Goal: Task Accomplishment & Management: Complete application form

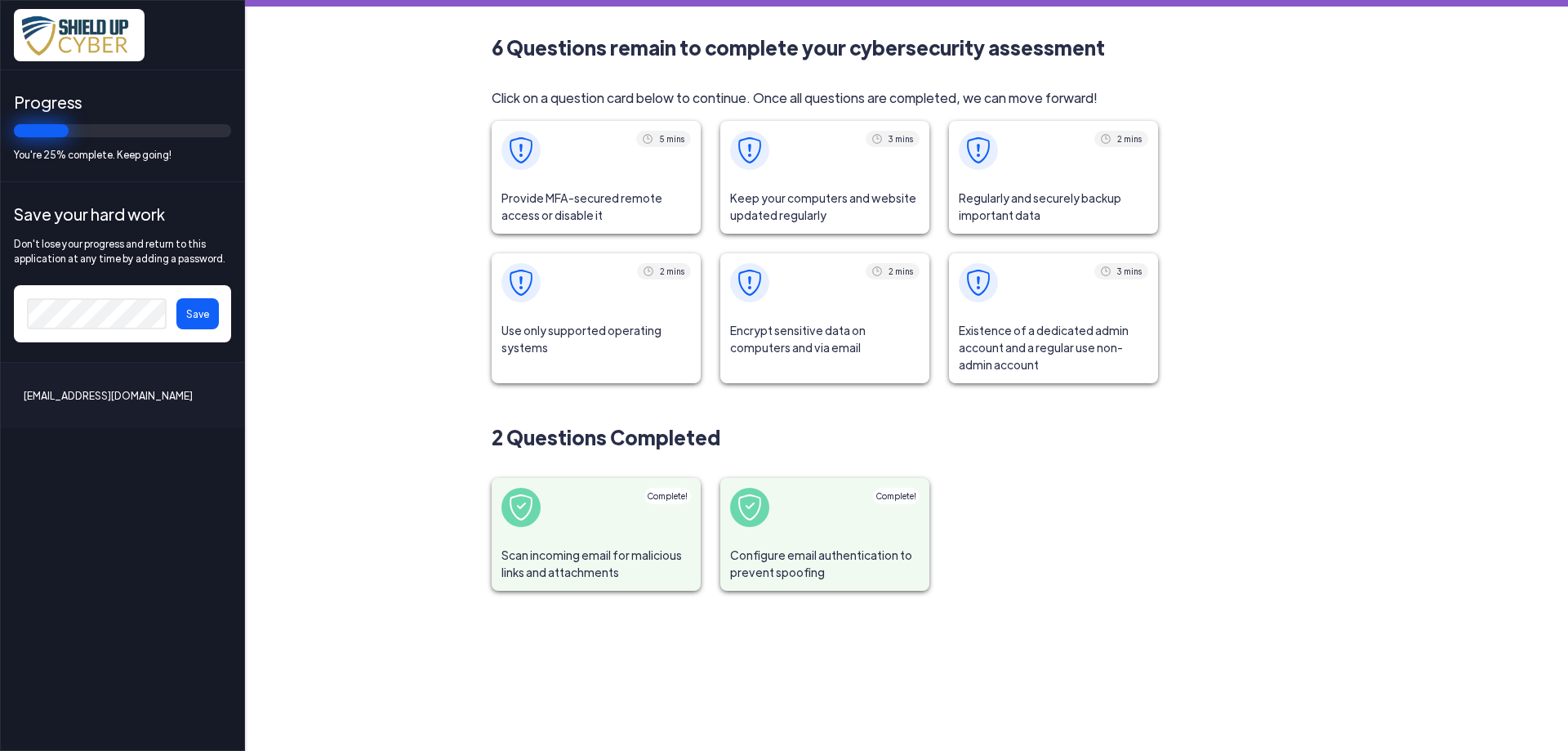
click at [590, 163] on span at bounding box center [596, 149] width 209 height 59
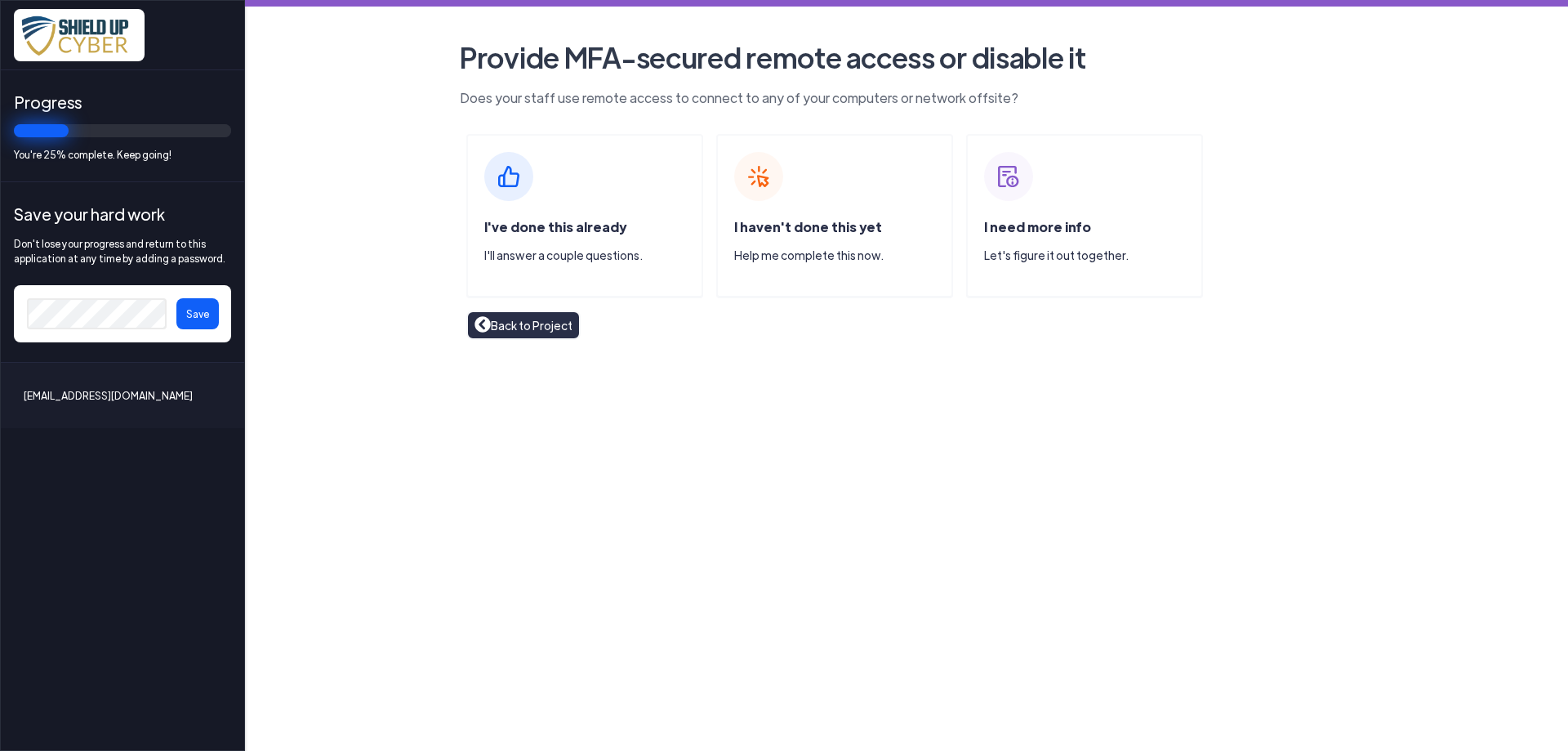
click at [529, 327] on link "Back to Project" at bounding box center [523, 325] width 98 height 18
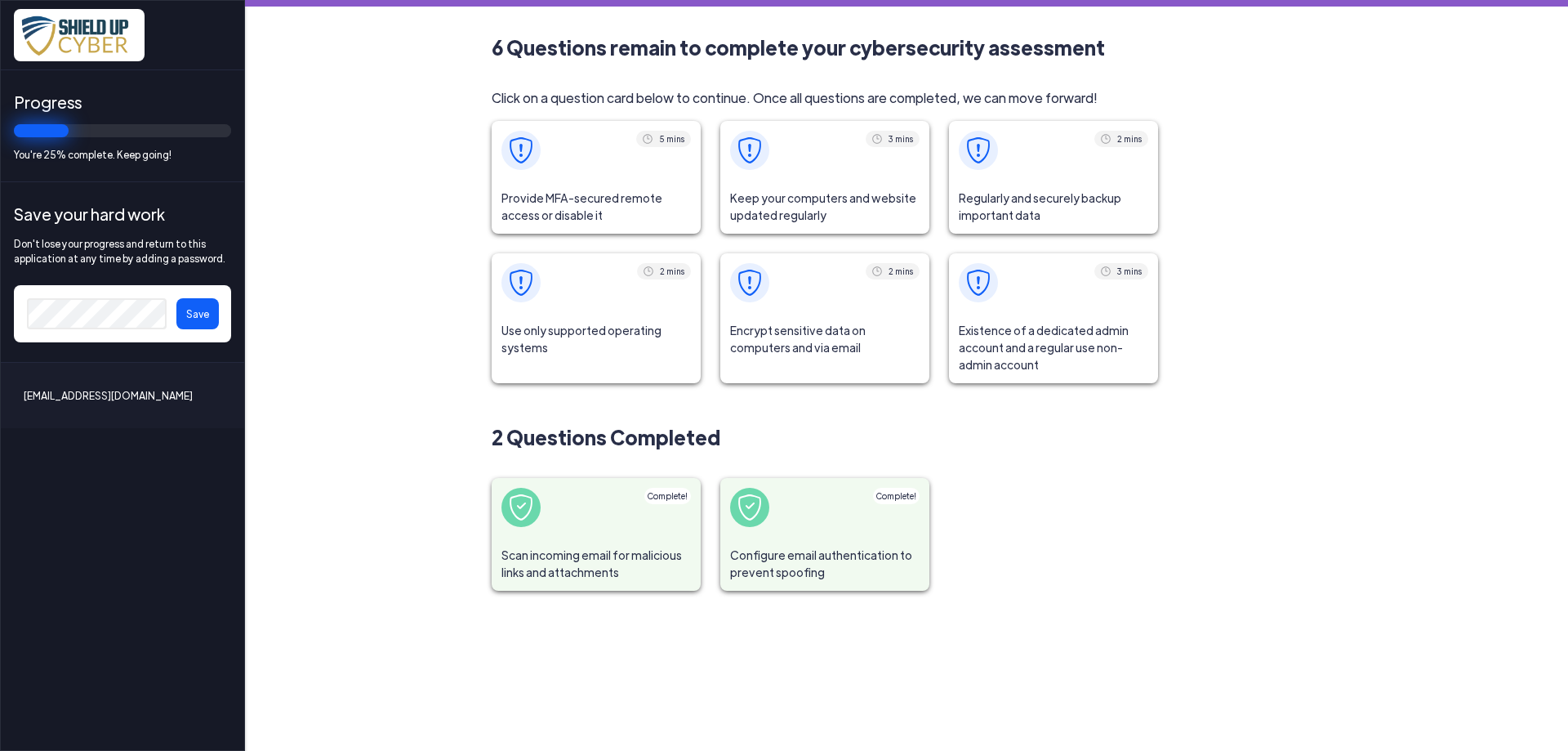
click at [589, 201] on span "Provide MFA-secured remote access or disable it" at bounding box center [596, 207] width 209 height 54
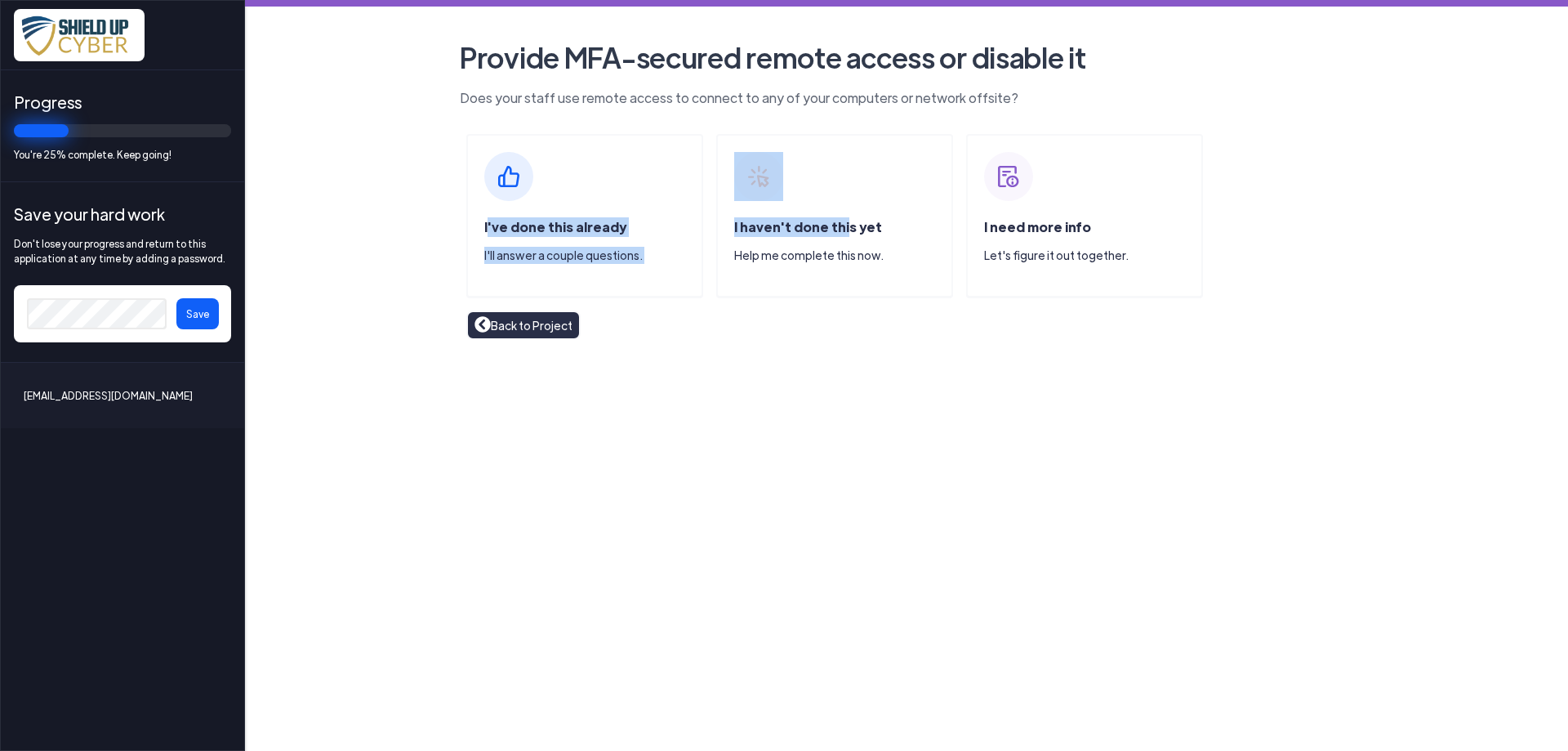
drag, startPoint x: 836, startPoint y: 231, endPoint x: 394, endPoint y: 223, distance: 442.1
click at [410, 226] on main "Provide MFA-secured remote access or disable it Does your staff use remote acce…" at bounding box center [906, 376] width 1323 height 751
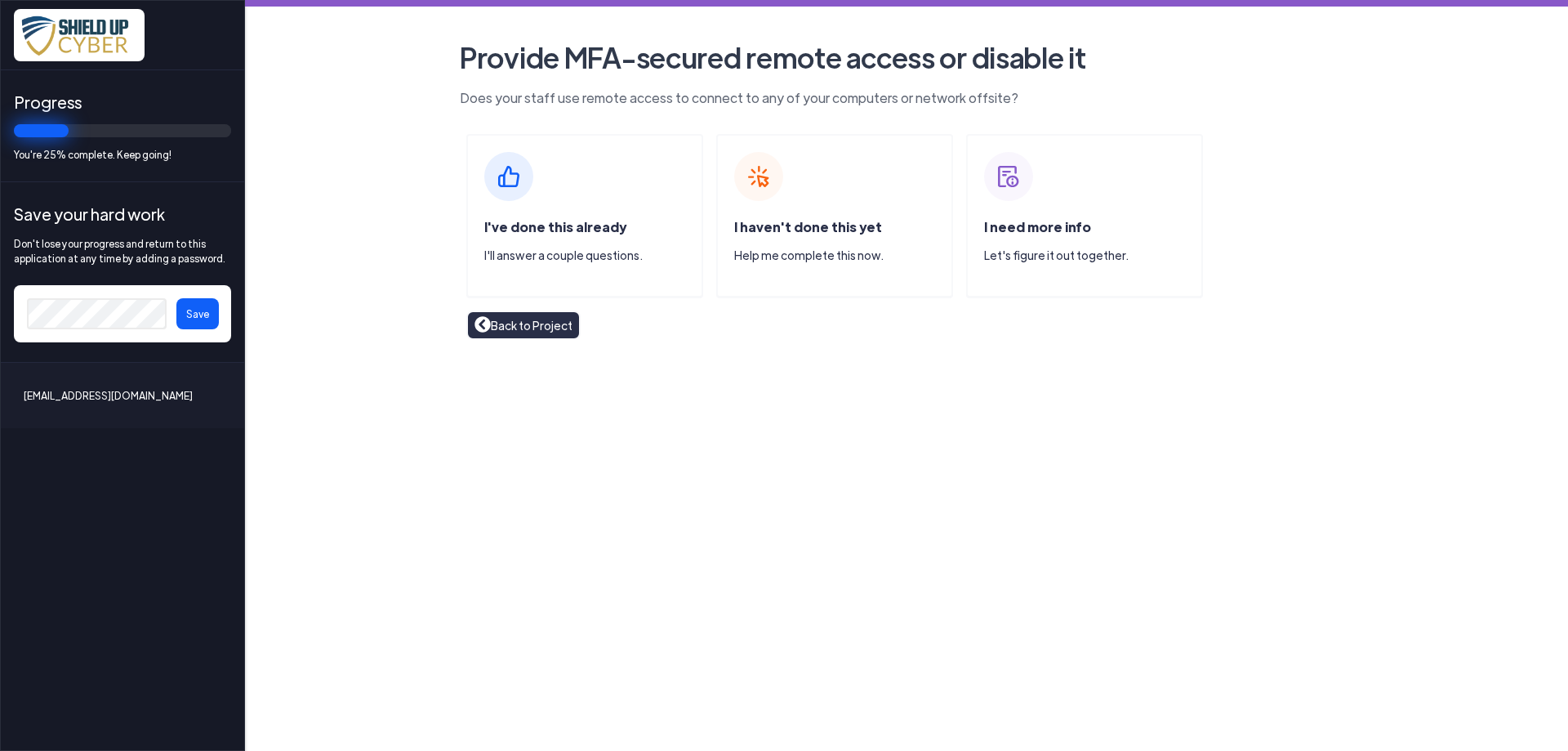
click at [371, 220] on main "Provide MFA-secured remote access or disable it Does your staff use remote acce…" at bounding box center [906, 376] width 1323 height 751
click at [557, 232] on span "I've done this already" at bounding box center [555, 226] width 142 height 17
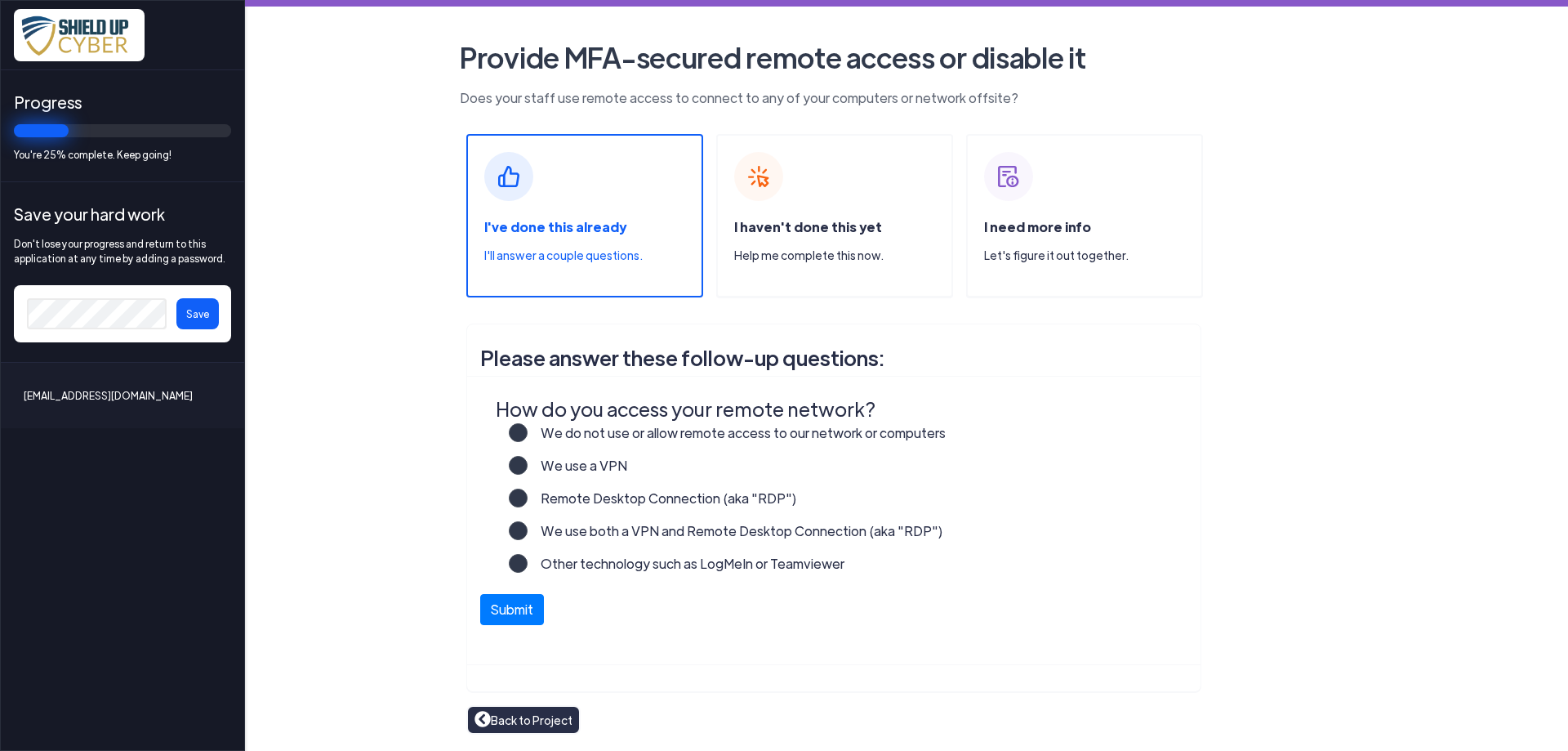
click at [527, 557] on label "Other technology such as LogMeIn or Teamviewer" at bounding box center [686, 570] width 317 height 32
click at [0, 0] on input "Other technology such as LogMeIn or Teamviewer" at bounding box center [0, 0] width 0 height 0
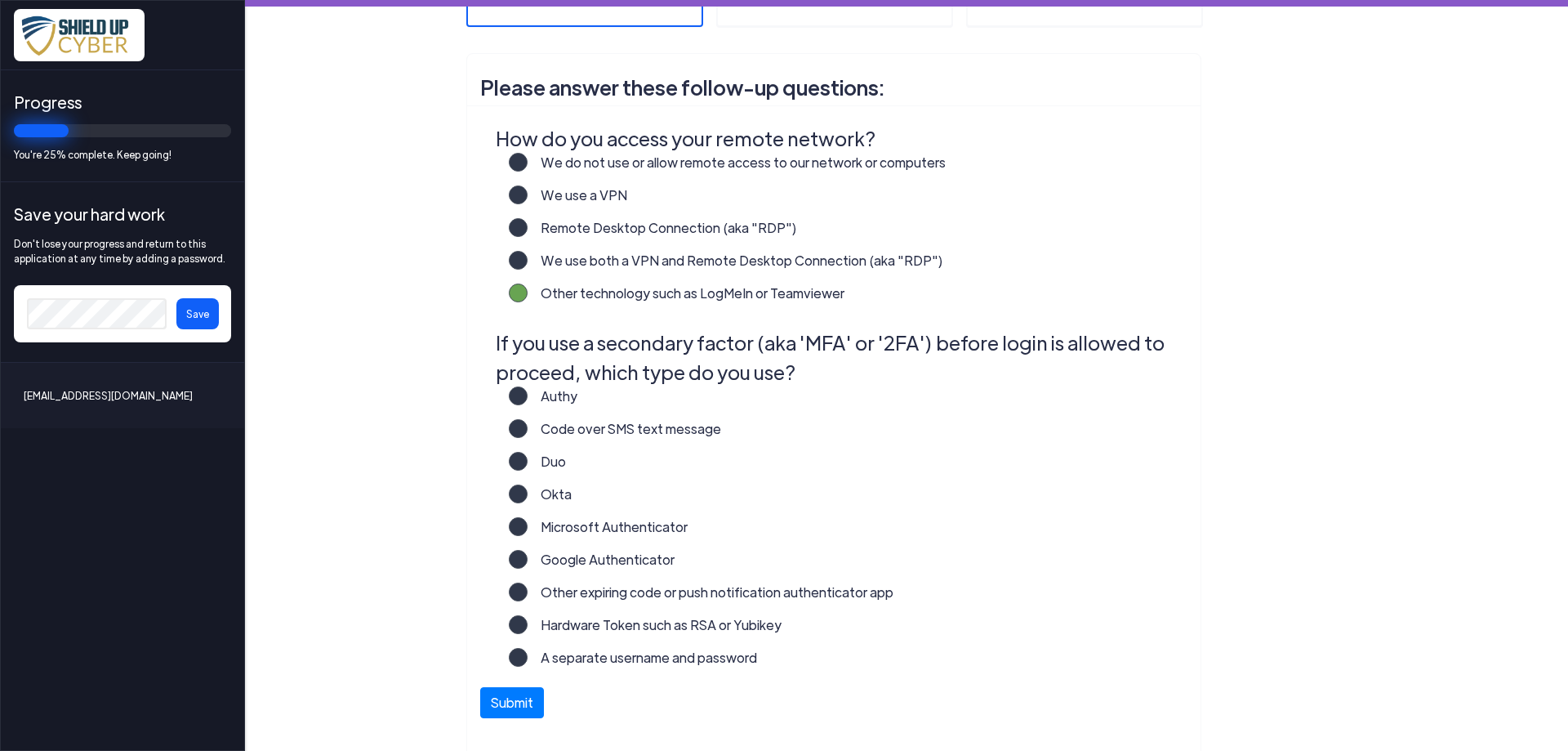
scroll to position [353, 0]
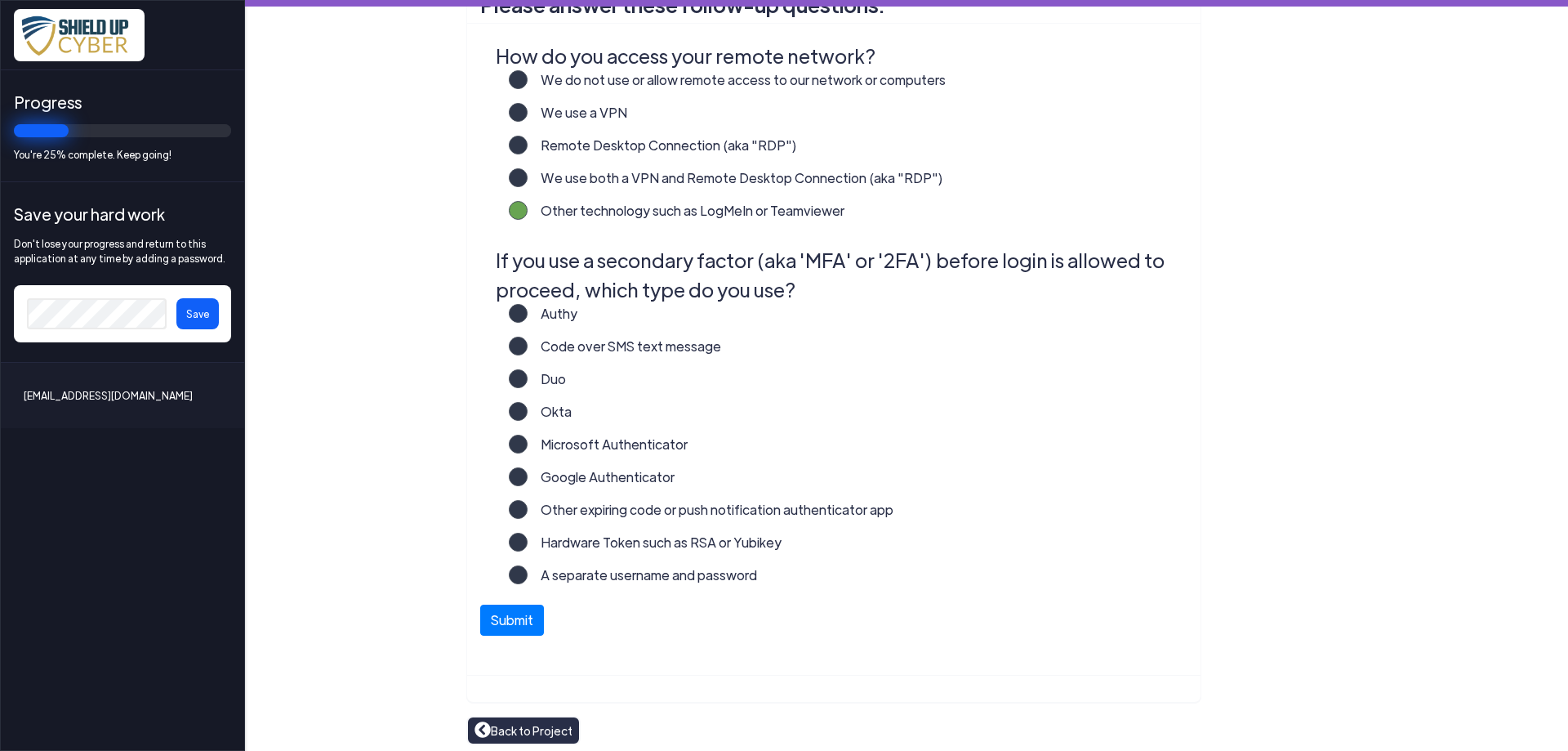
click at [527, 343] on label "Code over SMS text message" at bounding box center [624, 353] width 194 height 32
click at [0, 0] on input "Code over SMS text message" at bounding box center [0, 0] width 0 height 0
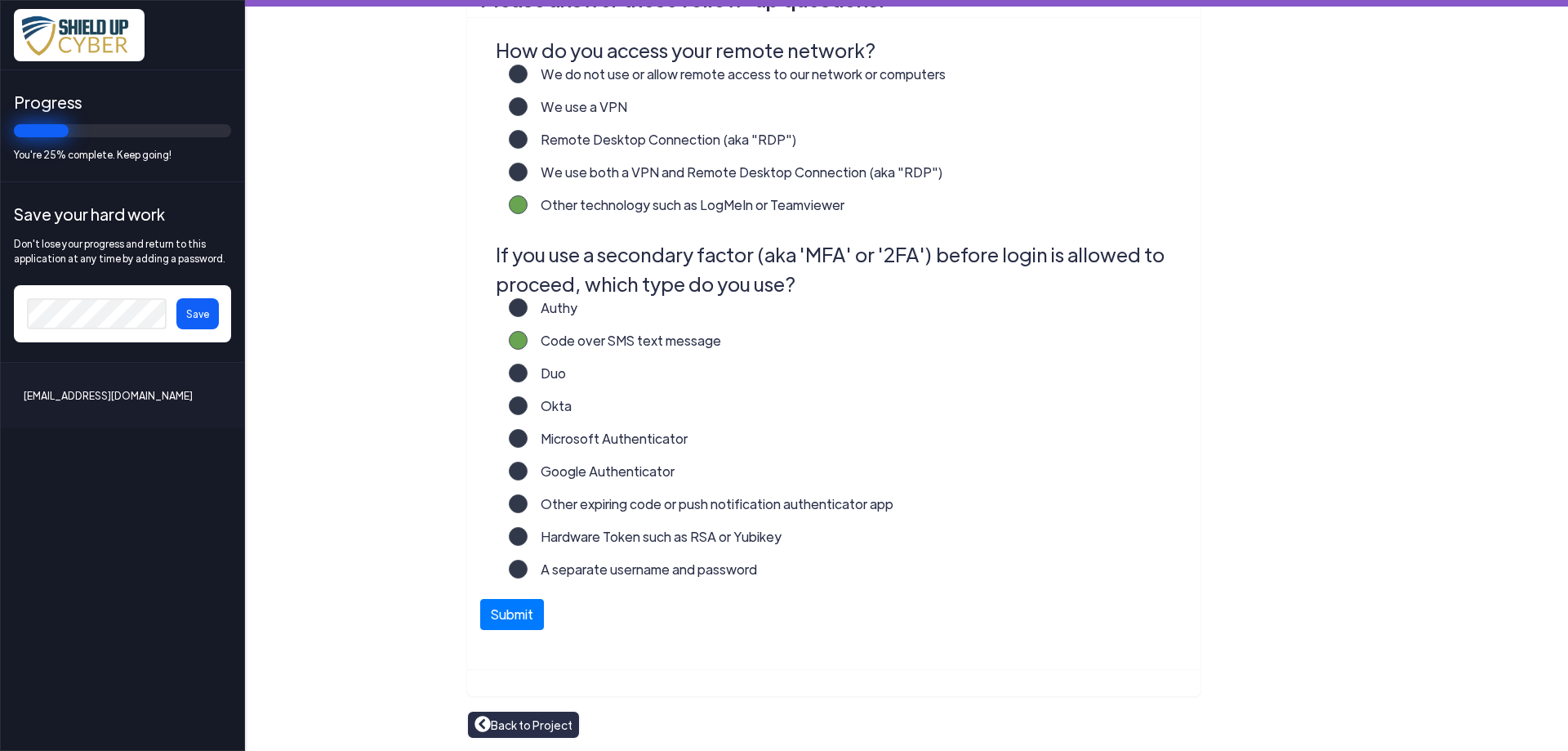
scroll to position [360, 0]
click at [527, 572] on label "A separate username and password" at bounding box center [642, 575] width 230 height 32
click at [0, 0] on input "A separate username and password" at bounding box center [0, 0] width 0 height 0
click at [527, 335] on label "Code over SMS text message" at bounding box center [624, 346] width 194 height 32
click at [0, 0] on input "Code over SMS text message" at bounding box center [0, 0] width 0 height 0
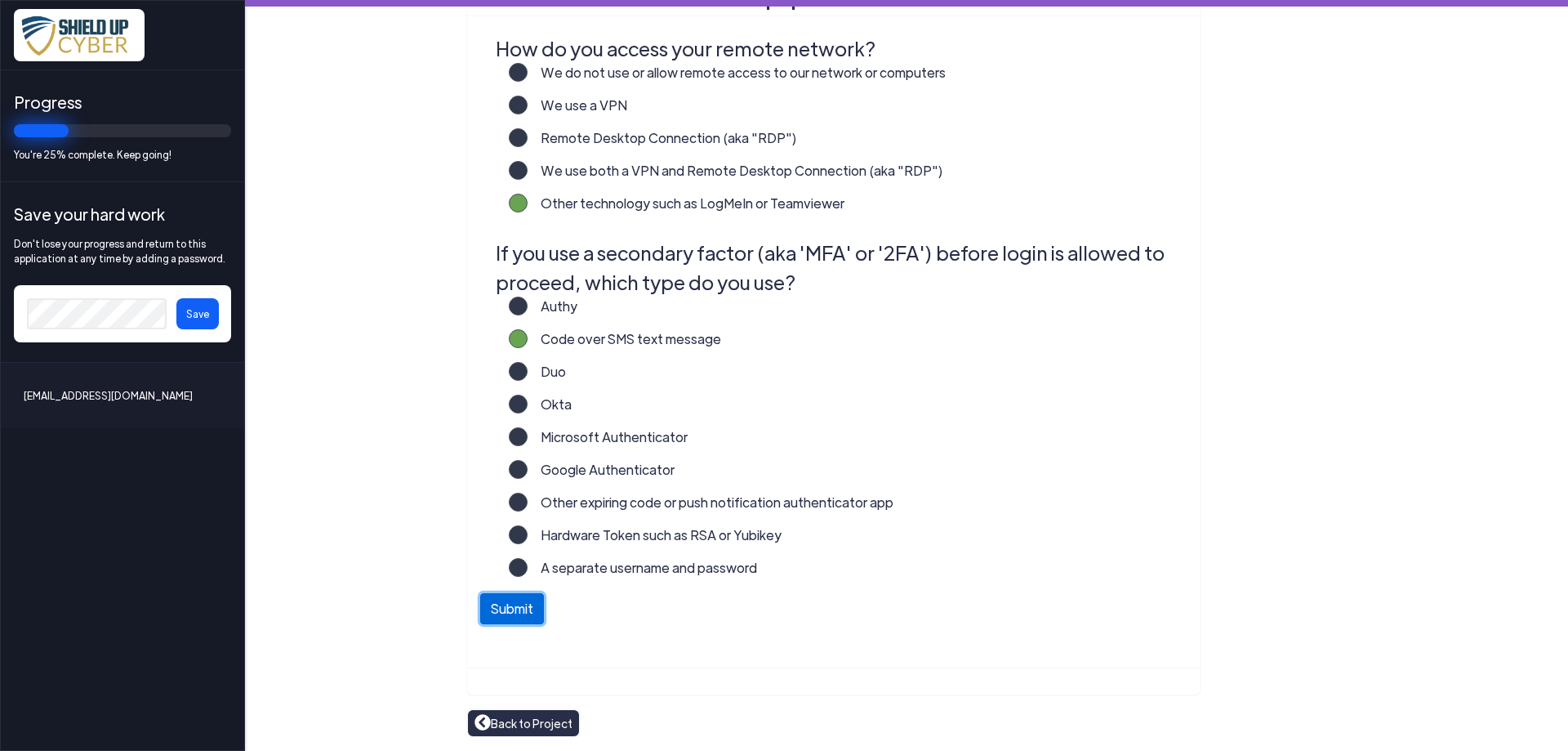
click at [510, 611] on button "Submit" at bounding box center [511, 609] width 64 height 31
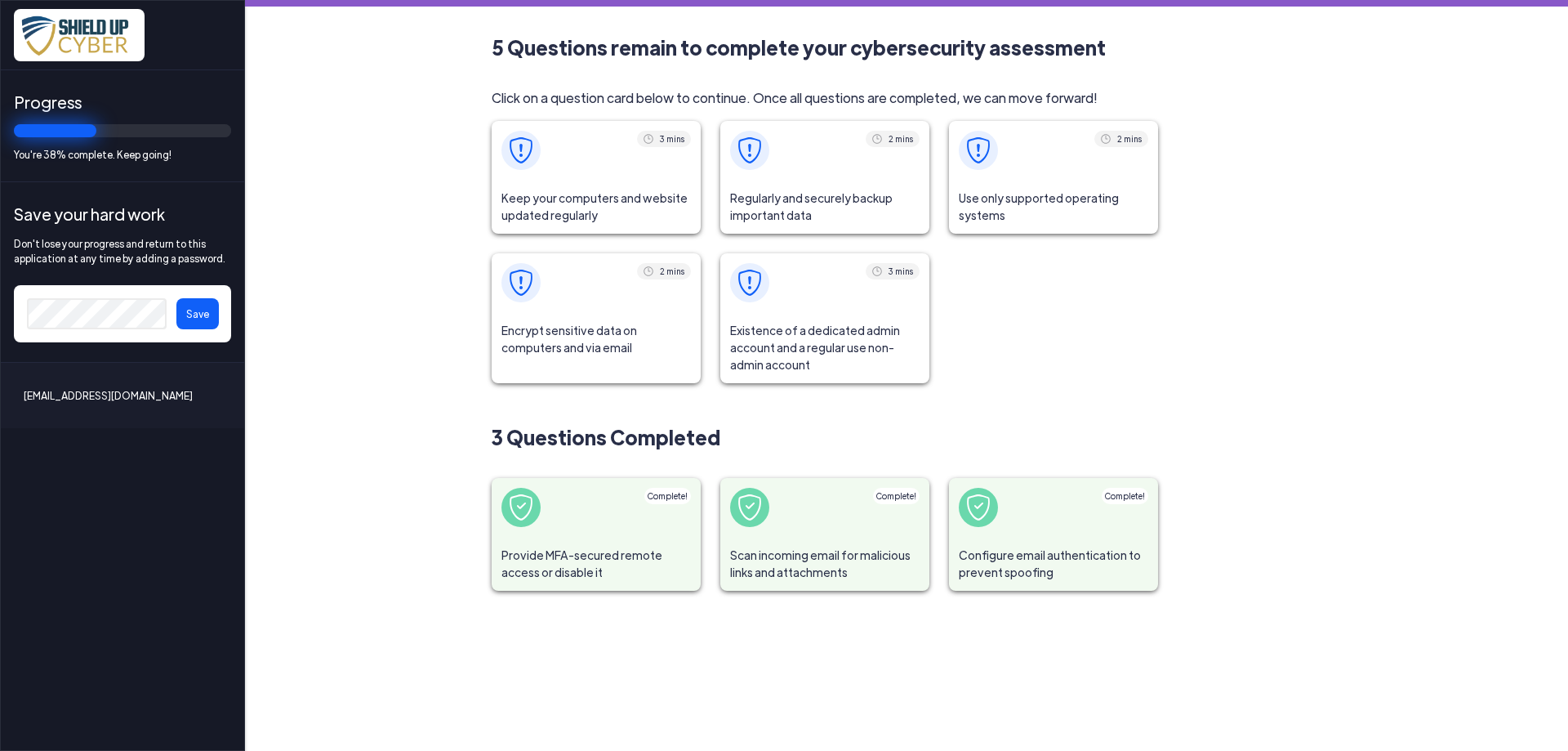
click at [578, 212] on span "Keep your computers and website updated regularly" at bounding box center [596, 207] width 209 height 54
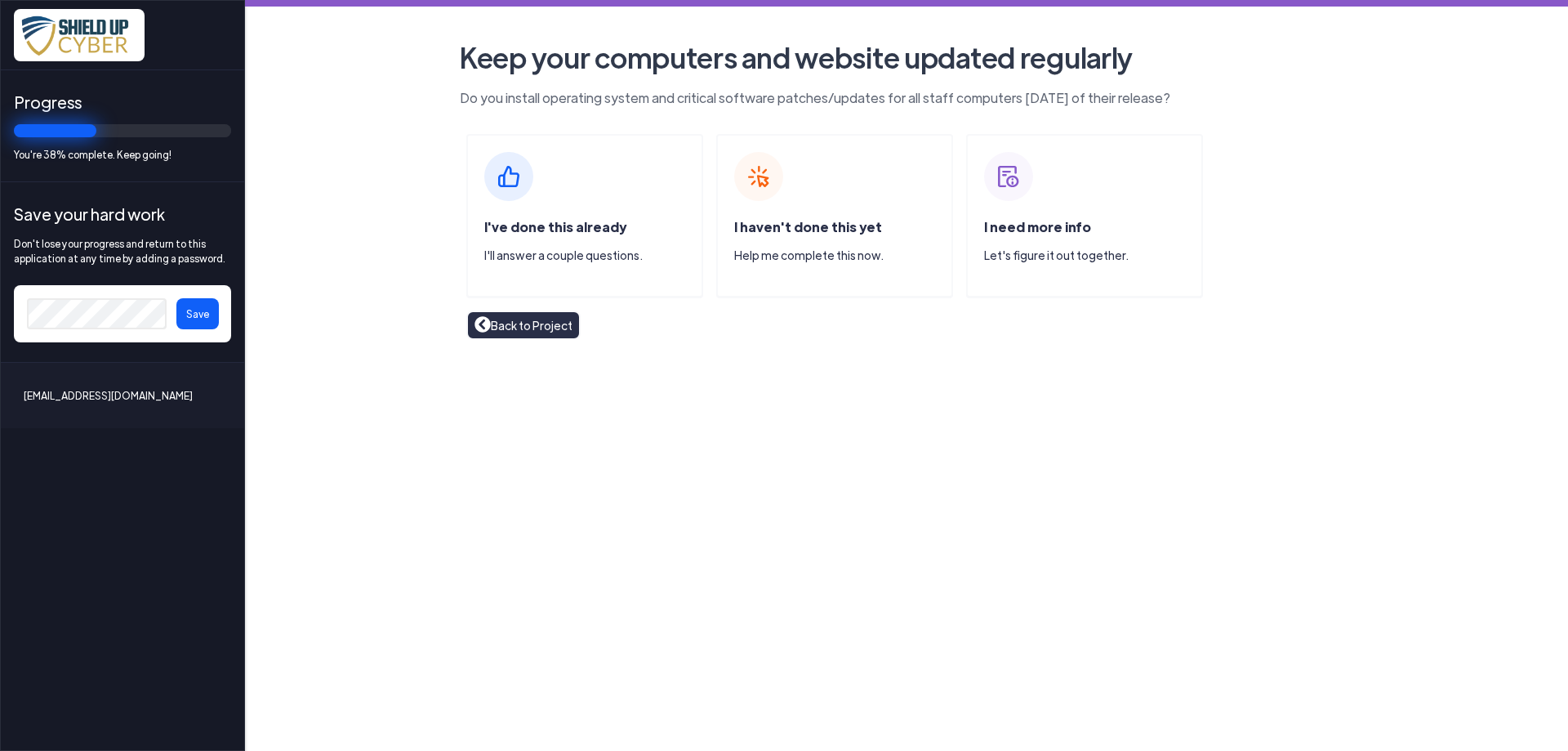
click at [541, 260] on p "I'll answer a couple questions." at bounding box center [592, 255] width 217 height 17
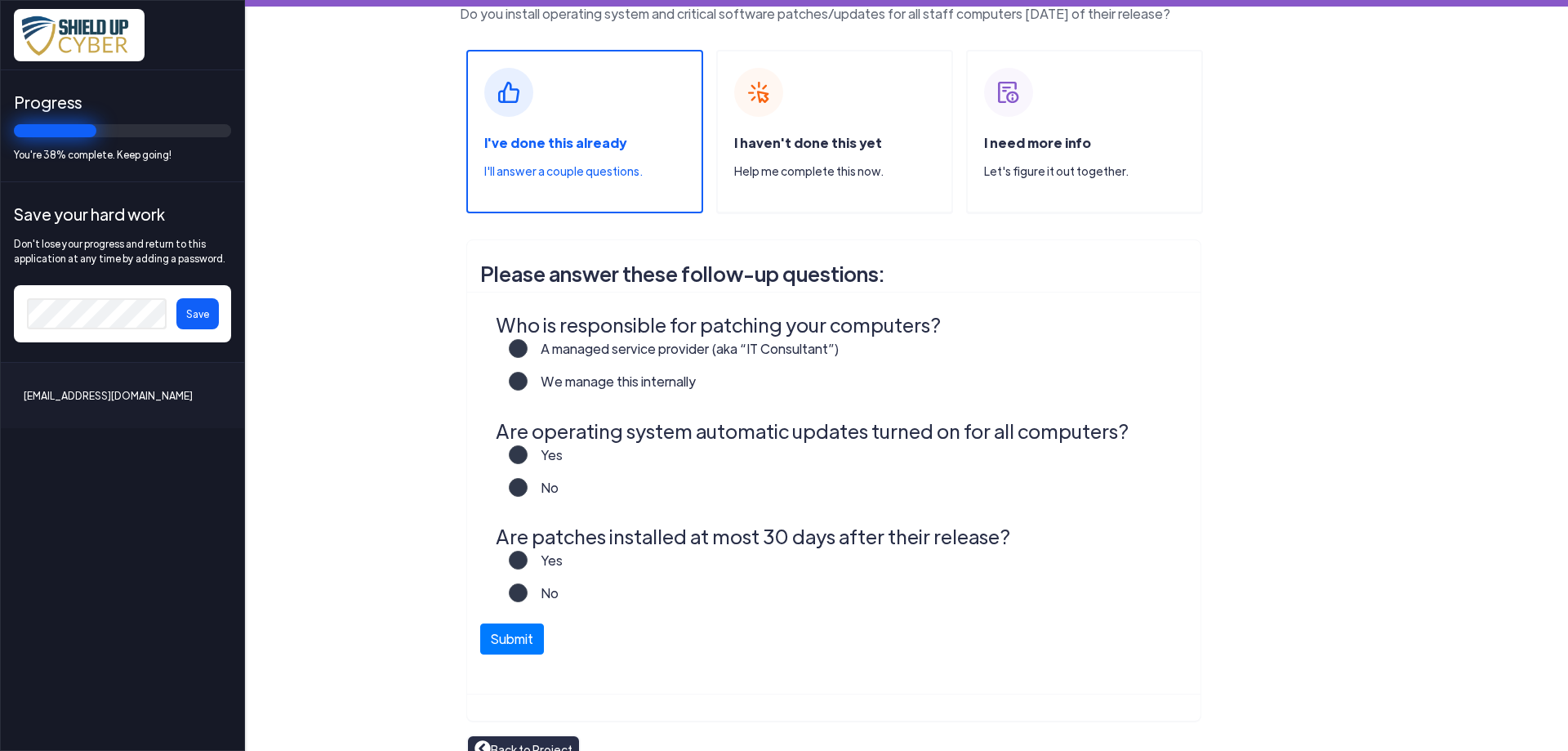
scroll to position [110, 0]
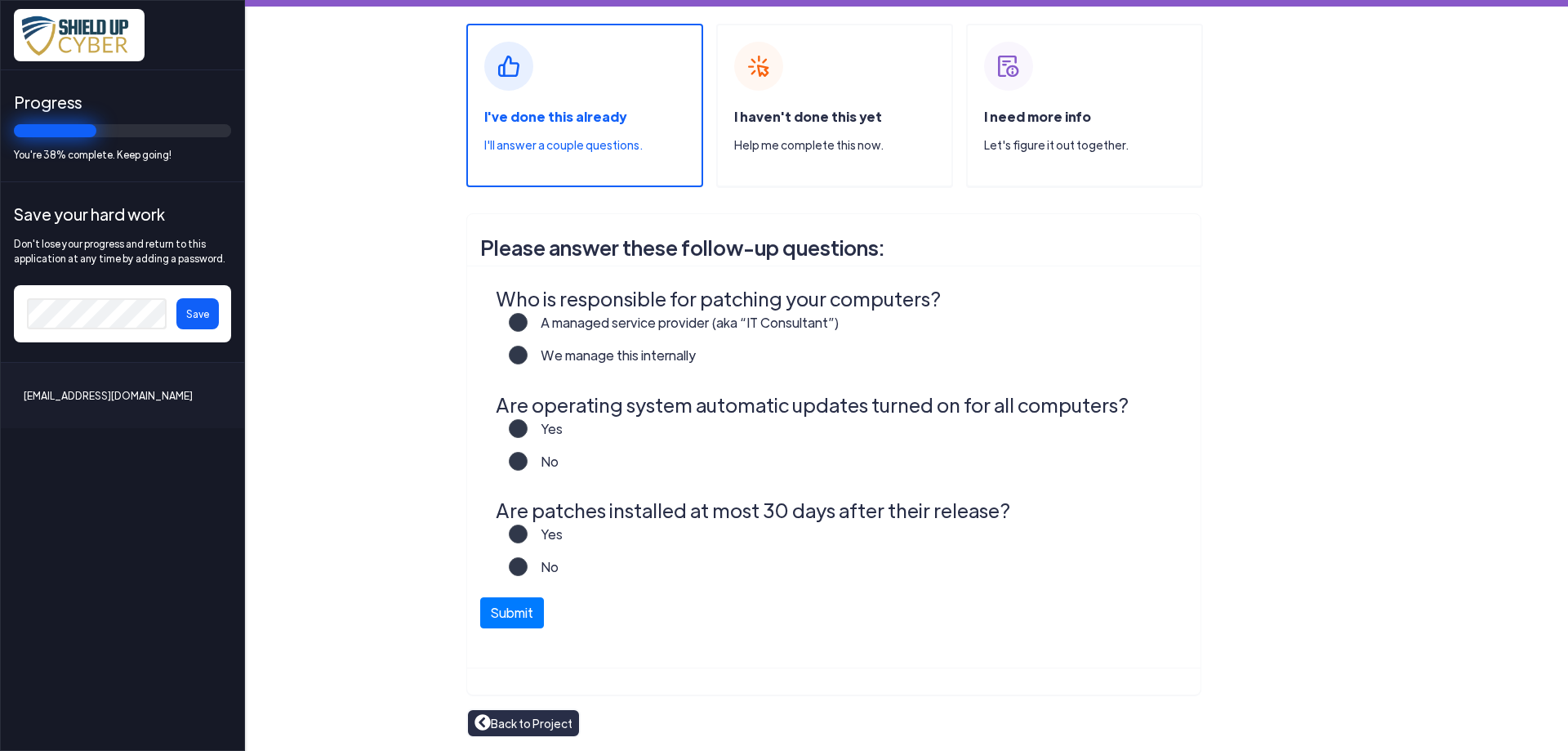
click at [527, 321] on label "A managed service provider (aka “IT Consultant”)" at bounding box center [683, 329] width 312 height 32
click at [0, 0] on input "A managed service provider (aka “IT Consultant”)" at bounding box center [0, 0] width 0 height 0
click at [527, 431] on label "Yes" at bounding box center [545, 435] width 35 height 32
click at [0, 0] on input "Yes" at bounding box center [0, 0] width 0 height 0
click at [527, 533] on label "Yes" at bounding box center [545, 540] width 35 height 32
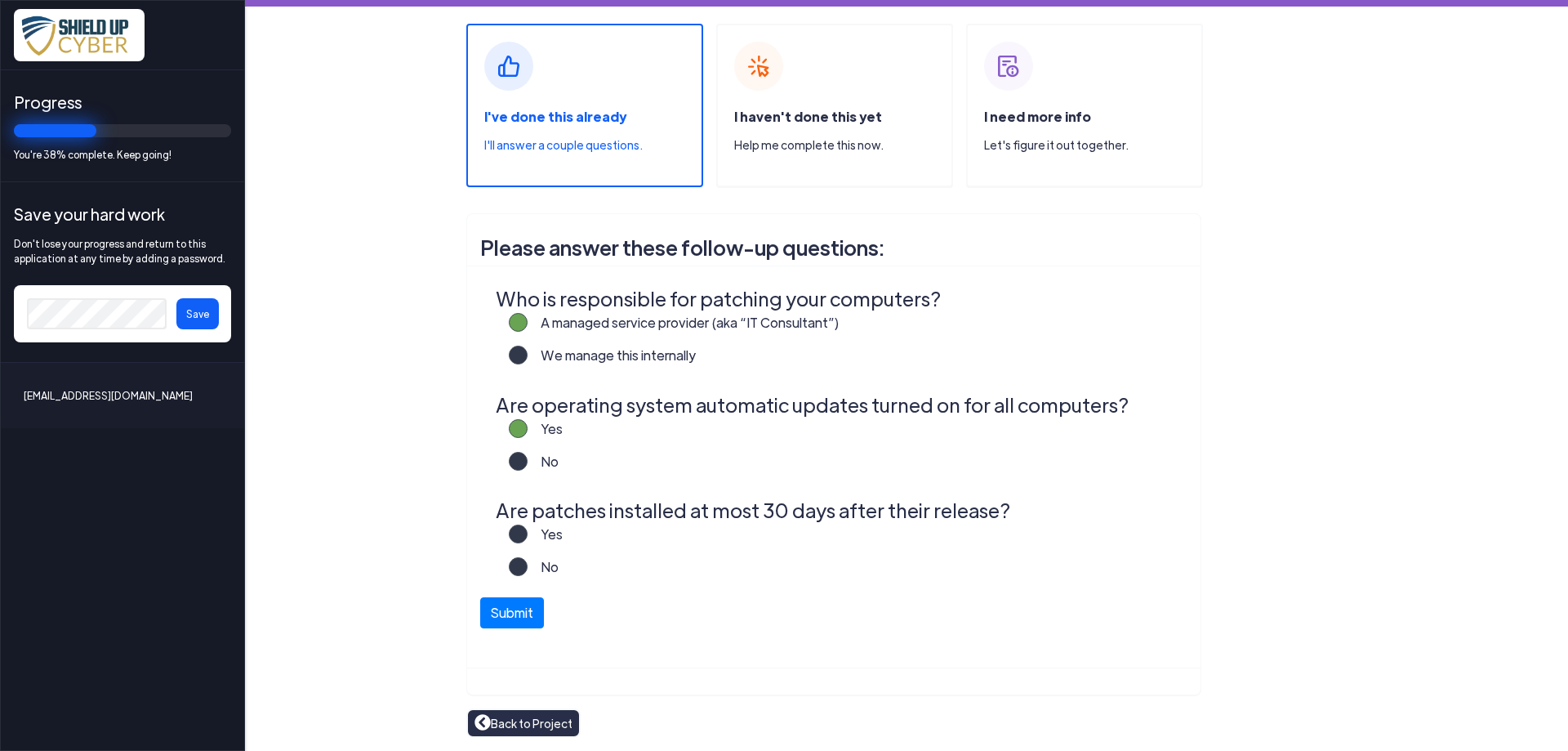
click at [0, 0] on input "Yes" at bounding box center [0, 0] width 0 height 0
click at [518, 605] on button "Submit" at bounding box center [511, 609] width 64 height 31
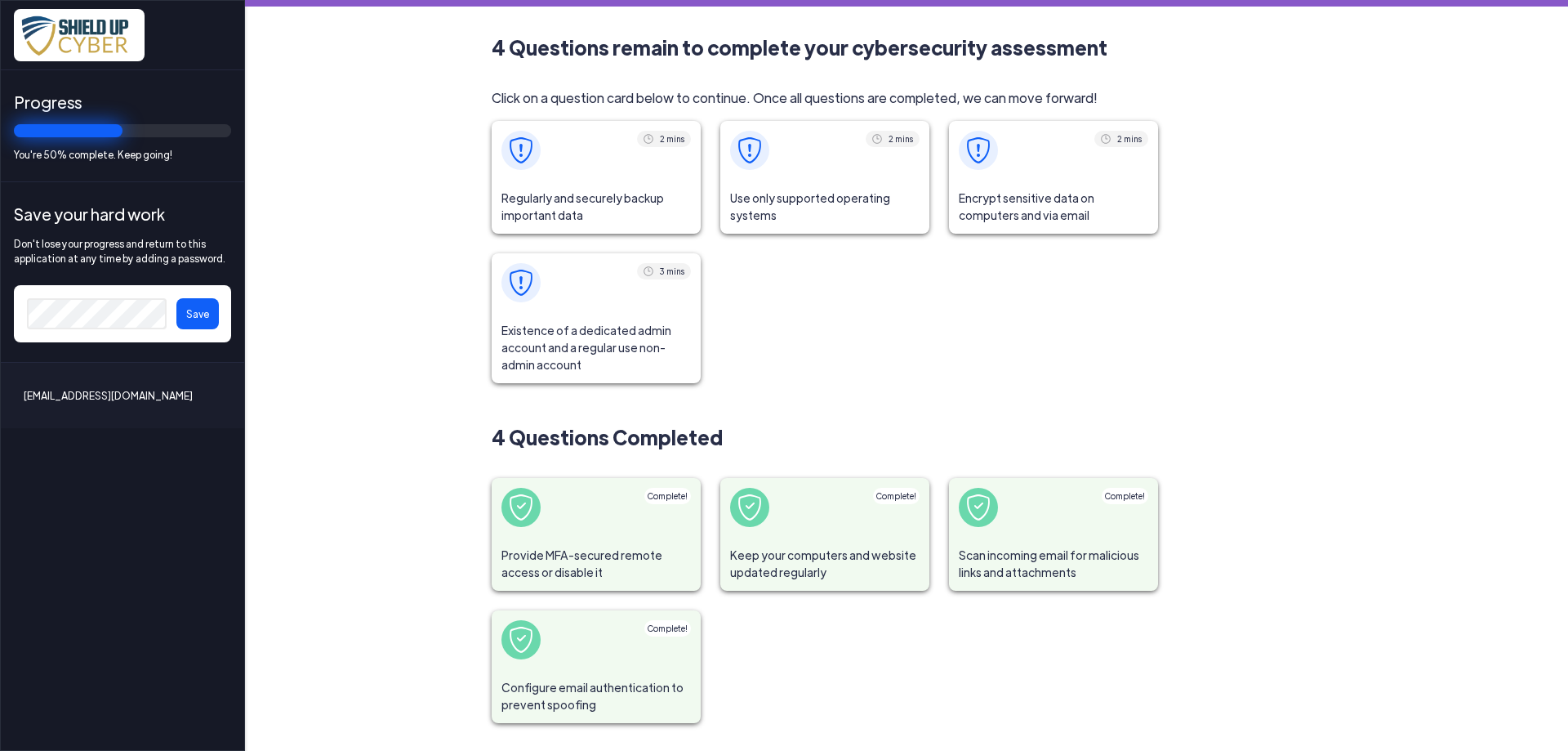
click at [554, 204] on span "Regularly and securely backup important data" at bounding box center [596, 207] width 209 height 54
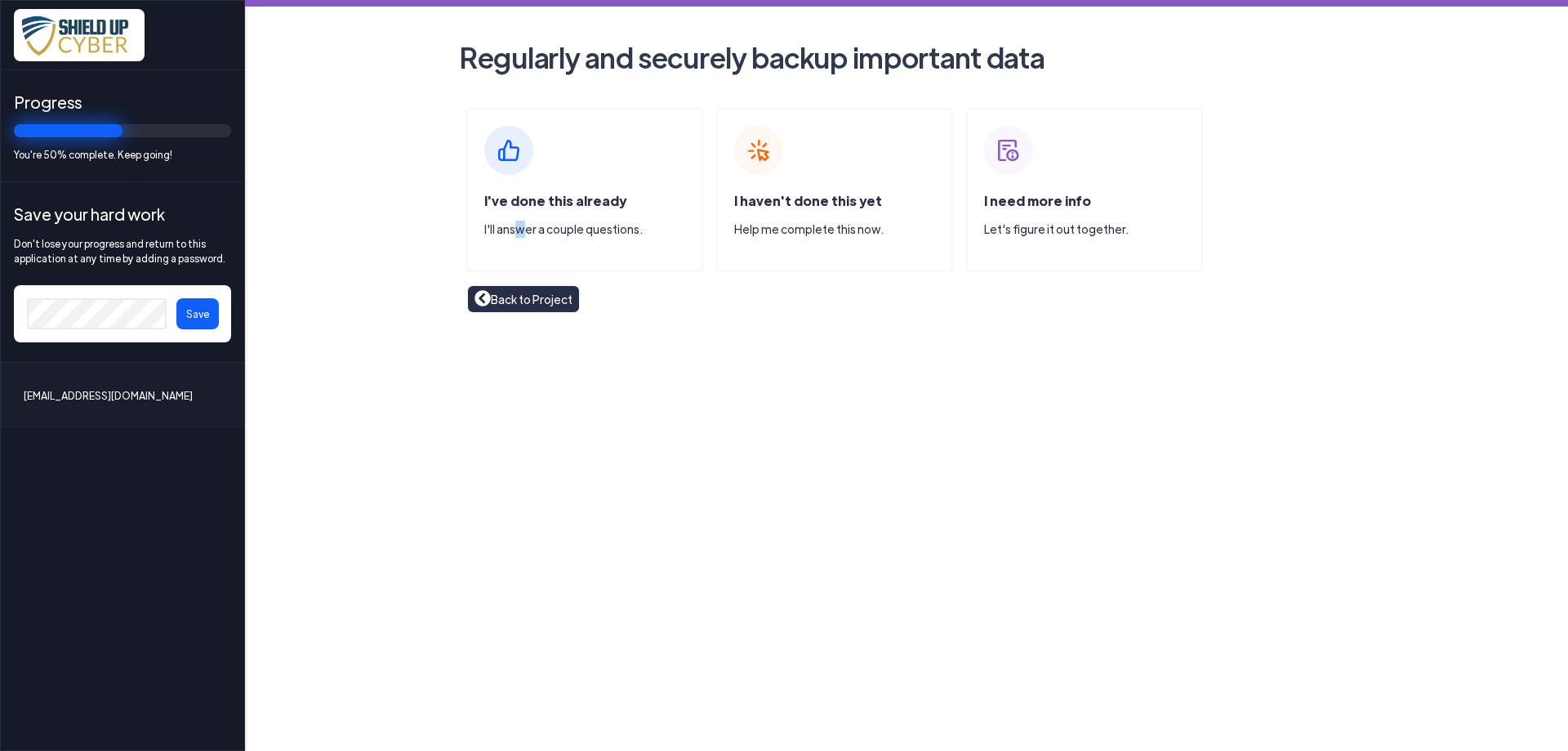
click at [520, 234] on p "I'll answer a couple questions." at bounding box center [592, 229] width 217 height 17
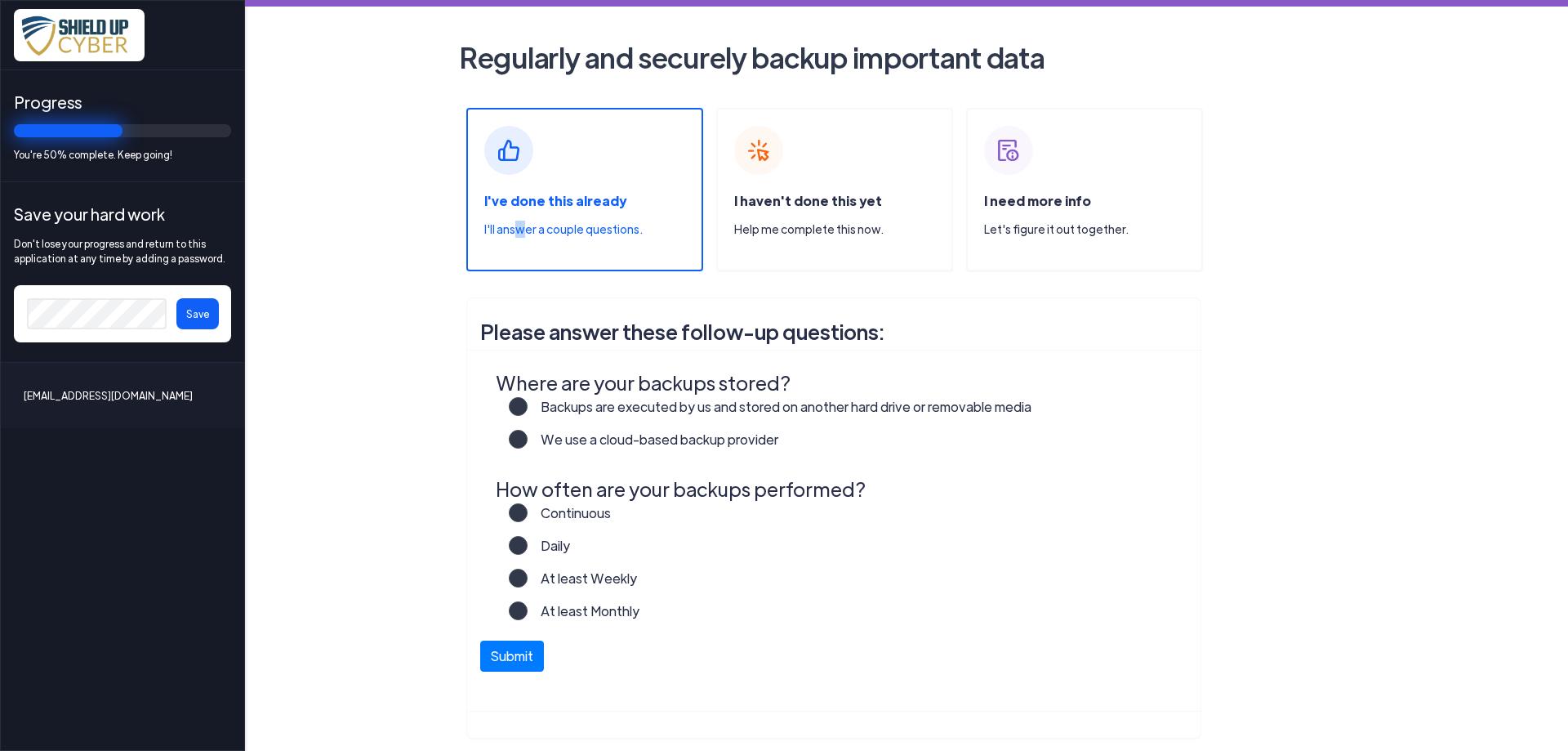
click at [527, 436] on label "We use a cloud-based backup provider" at bounding box center [653, 446] width 251 height 32
click at [0, 0] on input "We use a cloud-based backup provider" at bounding box center [0, 0] width 0 height 0
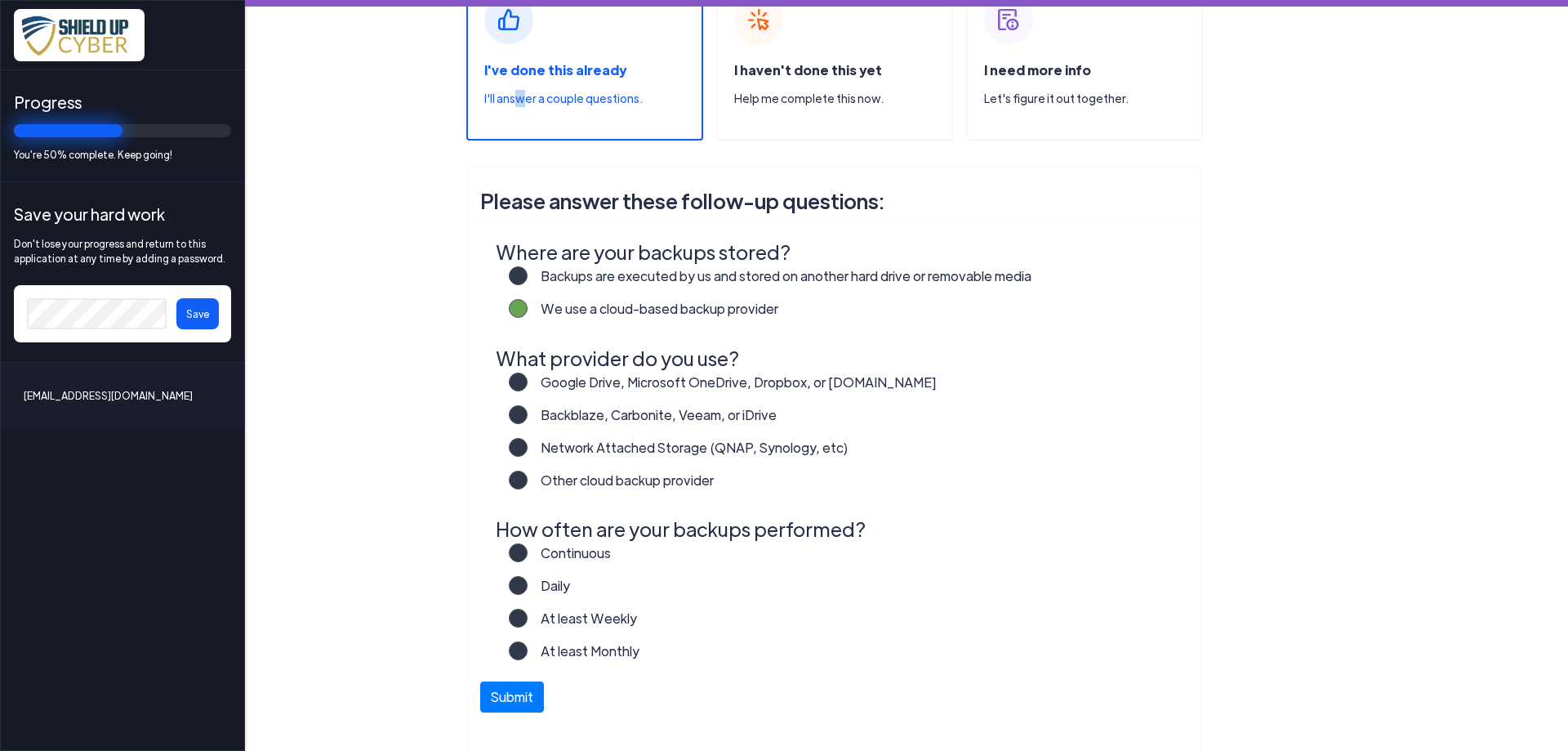
scroll to position [176, 0]
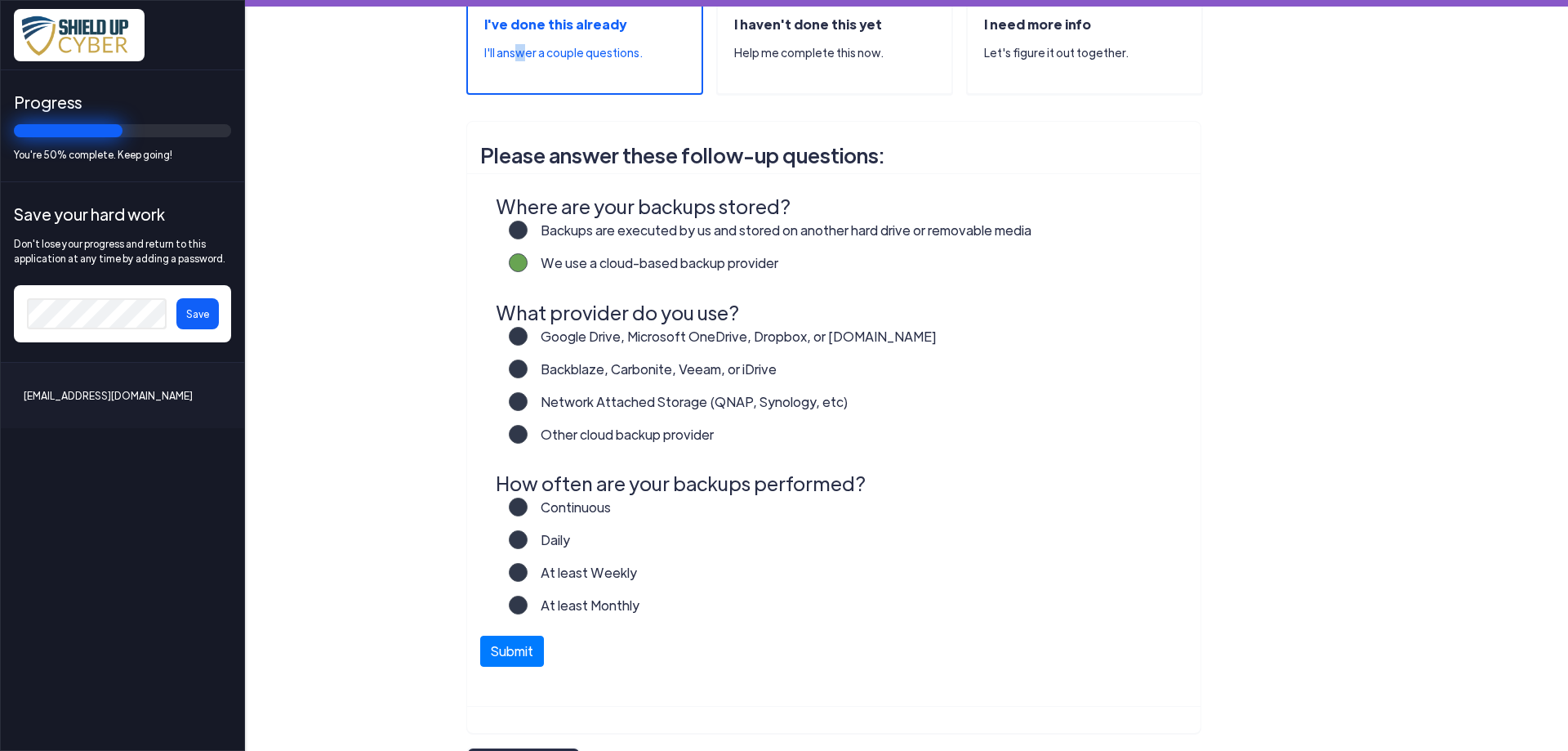
click at [527, 435] on label "Other cloud backup provider" at bounding box center [620, 441] width 186 height 32
click at [0, 0] on input "Other cloud backup provider" at bounding box center [0, 0] width 0 height 0
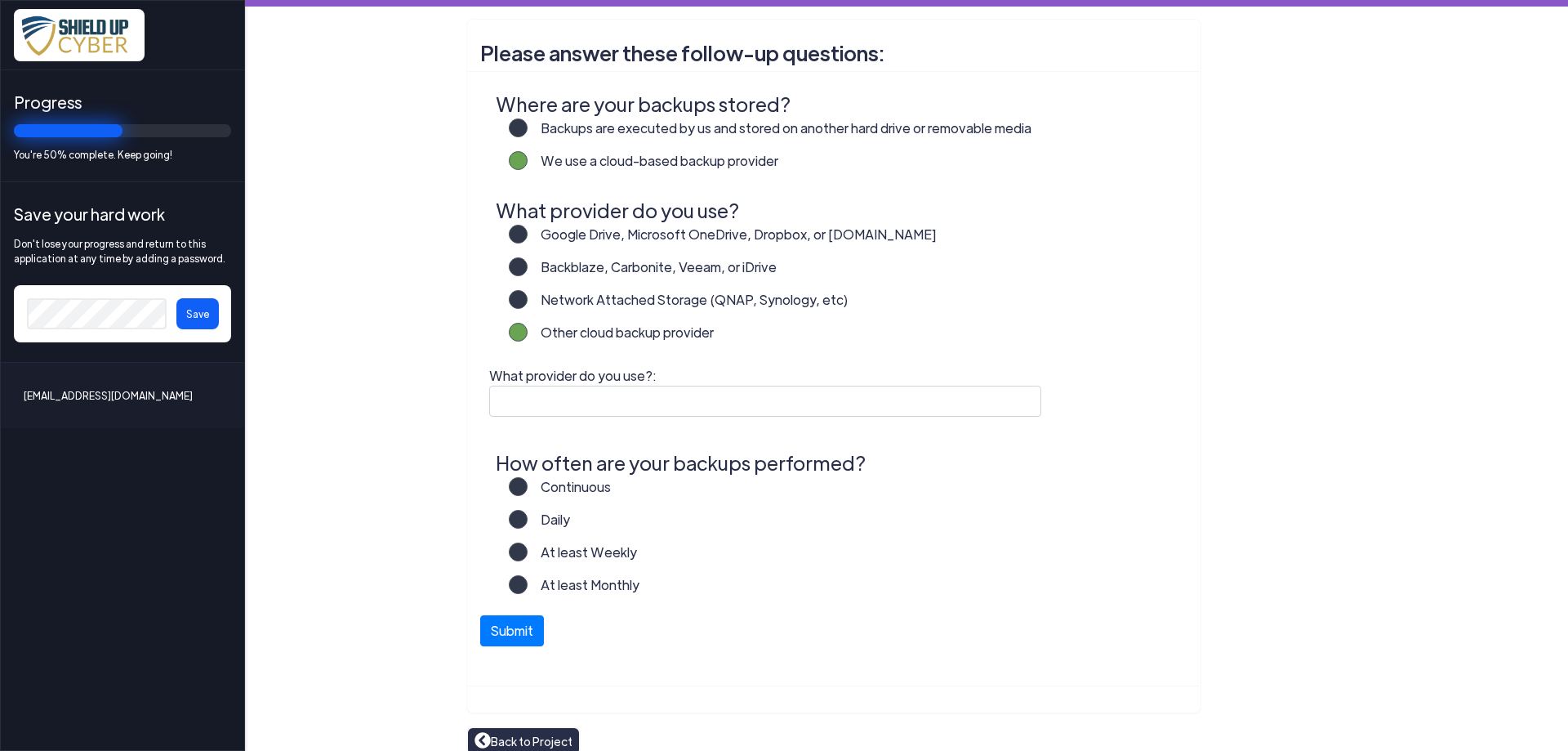
scroll to position [296, 0]
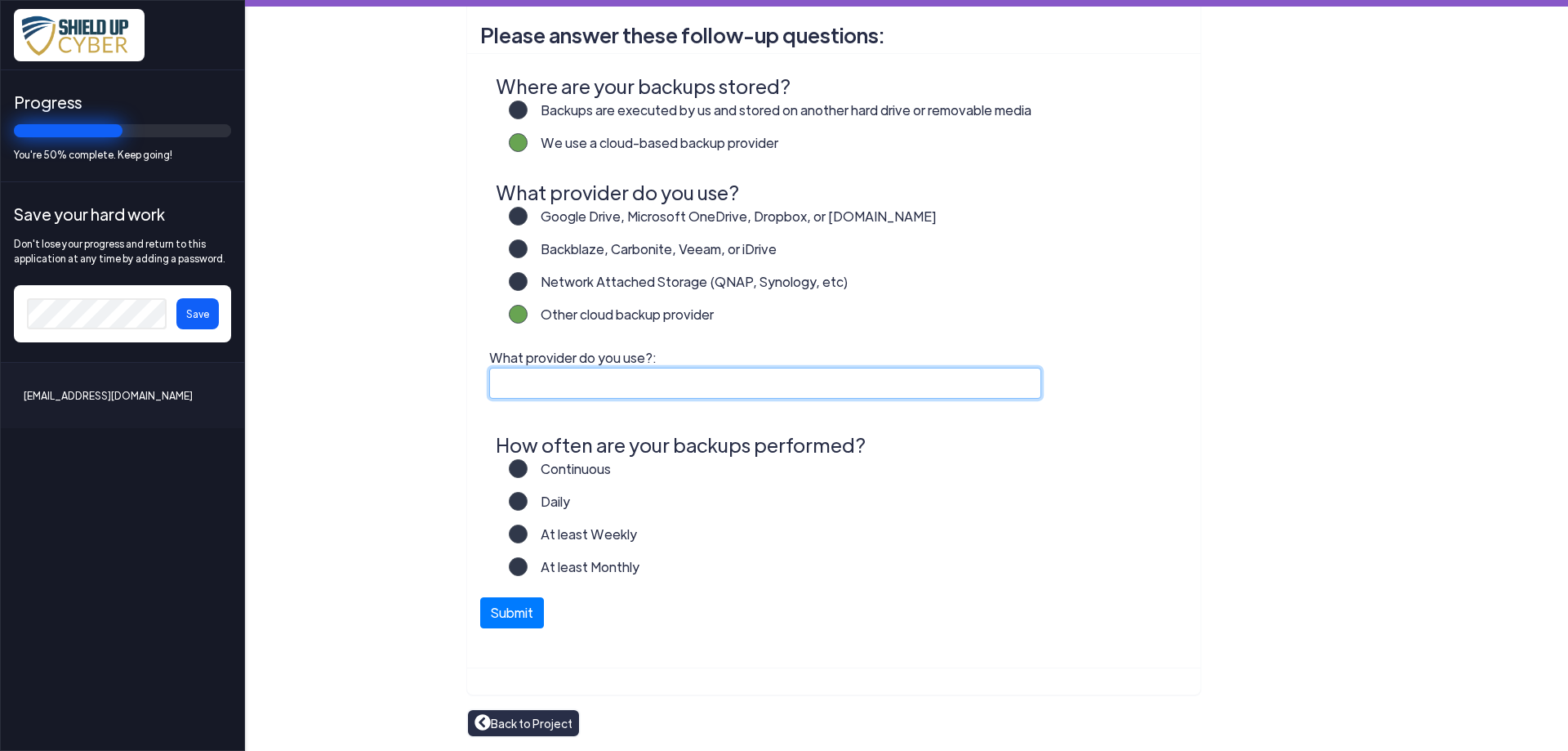
click at [611, 385] on input "What provider do you use?:" at bounding box center [764, 383] width 552 height 31
type input "Datto"
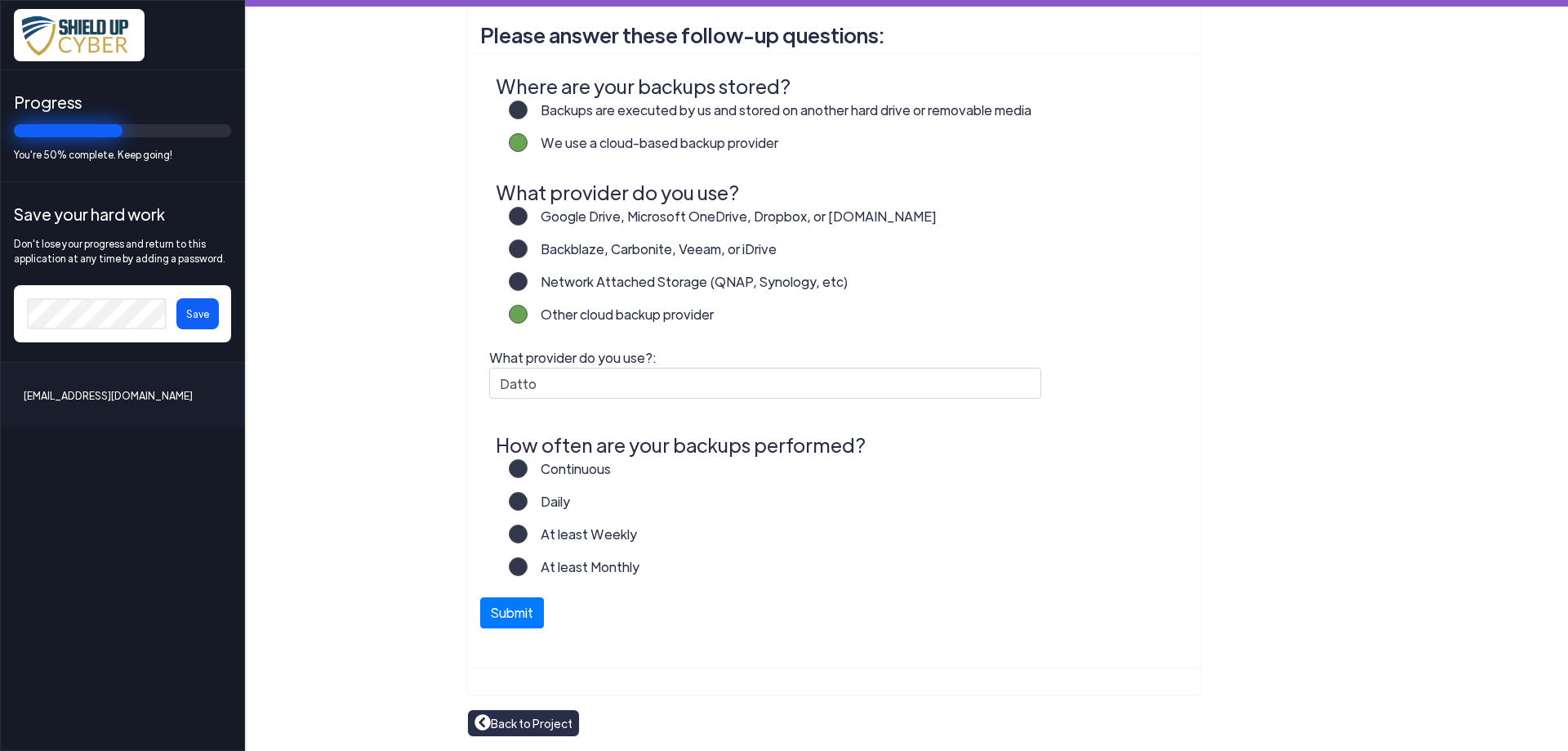
click at [527, 497] on label "Daily" at bounding box center [548, 508] width 42 height 32
click at [0, 0] on input "Daily" at bounding box center [0, 0] width 0 height 0
click at [509, 613] on button "Submit" at bounding box center [511, 609] width 64 height 31
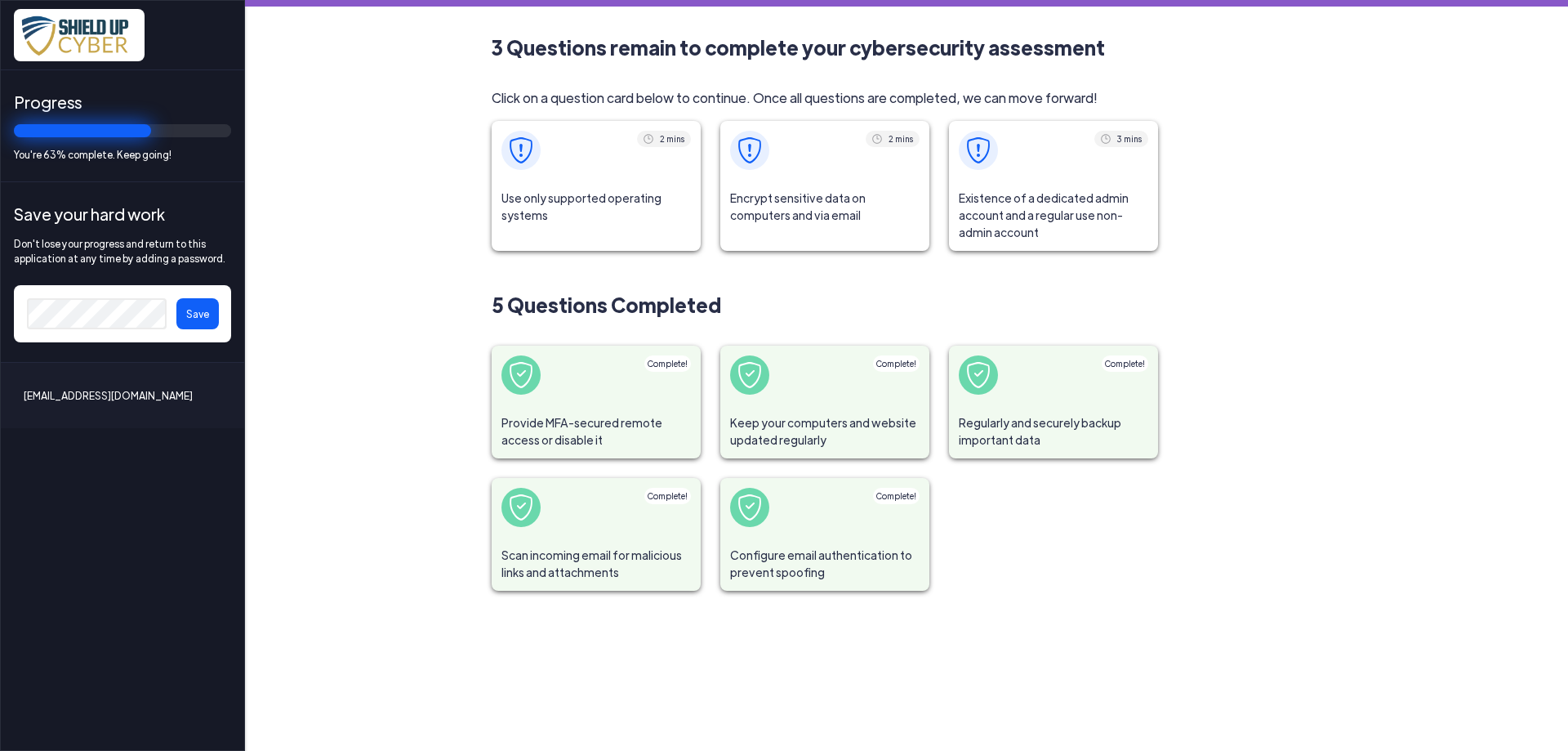
click at [563, 210] on span "Use only supported operating systems" at bounding box center [596, 207] width 209 height 54
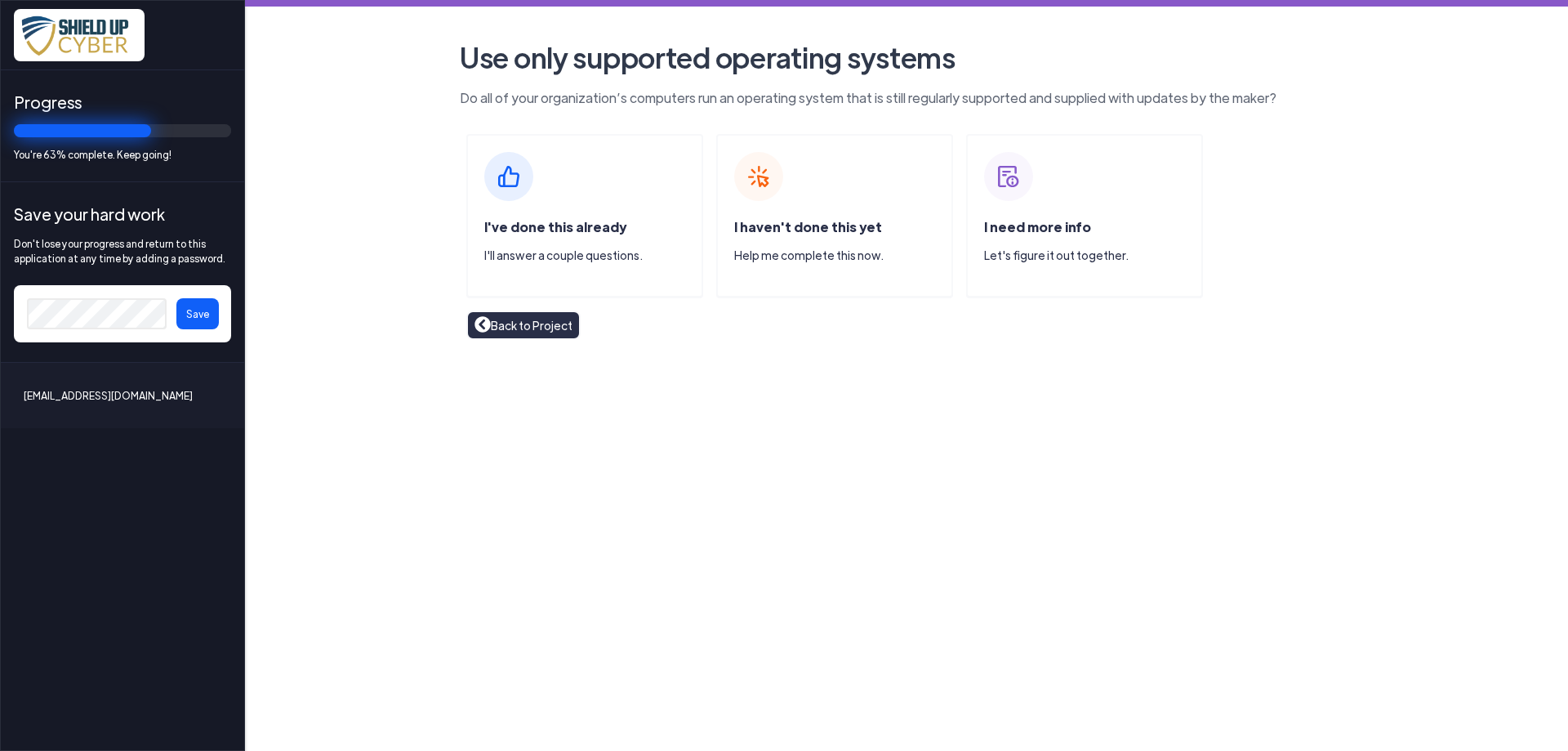
click at [544, 234] on span "I've done this already" at bounding box center [555, 226] width 142 height 17
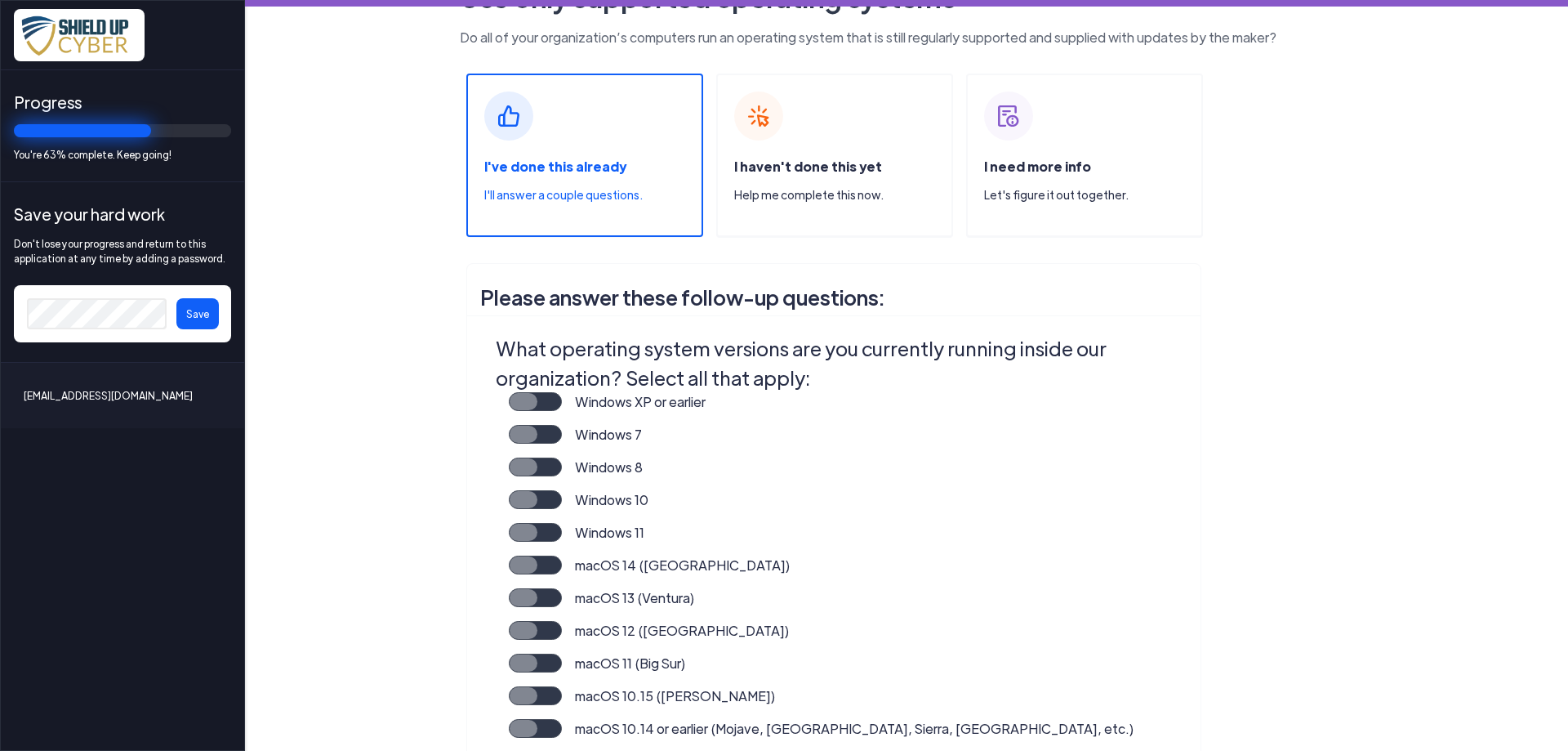
scroll to position [88, 0]
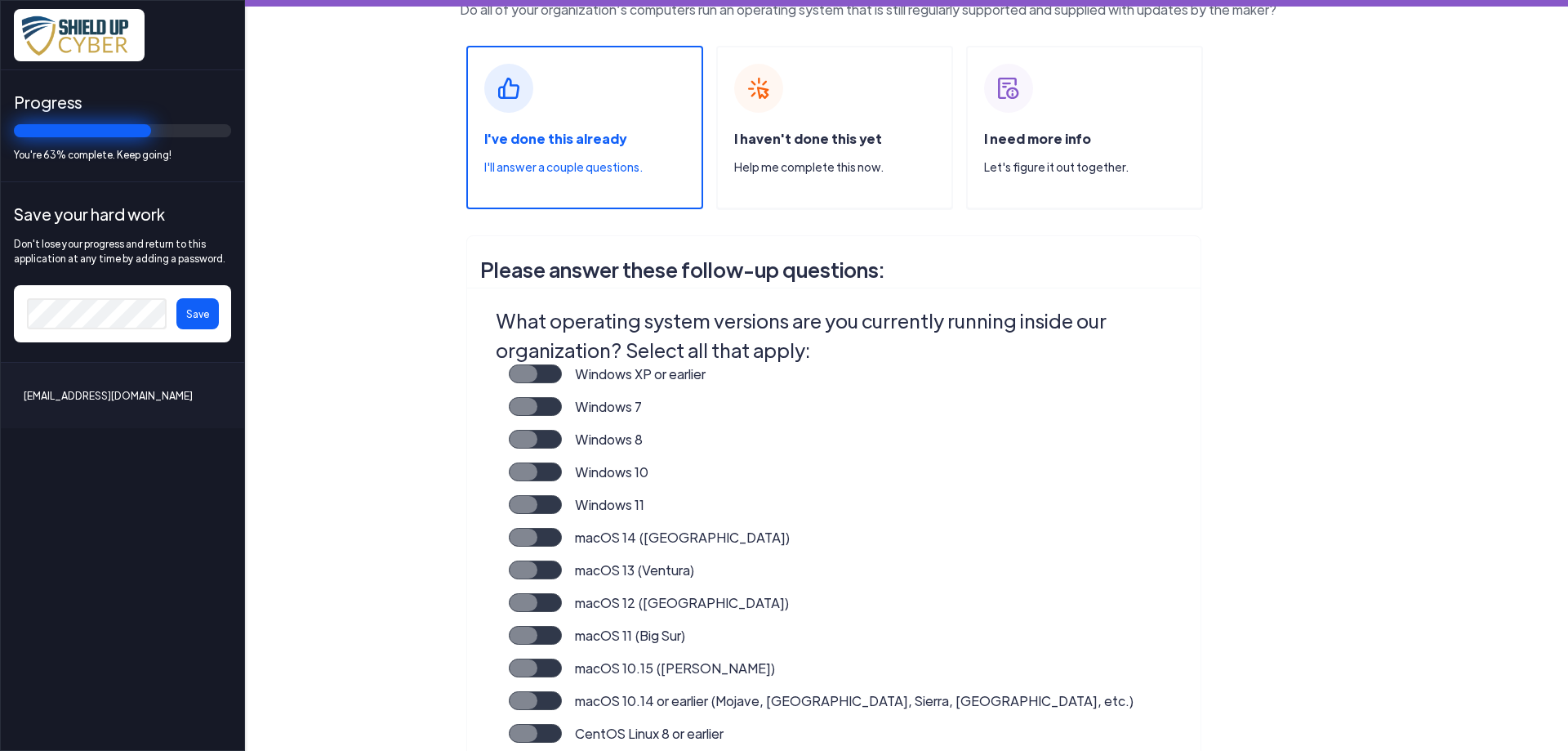
click at [562, 471] on label "Windows 10" at bounding box center [605, 478] width 86 height 32
click at [0, 0] on input "Windows 10" at bounding box center [0, 0] width 0 height 0
click at [562, 506] on label "Windows 11" at bounding box center [603, 511] width 83 height 32
click at [0, 0] on input "Windows 11" at bounding box center [0, 0] width 0 height 0
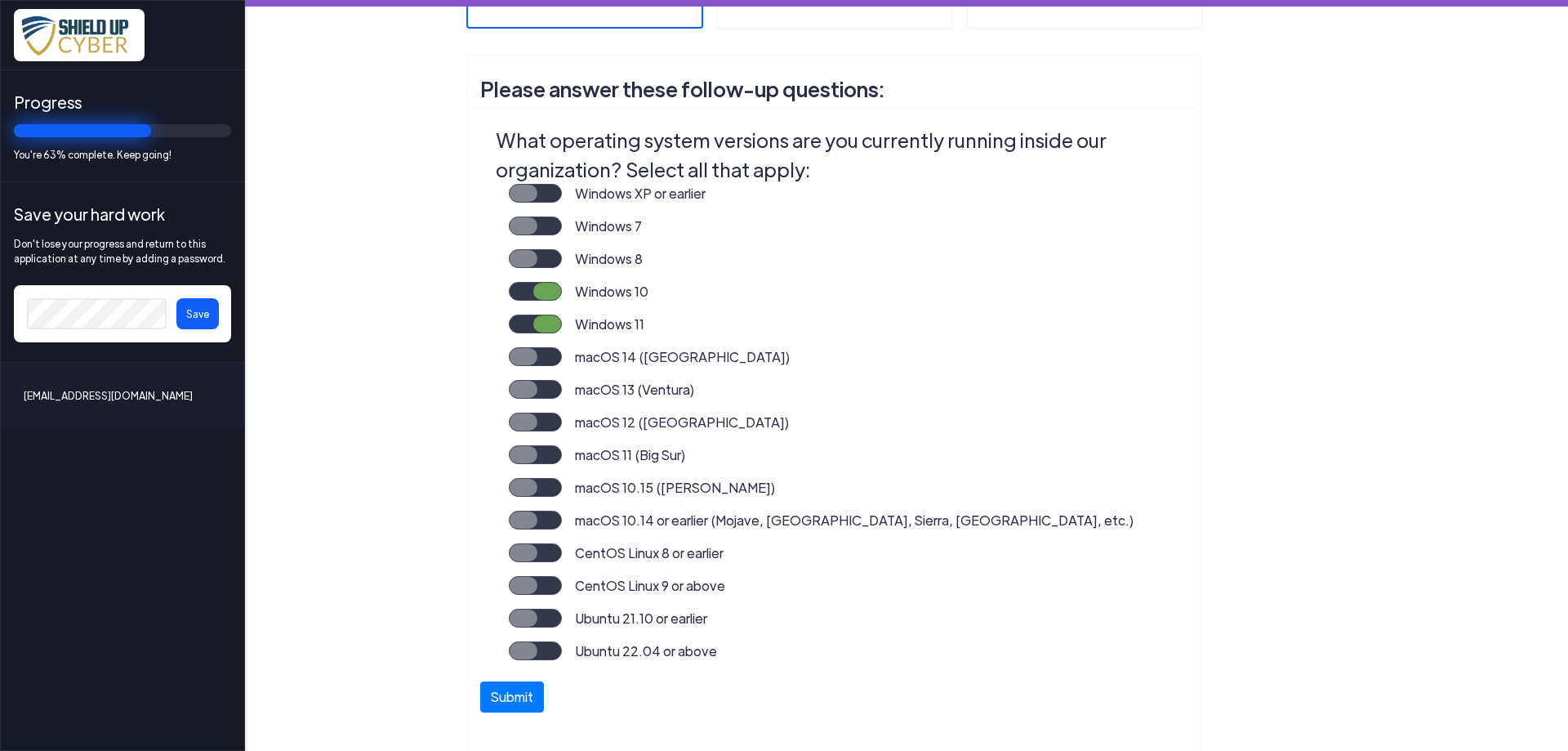
scroll to position [353, 0]
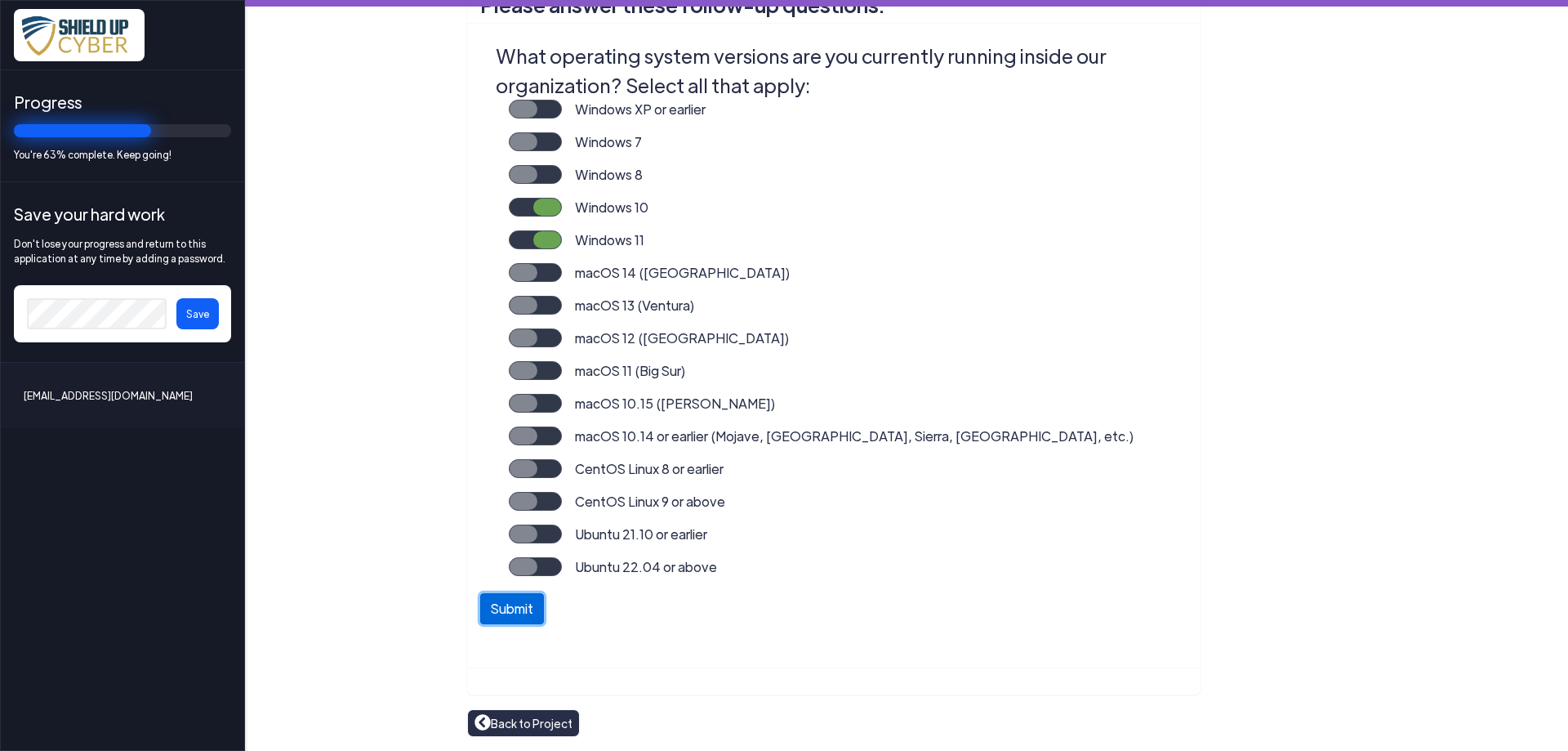
click at [506, 615] on button "Submit" at bounding box center [511, 609] width 64 height 31
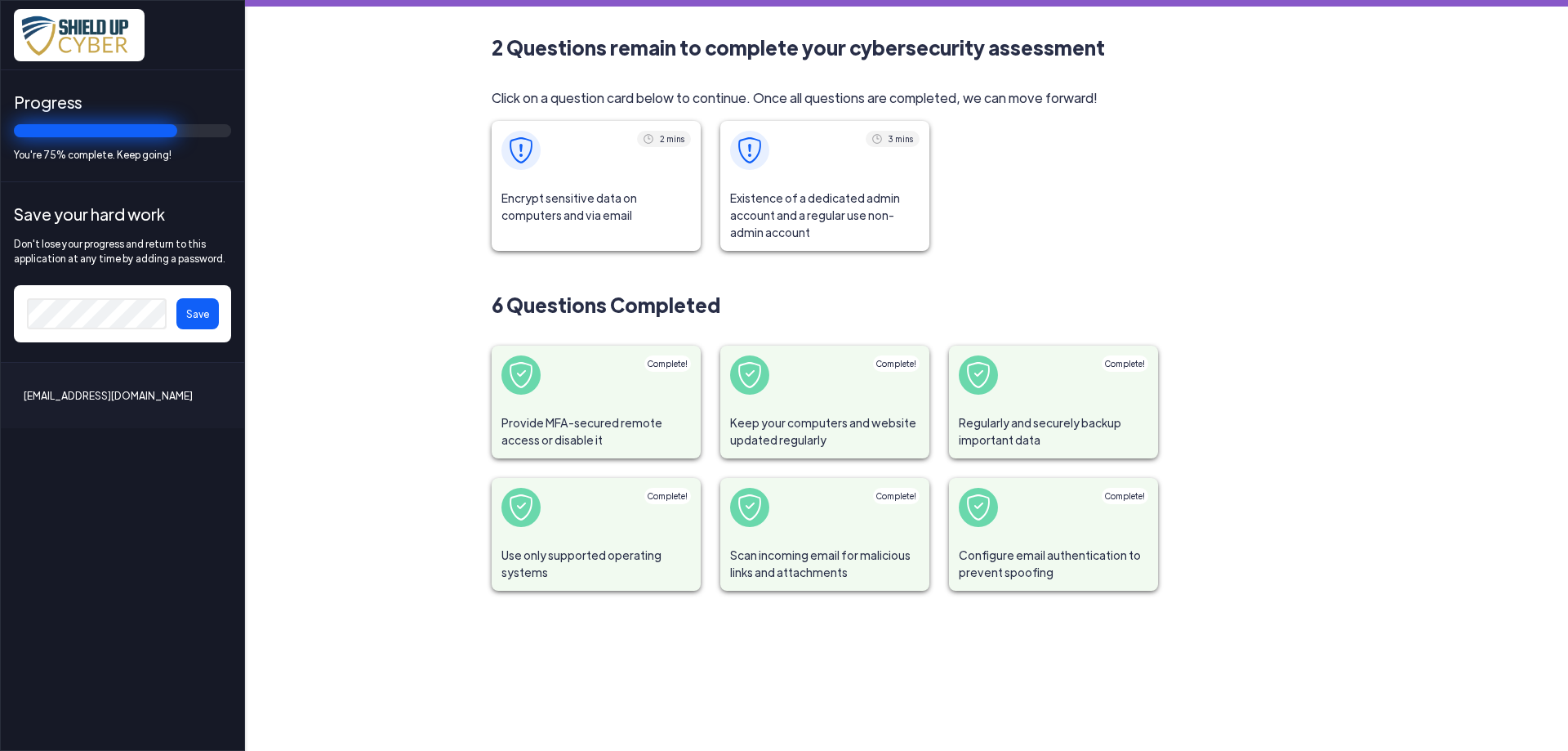
click at [559, 206] on span "Encrypt sensitive data on computers and via email" at bounding box center [596, 207] width 209 height 54
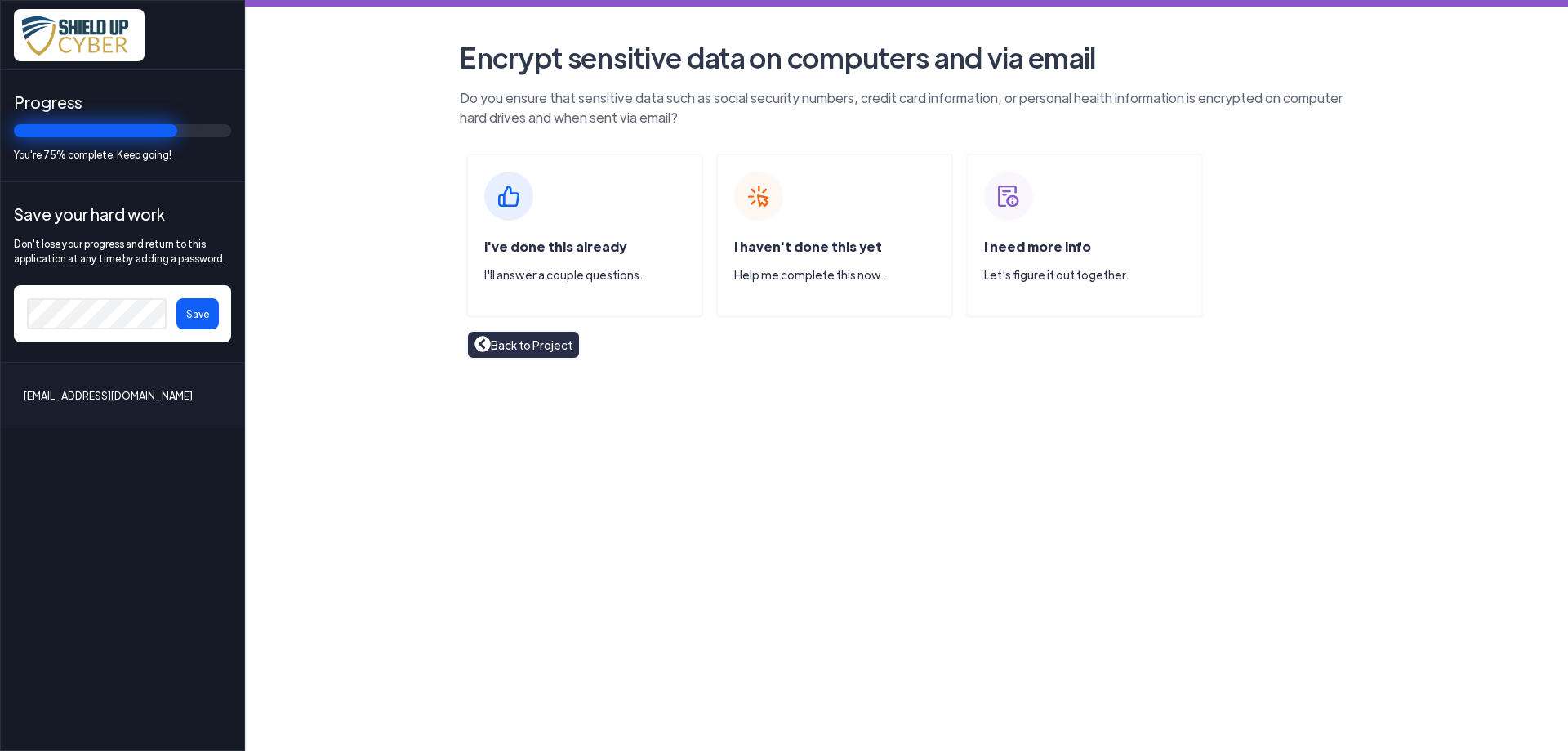
click at [515, 246] on span "I've done this already" at bounding box center [555, 246] width 142 height 17
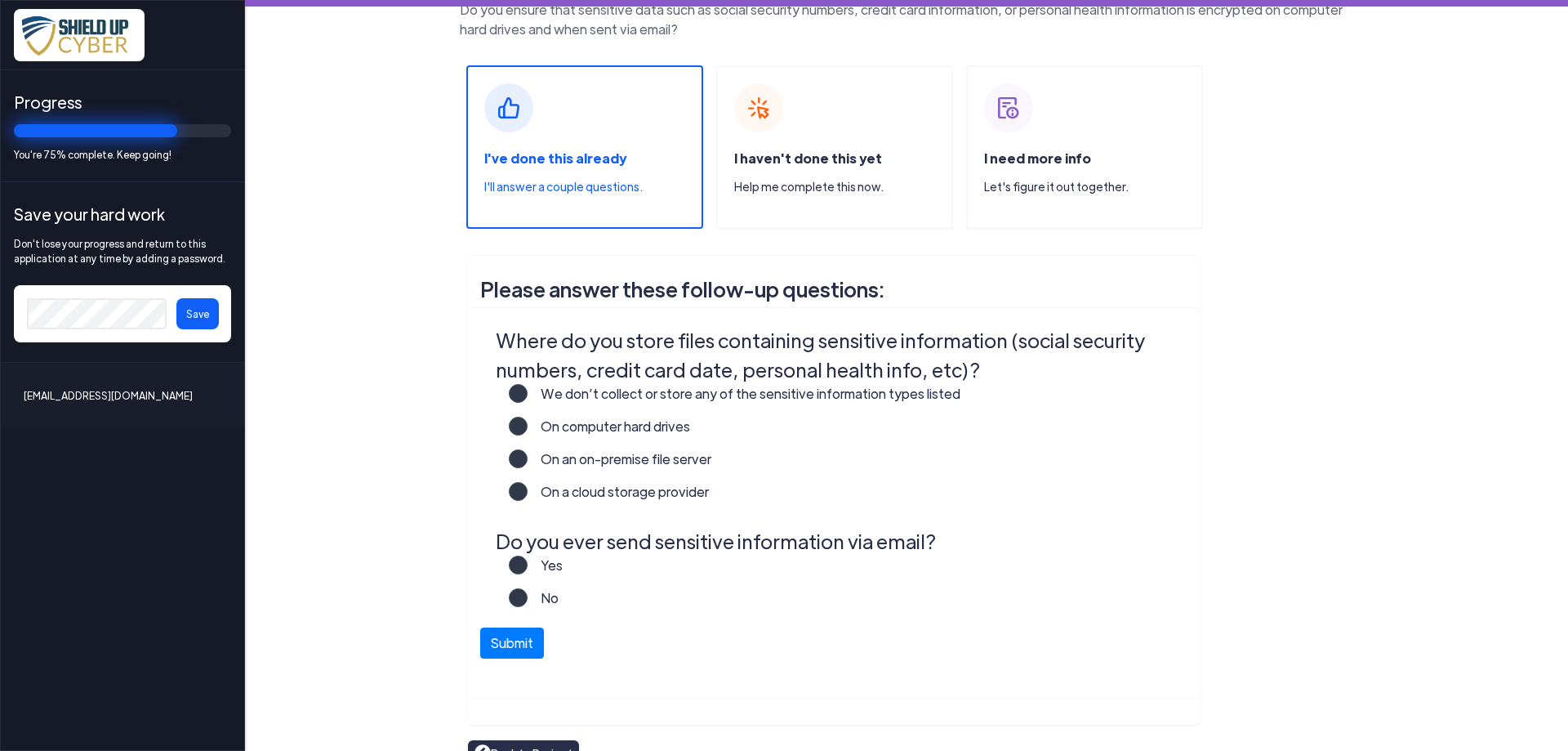
scroll to position [119, 0]
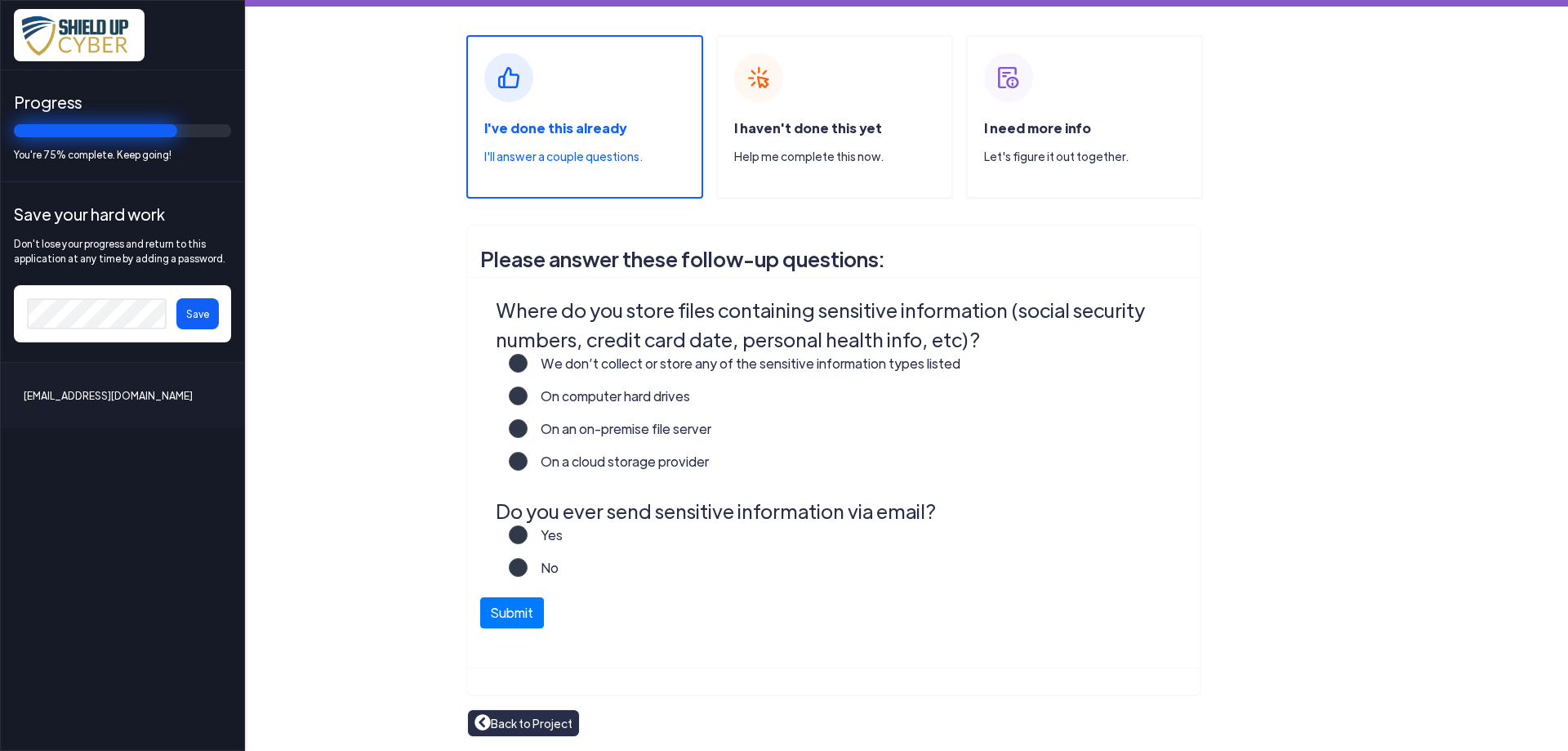
click at [527, 435] on label "On an on-premise file server" at bounding box center [619, 435] width 184 height 32
click at [0, 0] on input "On an on-premise file server" at bounding box center [0, 0] width 0 height 0
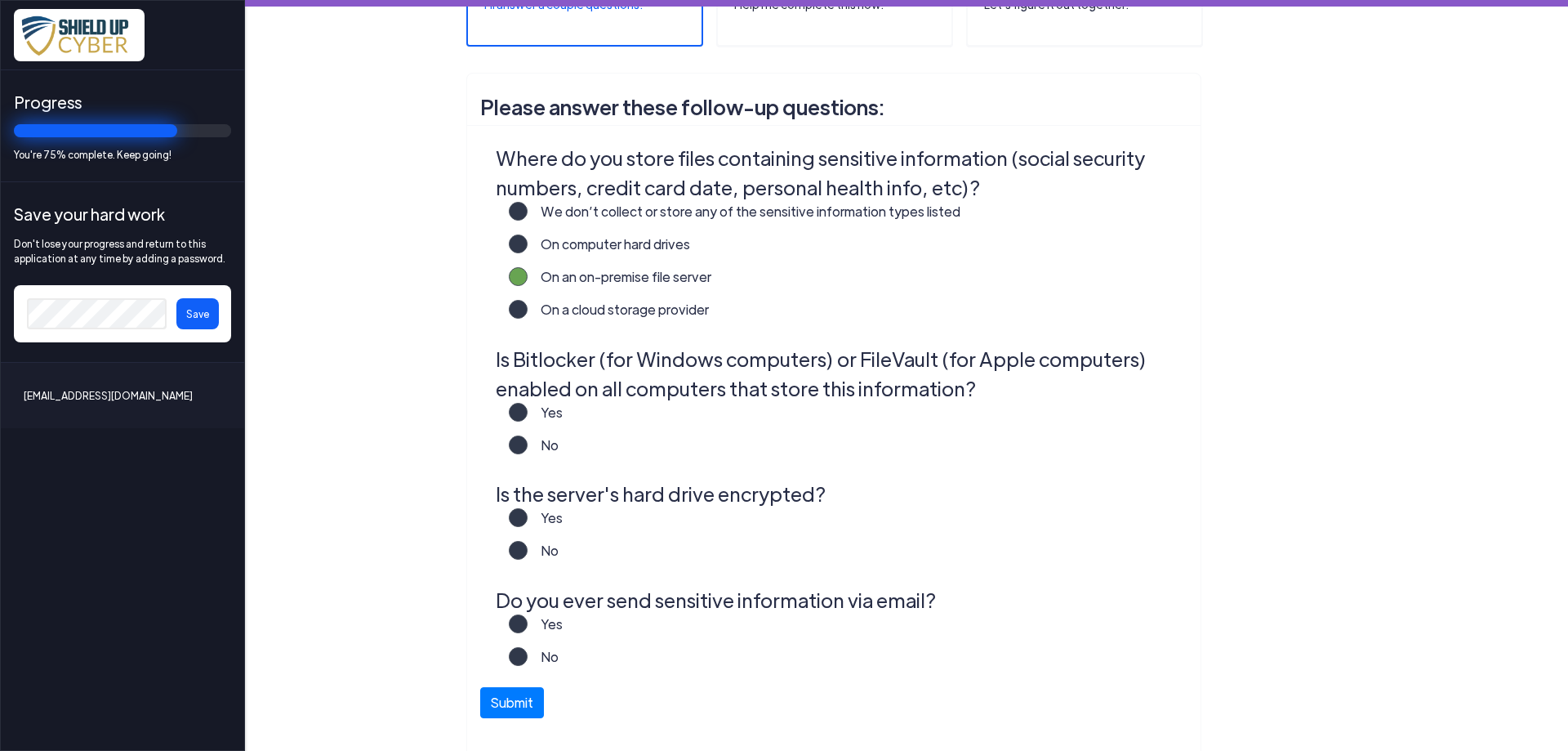
scroll to position [295, 0]
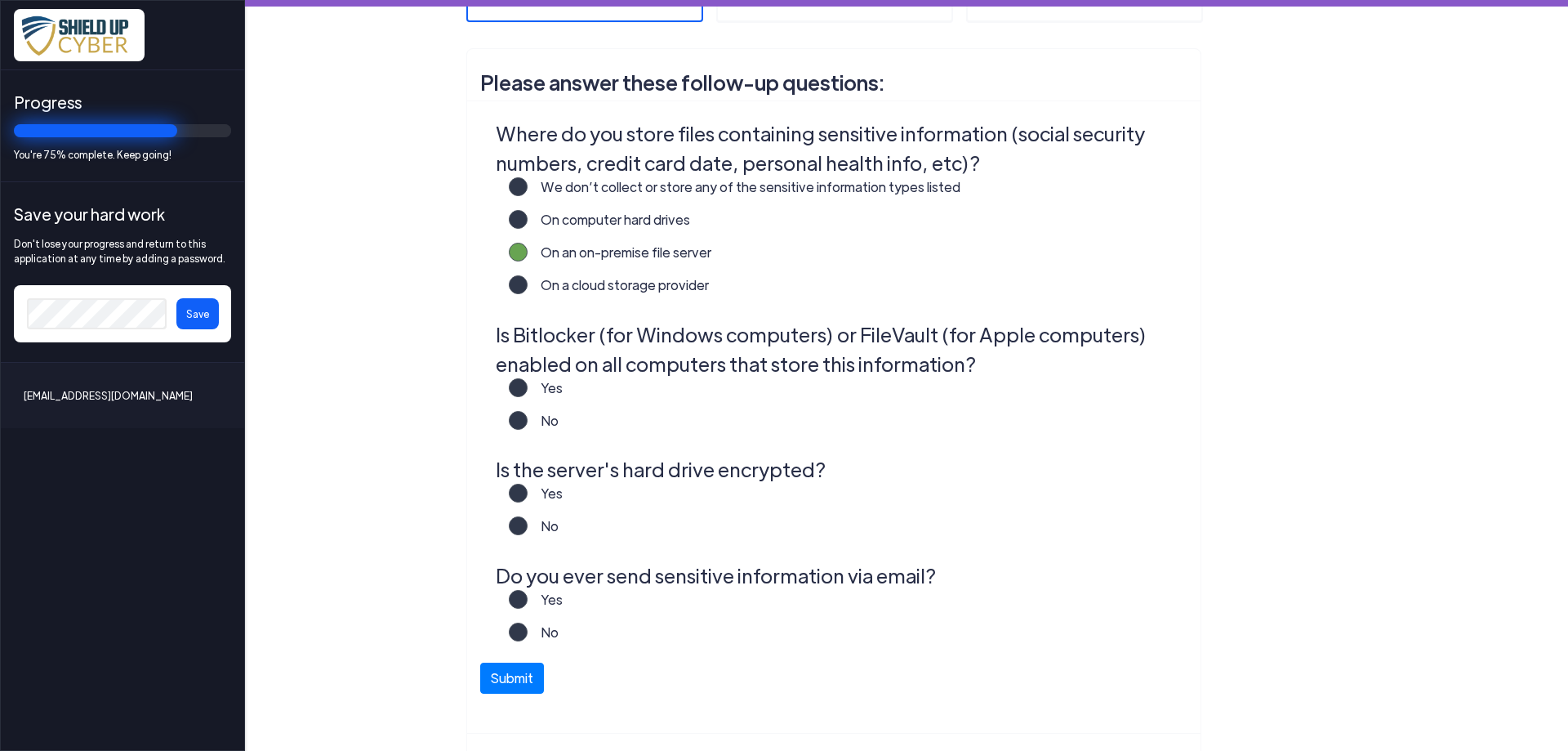
click at [527, 601] on label "Yes" at bounding box center [545, 606] width 35 height 32
click at [0, 0] on input "Yes" at bounding box center [0, 0] width 0 height 0
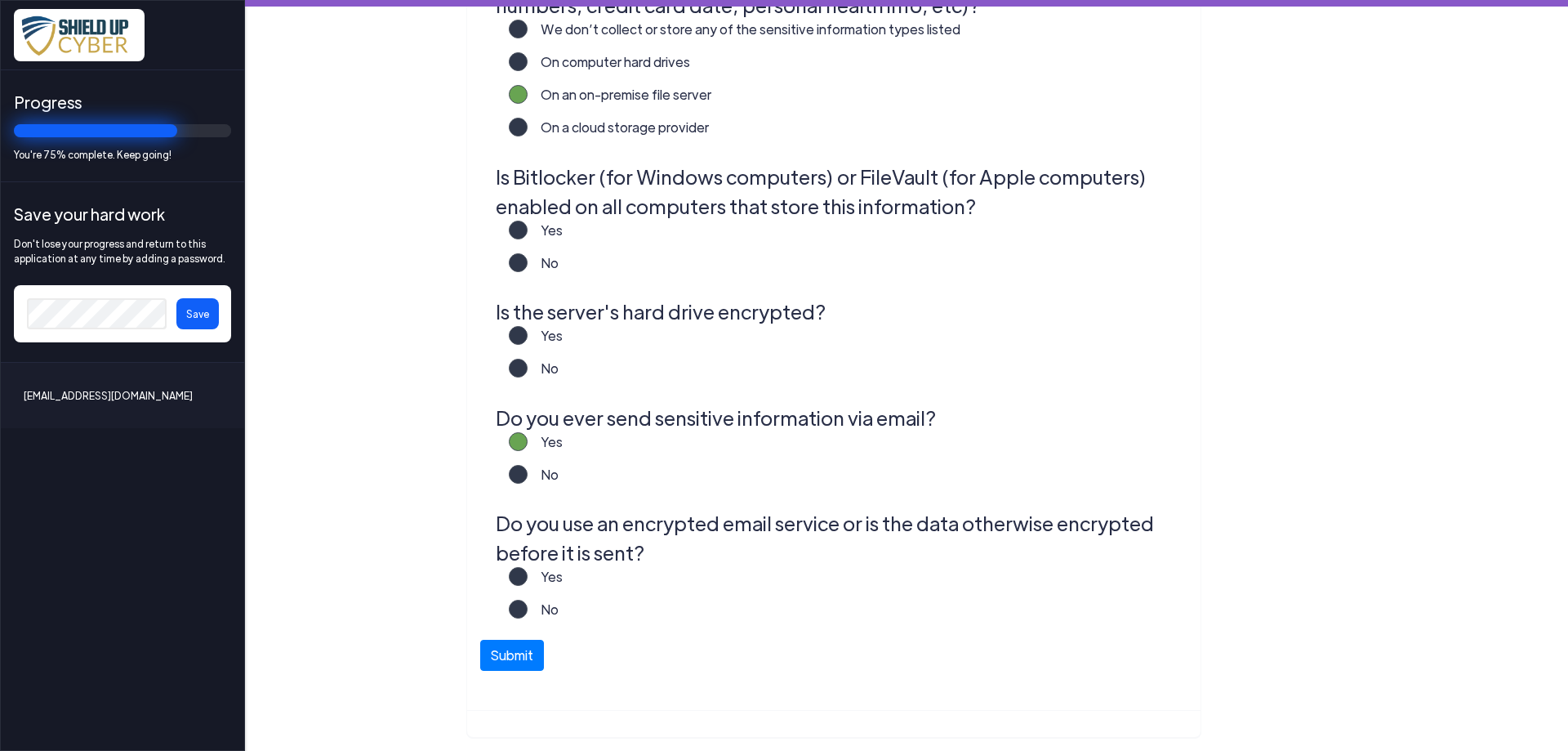
scroll to position [495, 0]
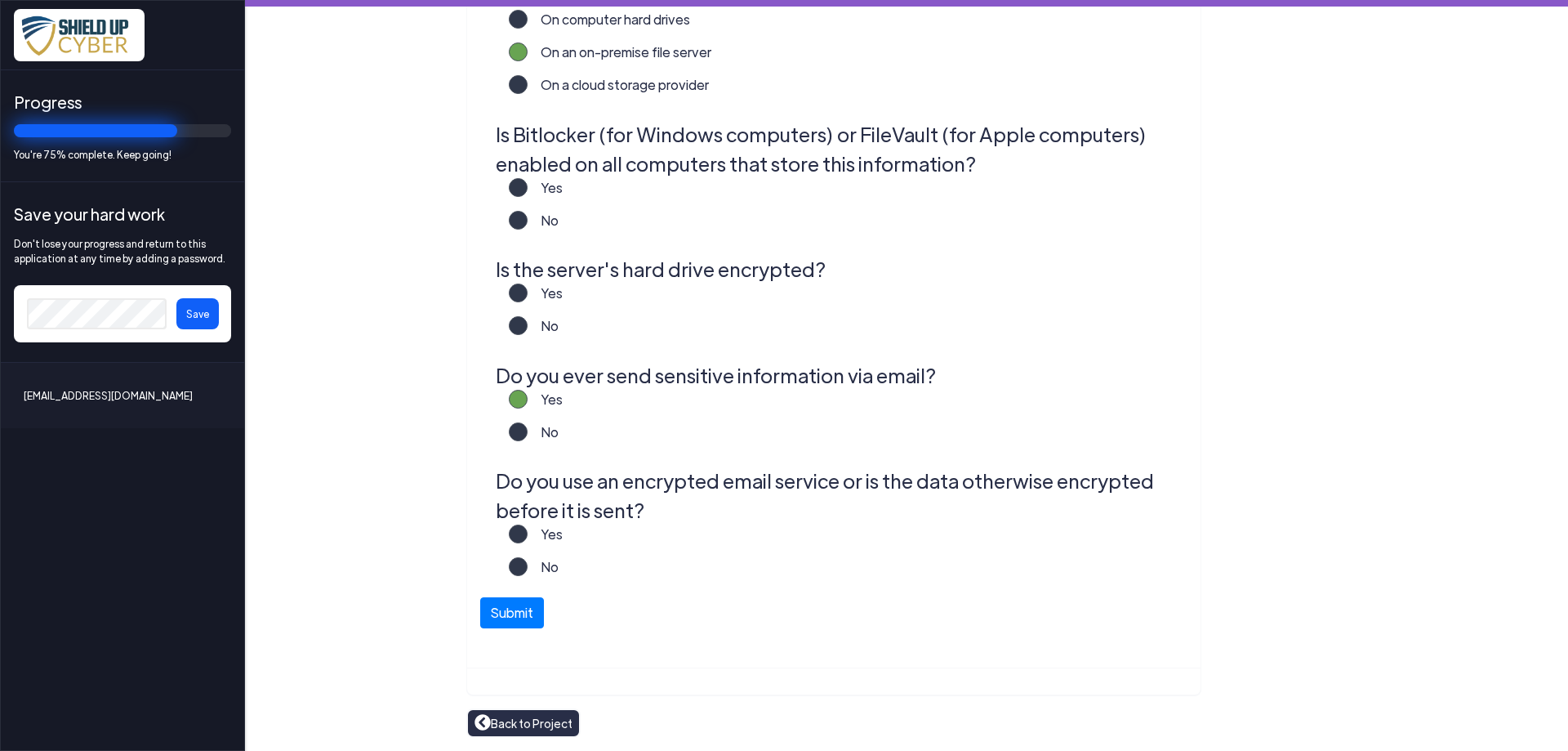
click at [527, 569] on label "No" at bounding box center [543, 574] width 31 height 32
click at [0, 0] on input "No" at bounding box center [0, 0] width 0 height 0
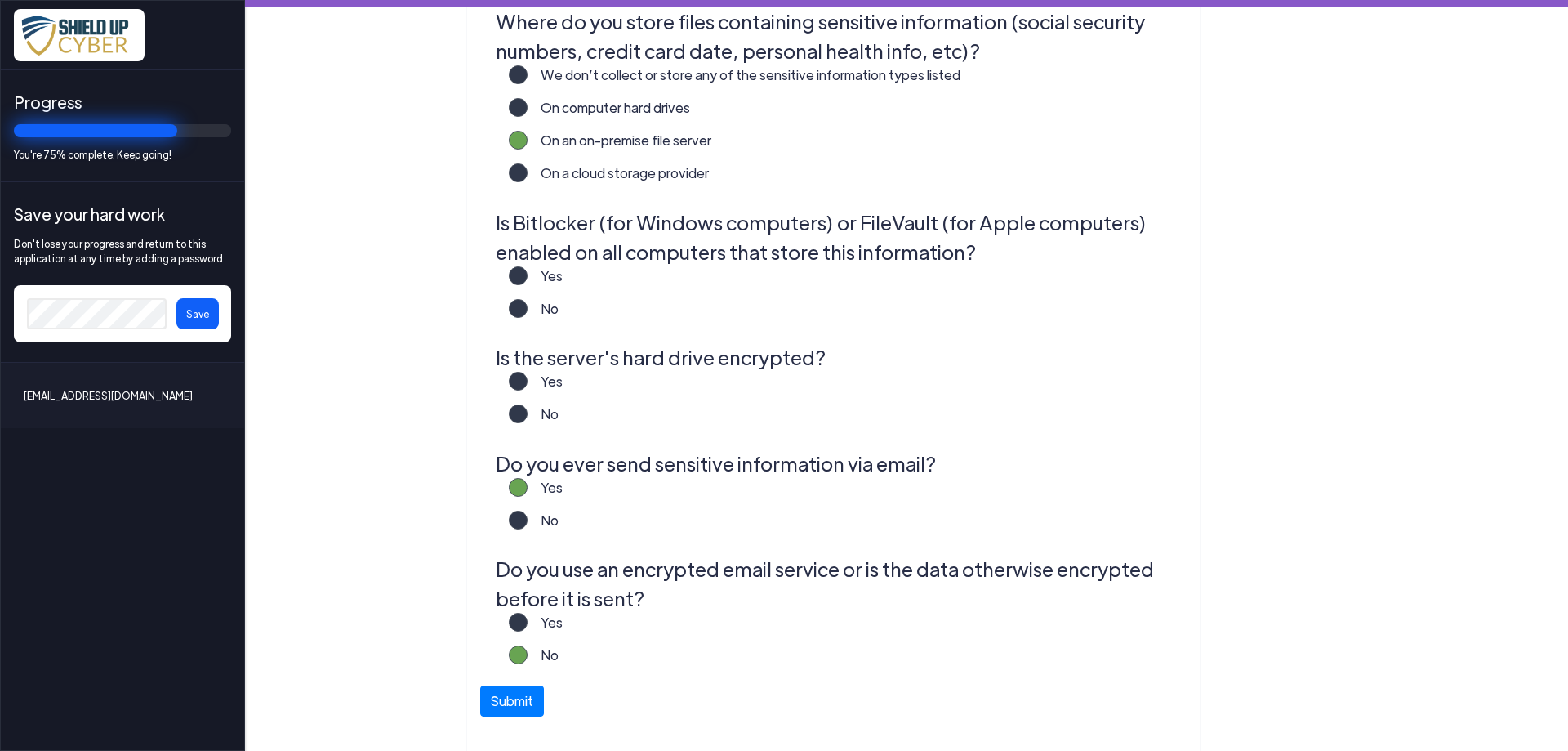
click at [527, 379] on label "Yes" at bounding box center [545, 388] width 35 height 32
click at [0, 0] on input "Yes" at bounding box center [0, 0] width 0 height 0
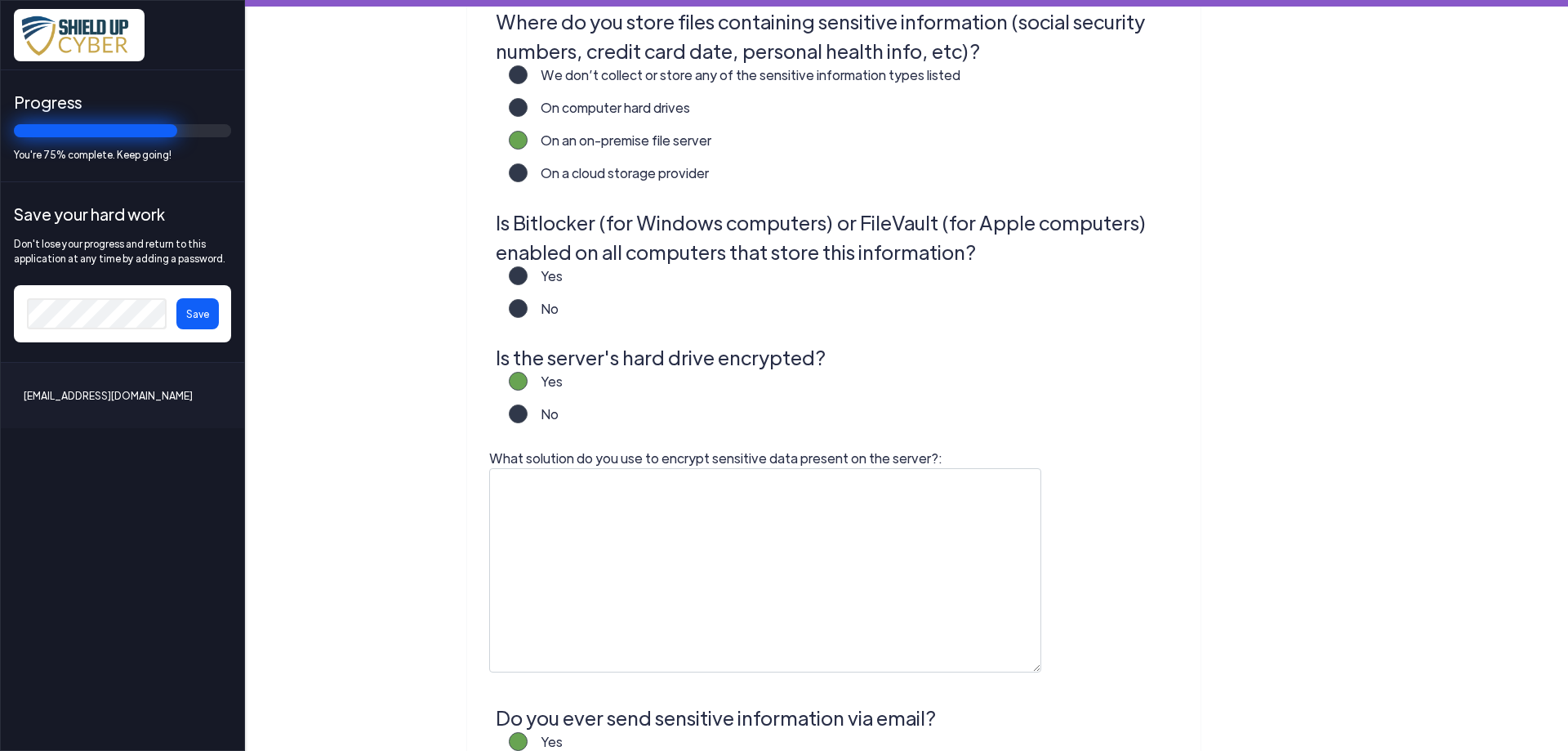
click at [527, 276] on label "Yes" at bounding box center [545, 283] width 35 height 32
click at [0, 0] on input "Yes" at bounding box center [0, 0] width 0 height 0
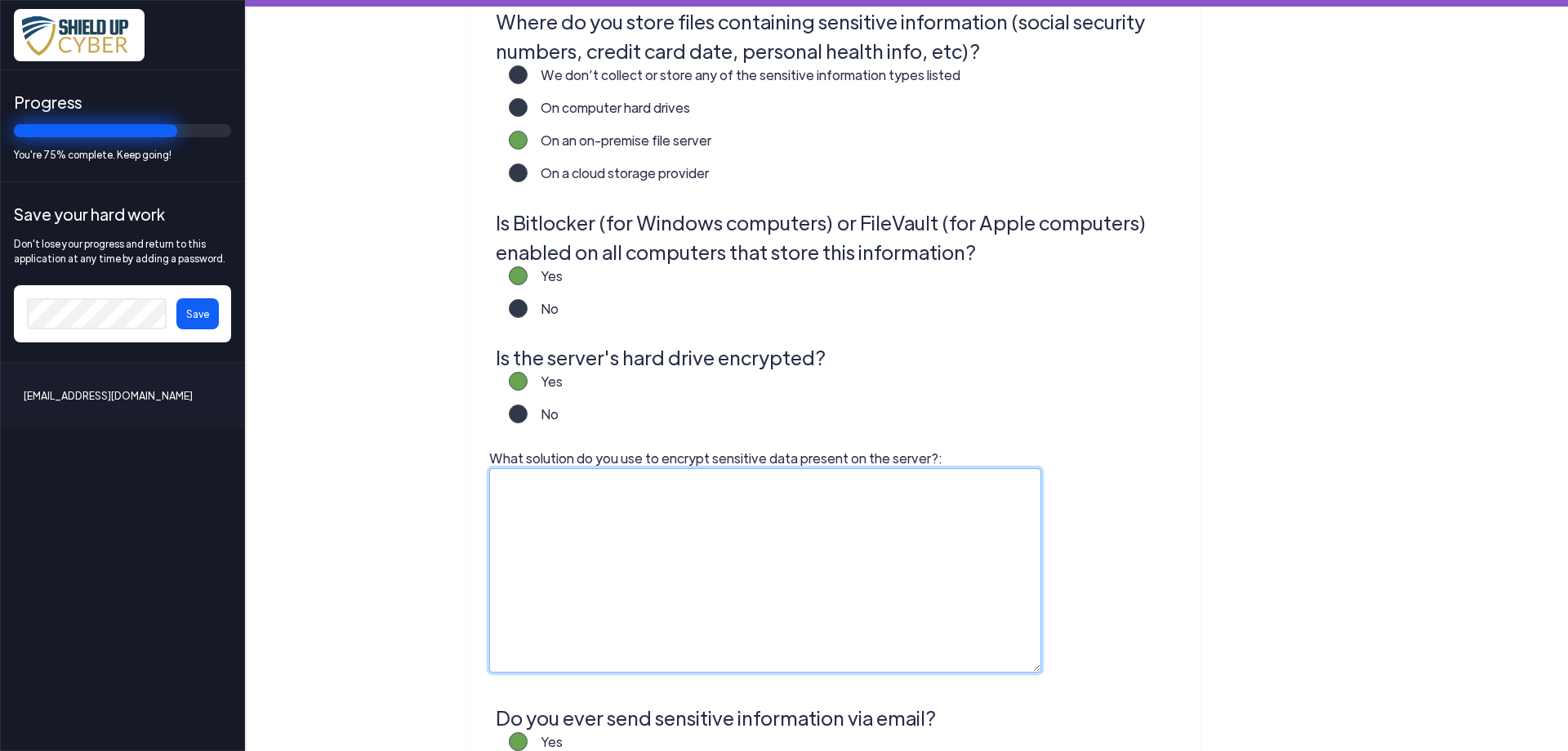
click at [645, 479] on textarea "What solution do you use to encrypt sensitive data present on the server?:" at bounding box center [764, 570] width 552 height 204
type textarea "Bitlocker"
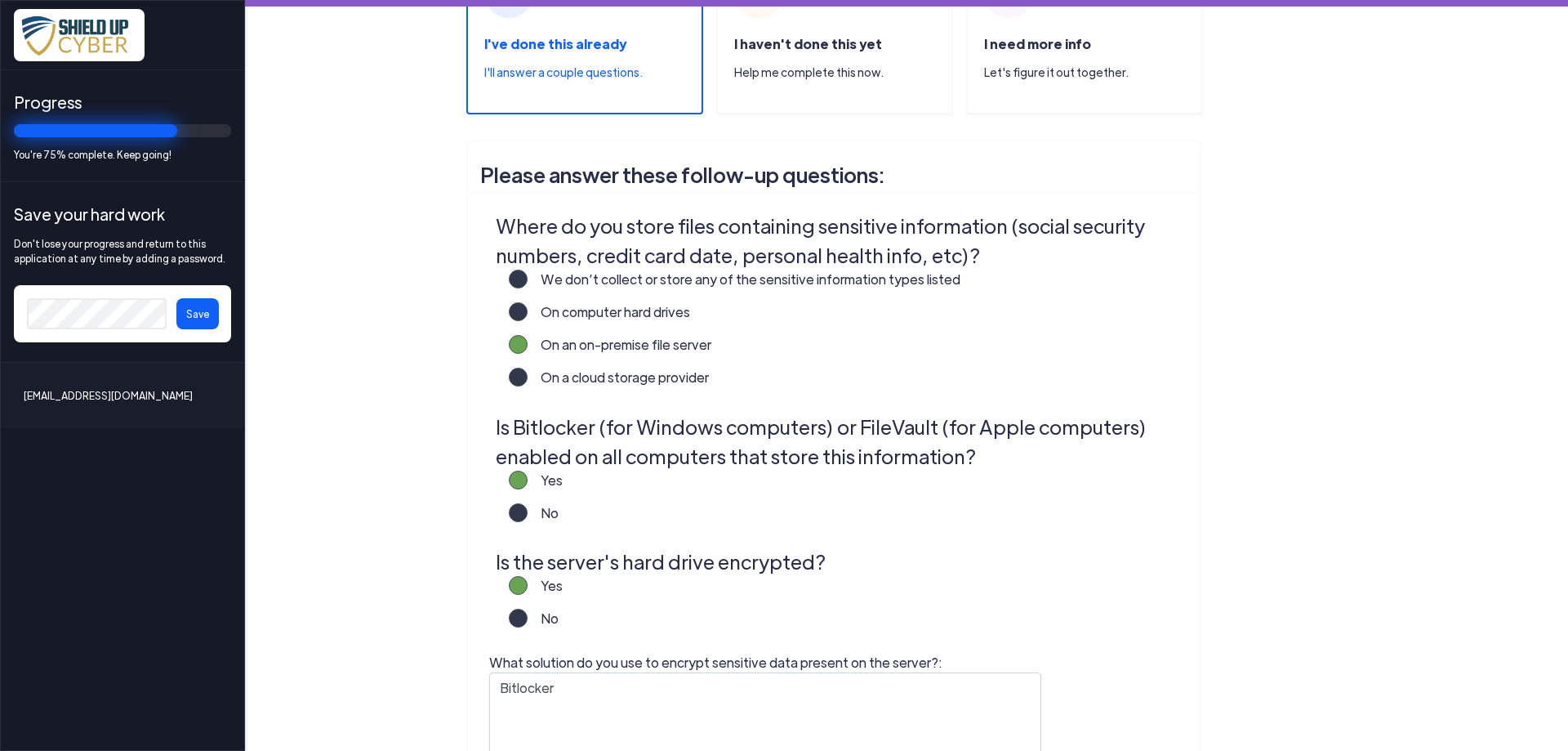
scroll to position [142, 0]
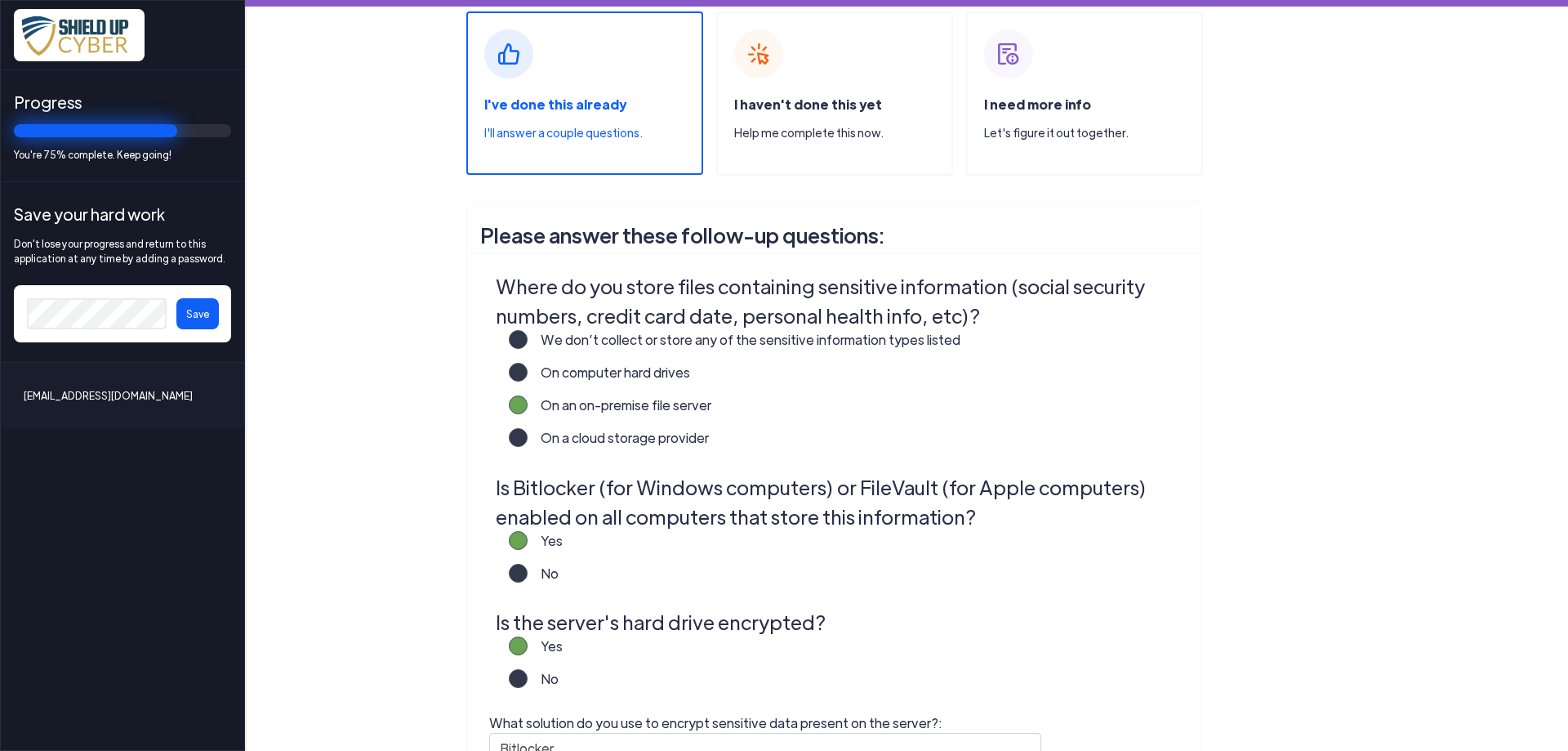
click at [527, 574] on label "No" at bounding box center [543, 580] width 31 height 32
click at [0, 0] on input "No" at bounding box center [0, 0] width 0 height 0
click at [527, 680] on label "No" at bounding box center [543, 685] width 31 height 32
click at [0, 0] on input "No" at bounding box center [0, 0] width 0 height 0
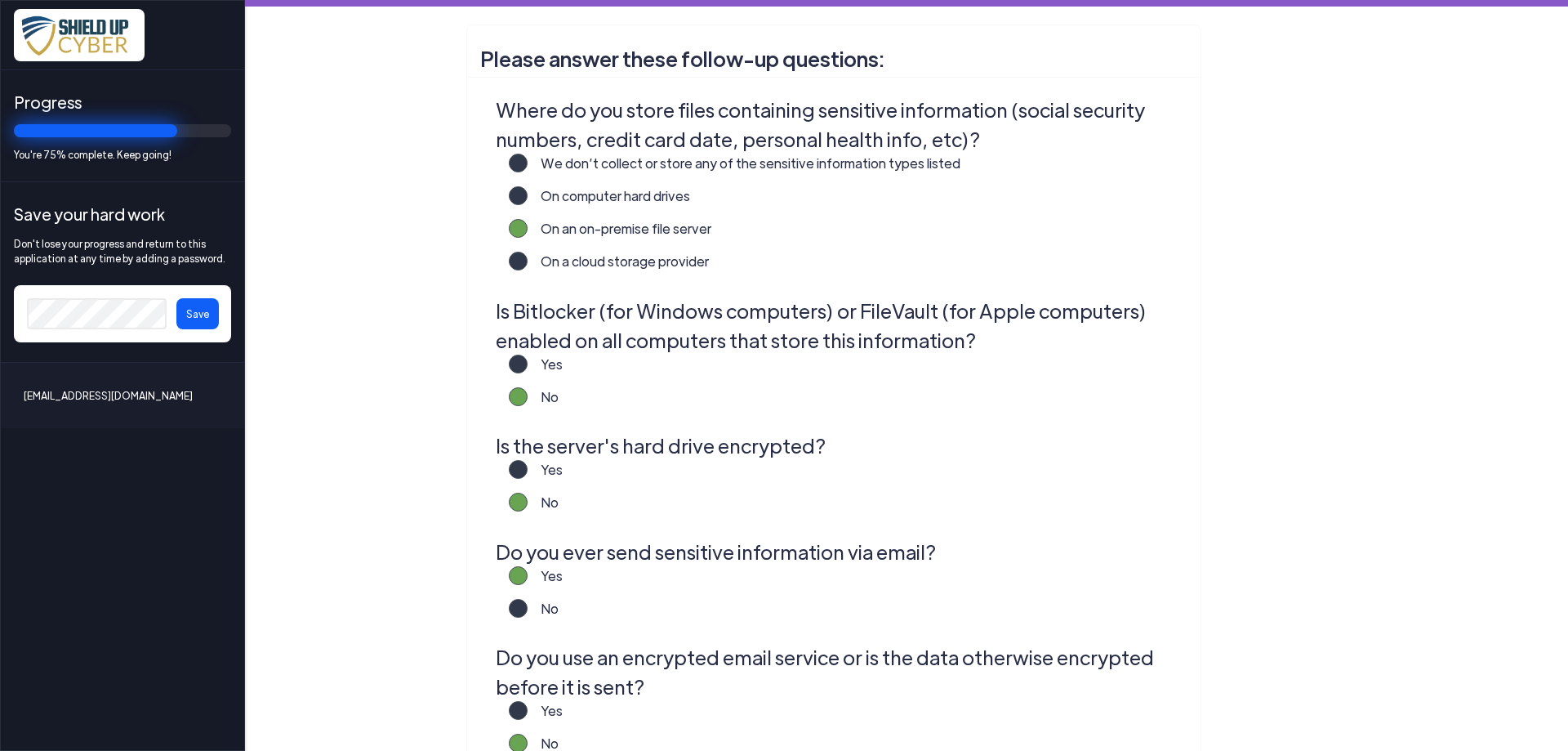
scroll to position [495, 0]
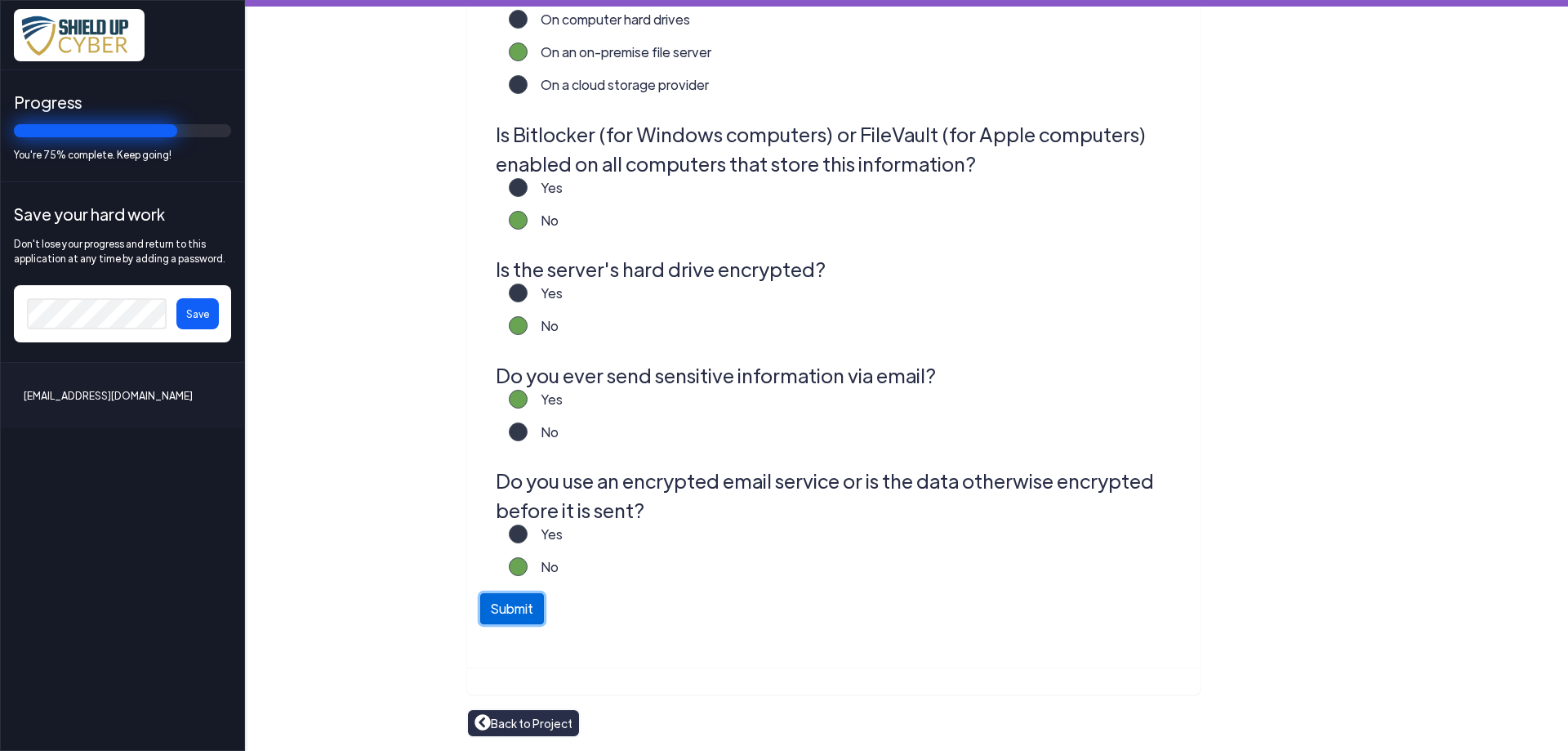
click at [505, 611] on button "Submit" at bounding box center [511, 609] width 64 height 31
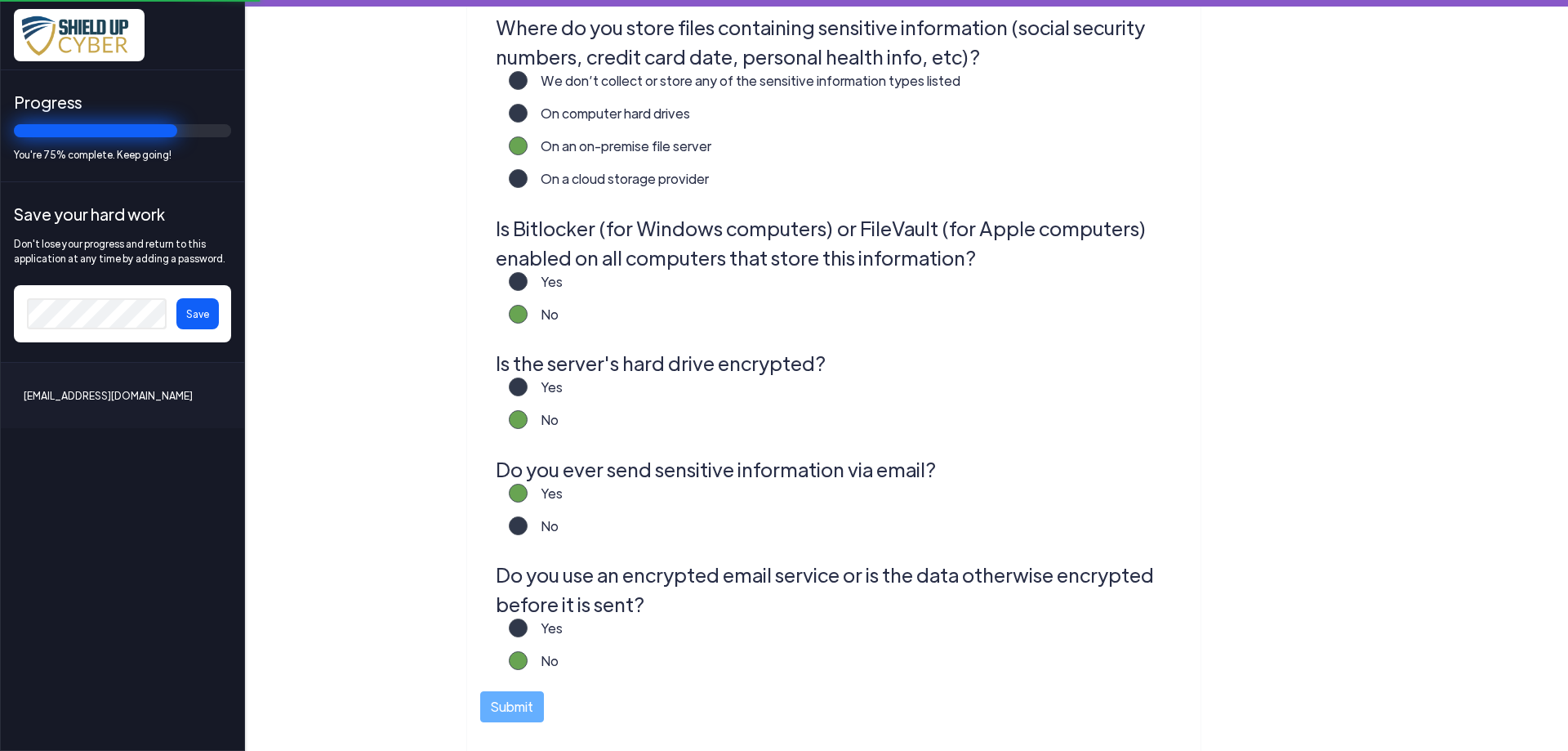
scroll to position [319, 0]
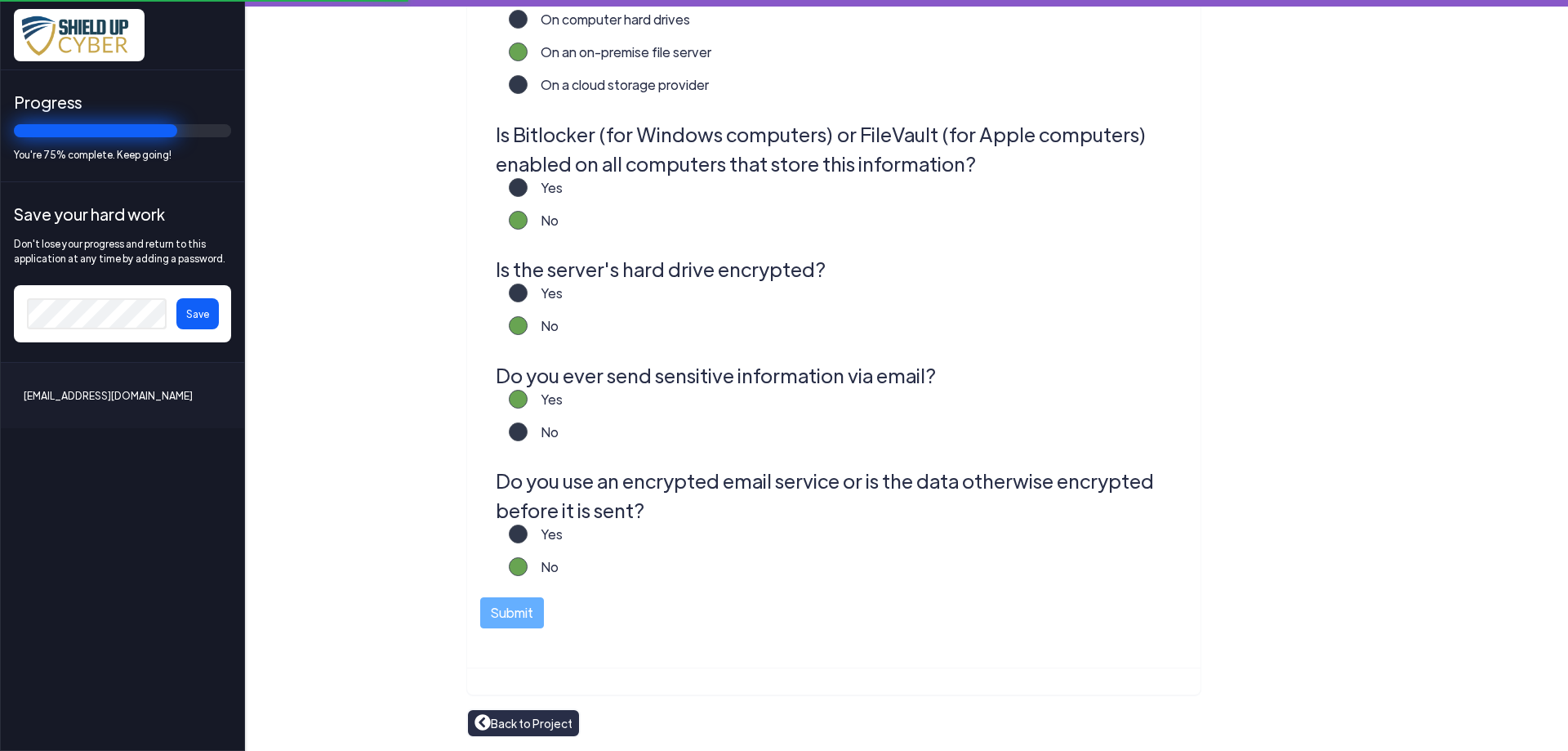
scroll to position [139, 0]
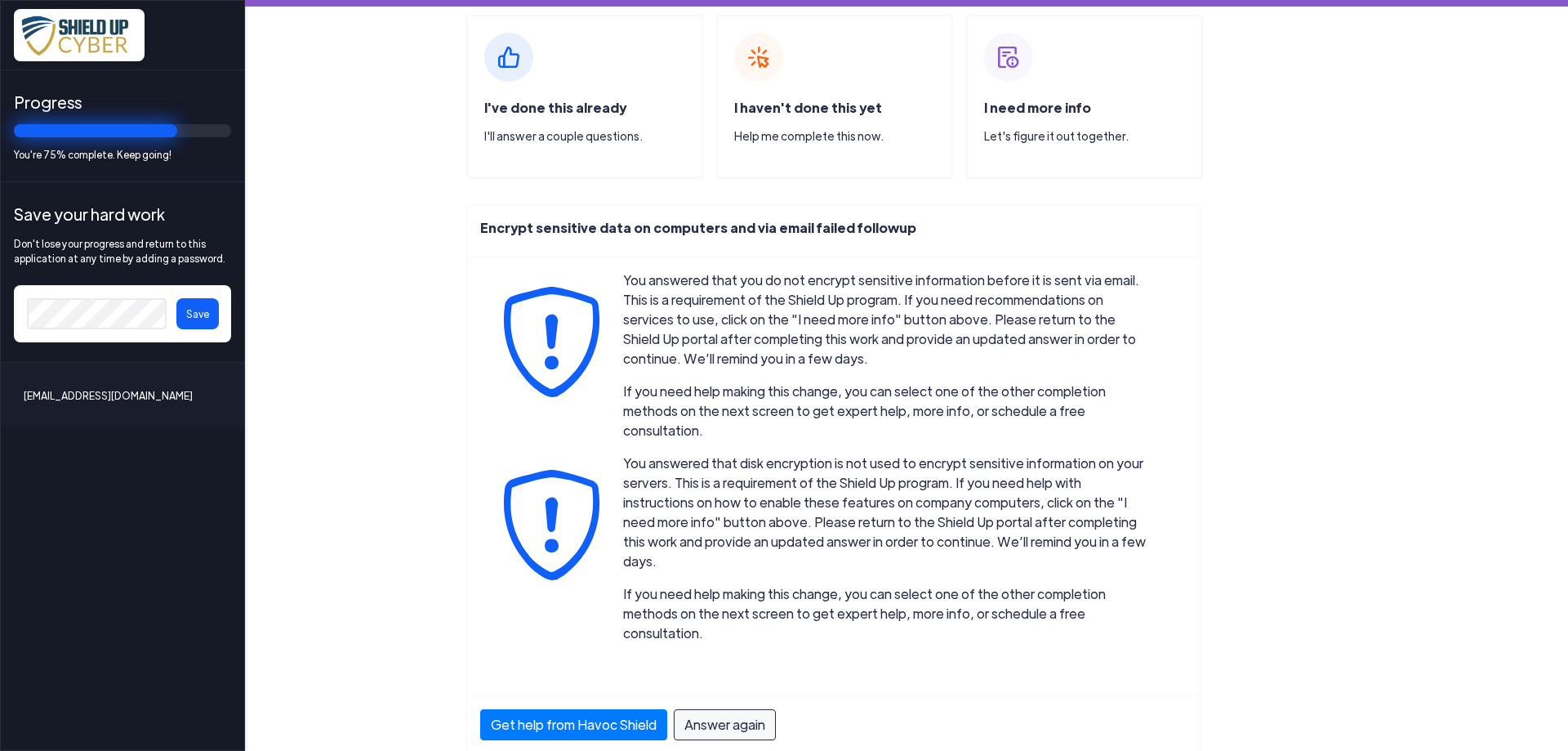
click at [1024, 110] on span "I need more info" at bounding box center [1037, 107] width 107 height 17
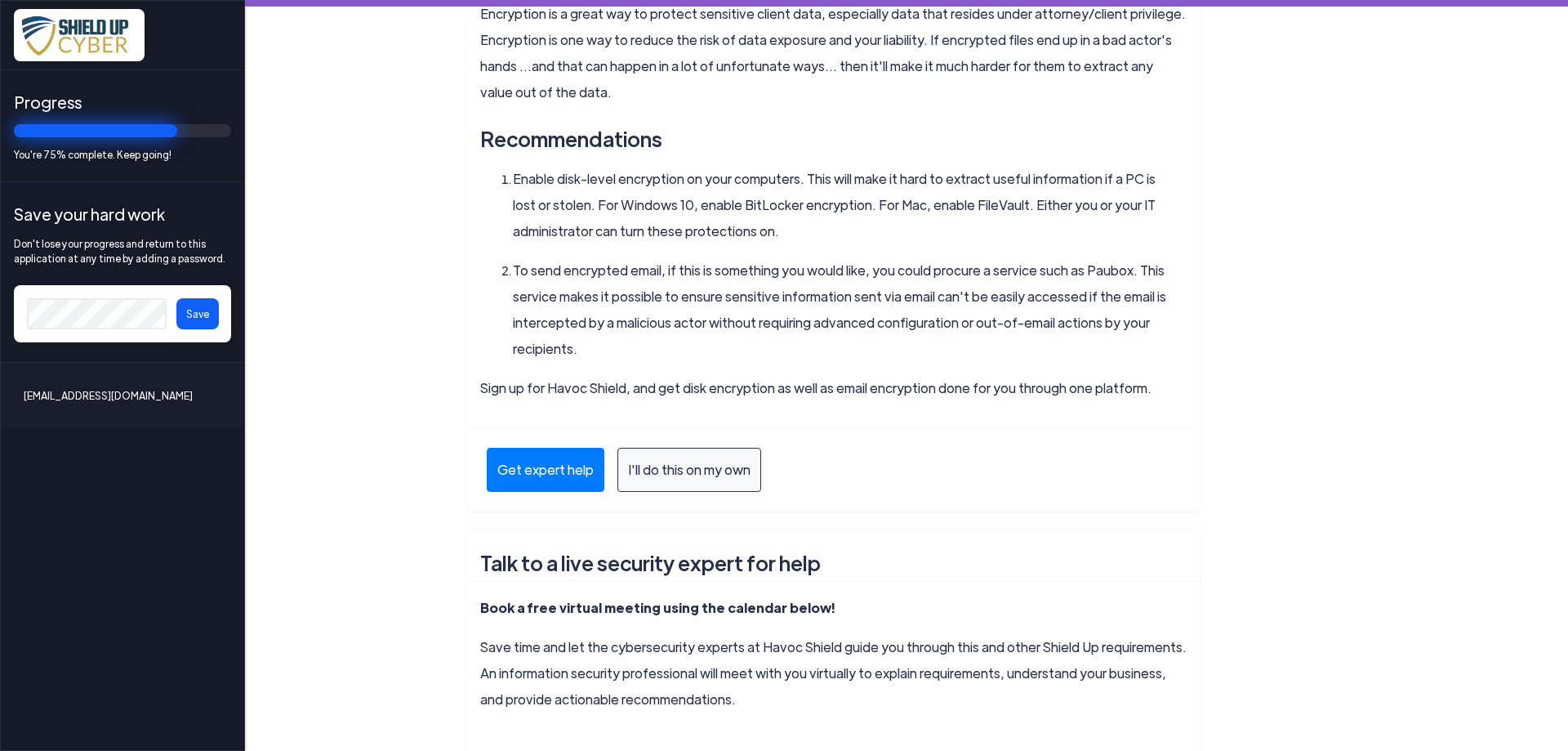
scroll to position [0, 0]
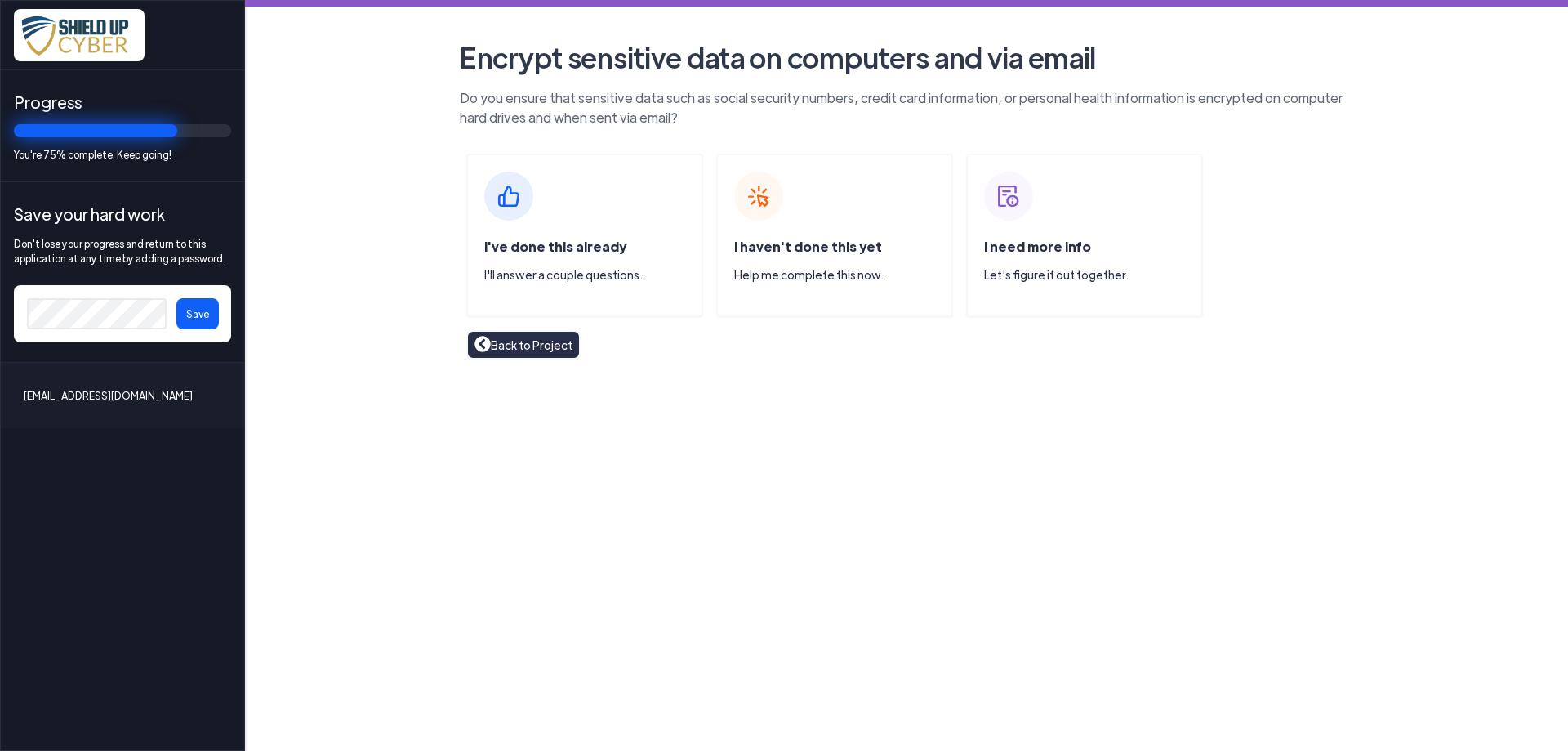
click at [494, 346] on link "Back to Project" at bounding box center [523, 345] width 98 height 18
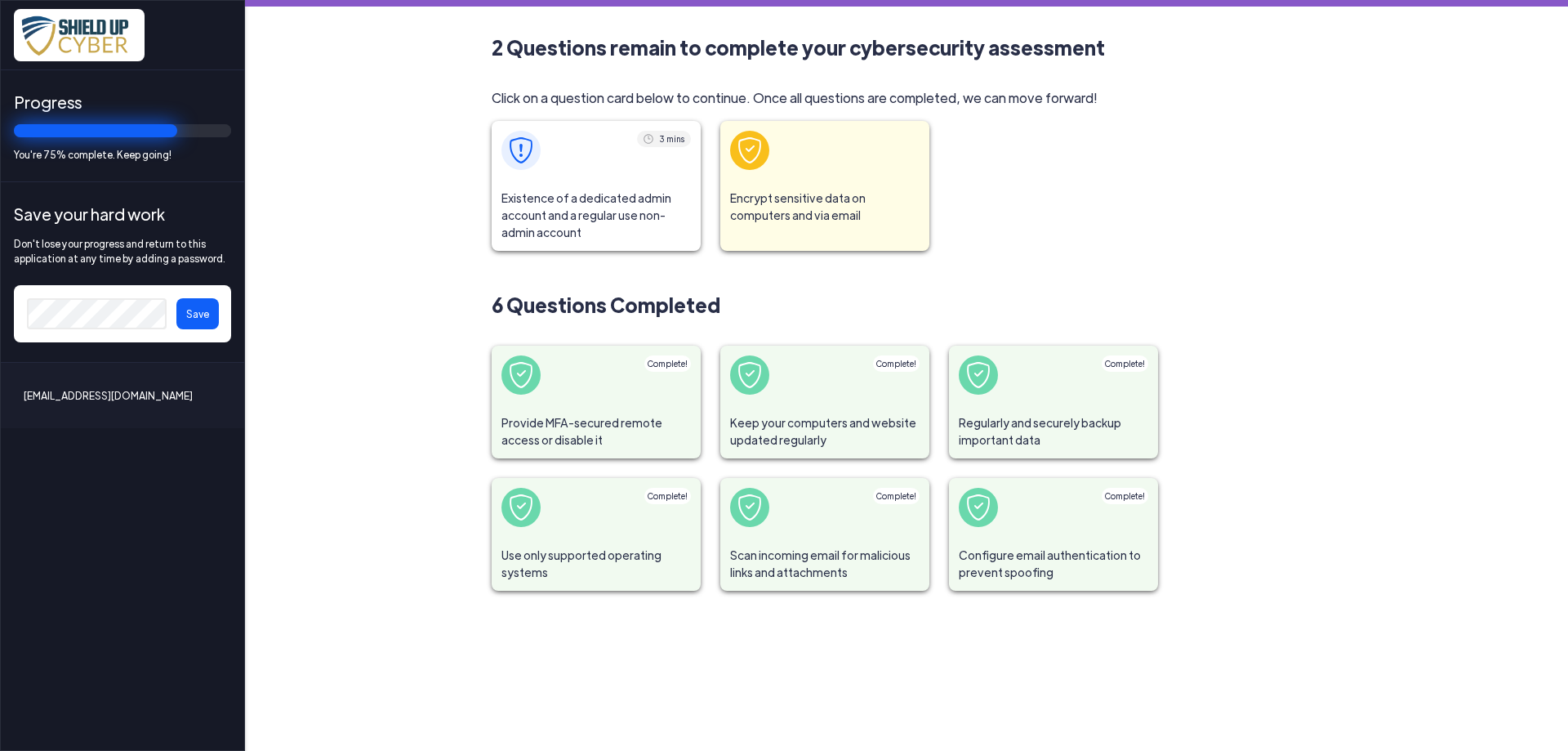
click at [782, 202] on span "Encrypt sensitive data on computers and via email" at bounding box center [825, 207] width 209 height 54
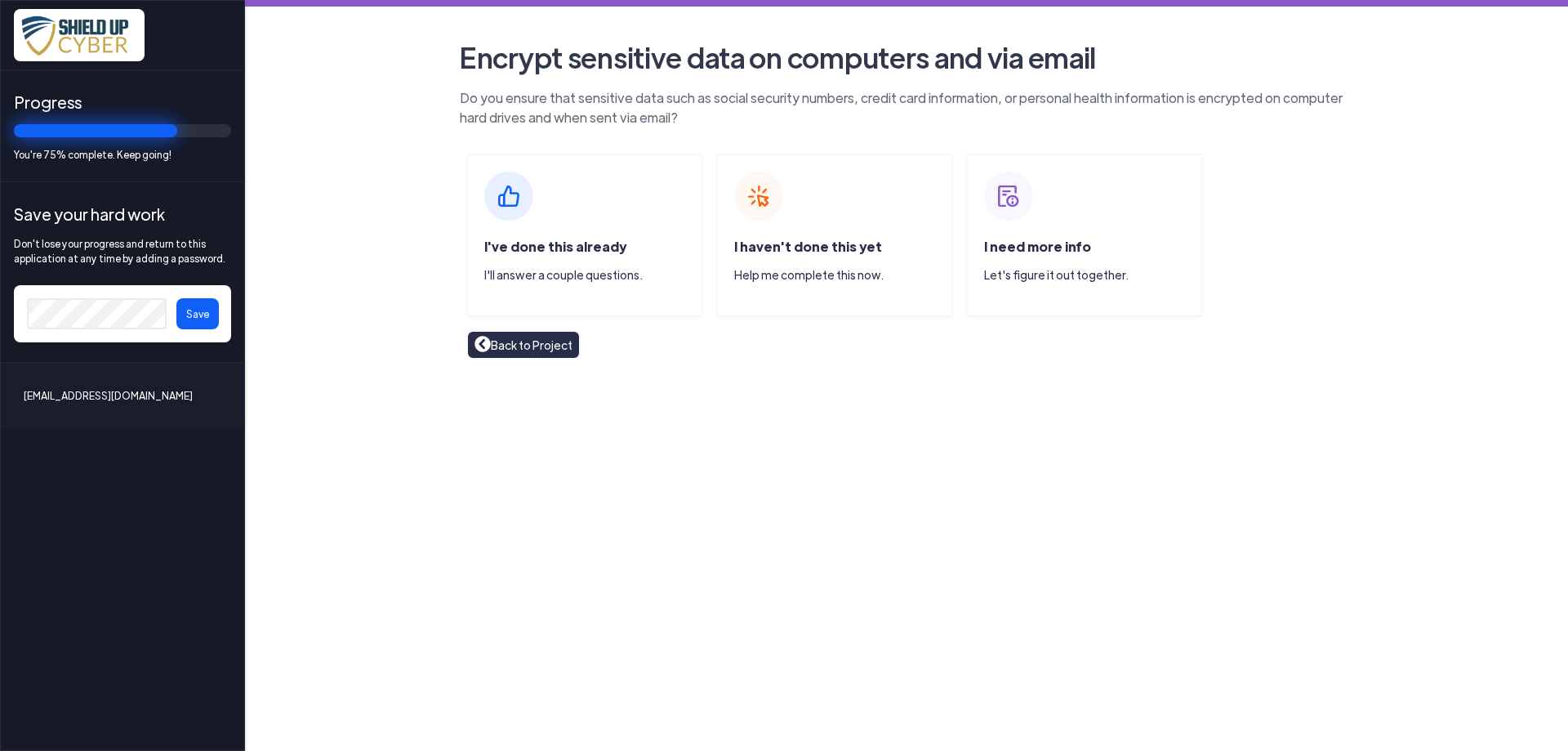
click at [546, 250] on span "I've done this already" at bounding box center [555, 246] width 142 height 17
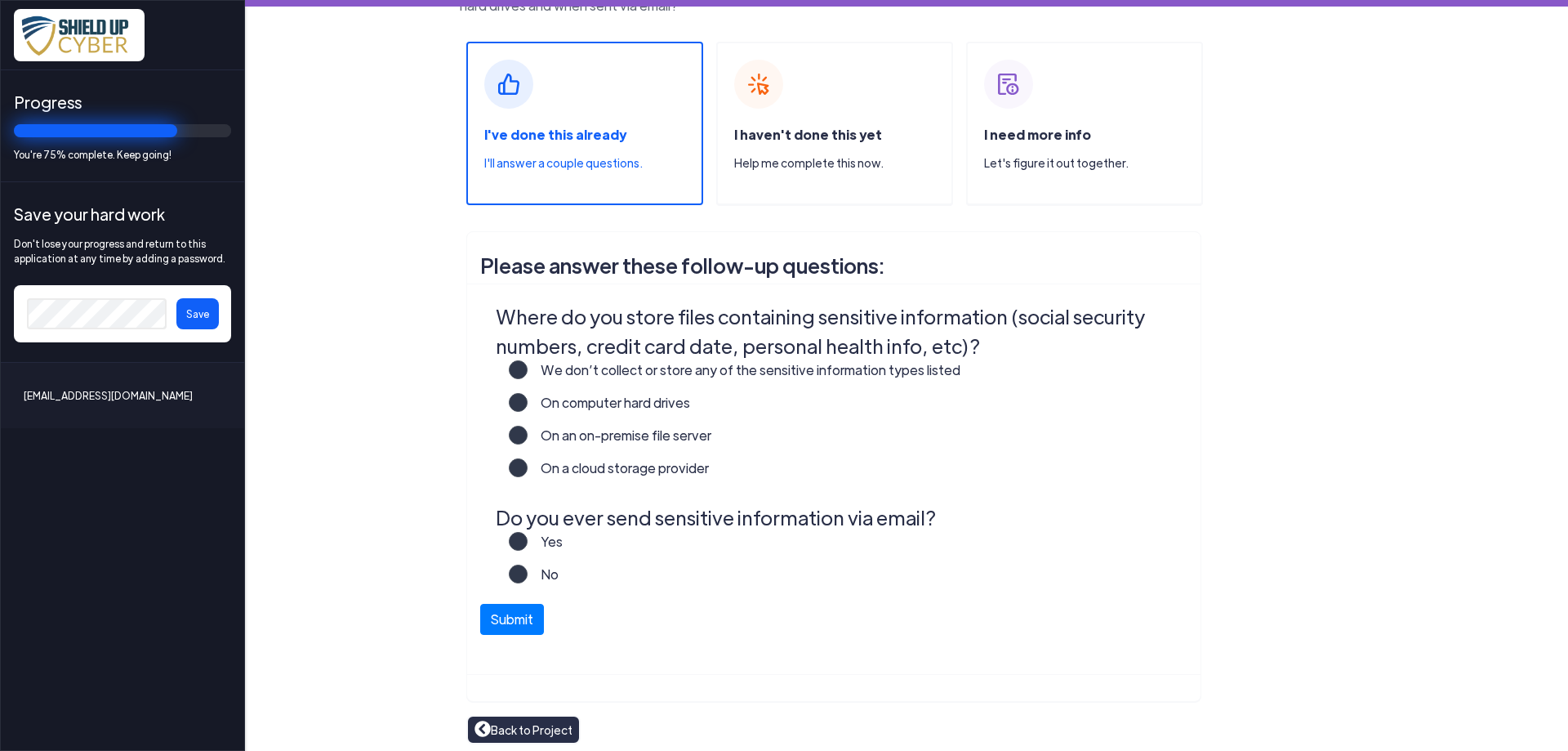
scroll to position [119, 0]
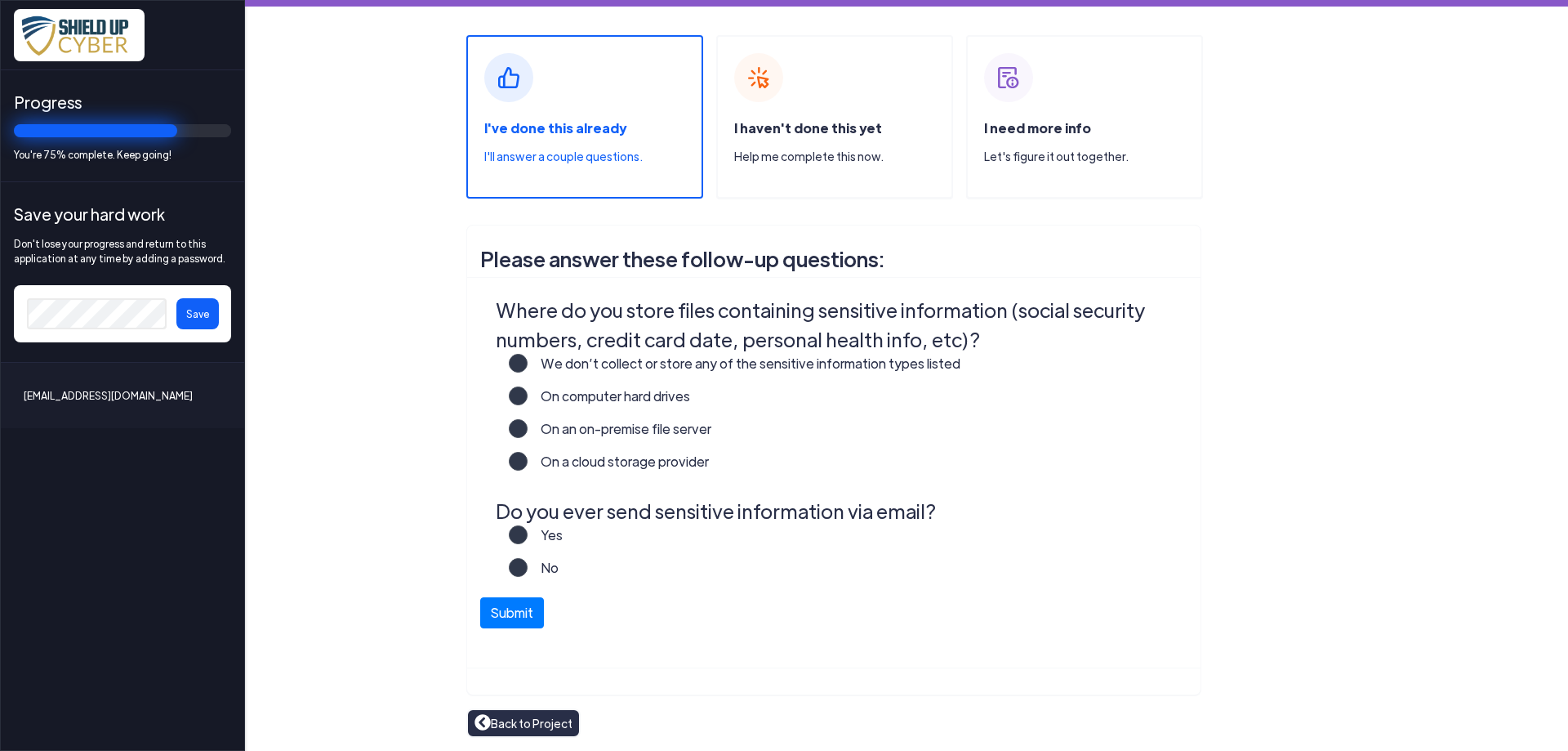
click at [527, 428] on label "On an on-premise file server" at bounding box center [619, 435] width 184 height 32
click at [0, 0] on input "On an on-premise file server" at bounding box center [0, 0] width 0 height 0
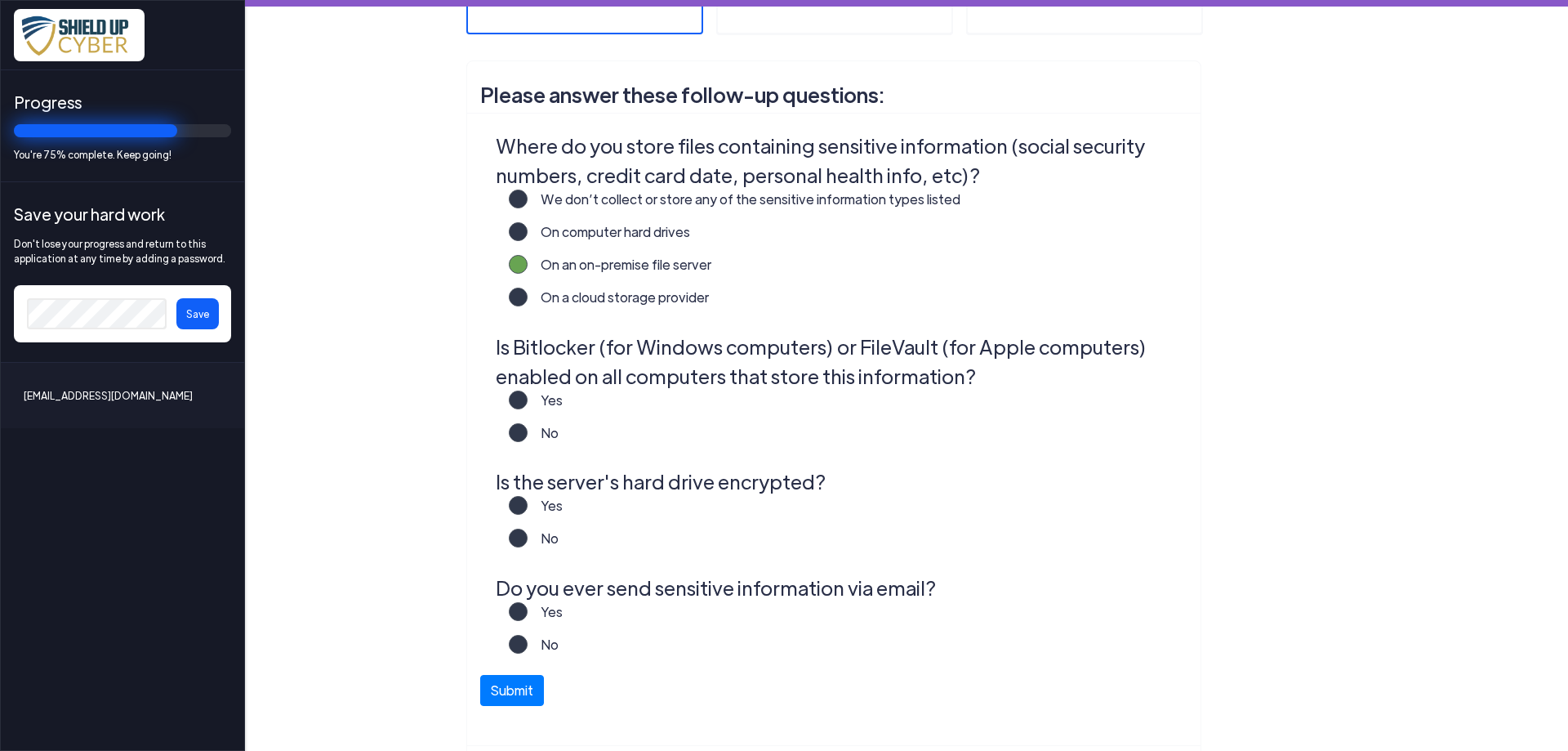
scroll to position [295, 0]
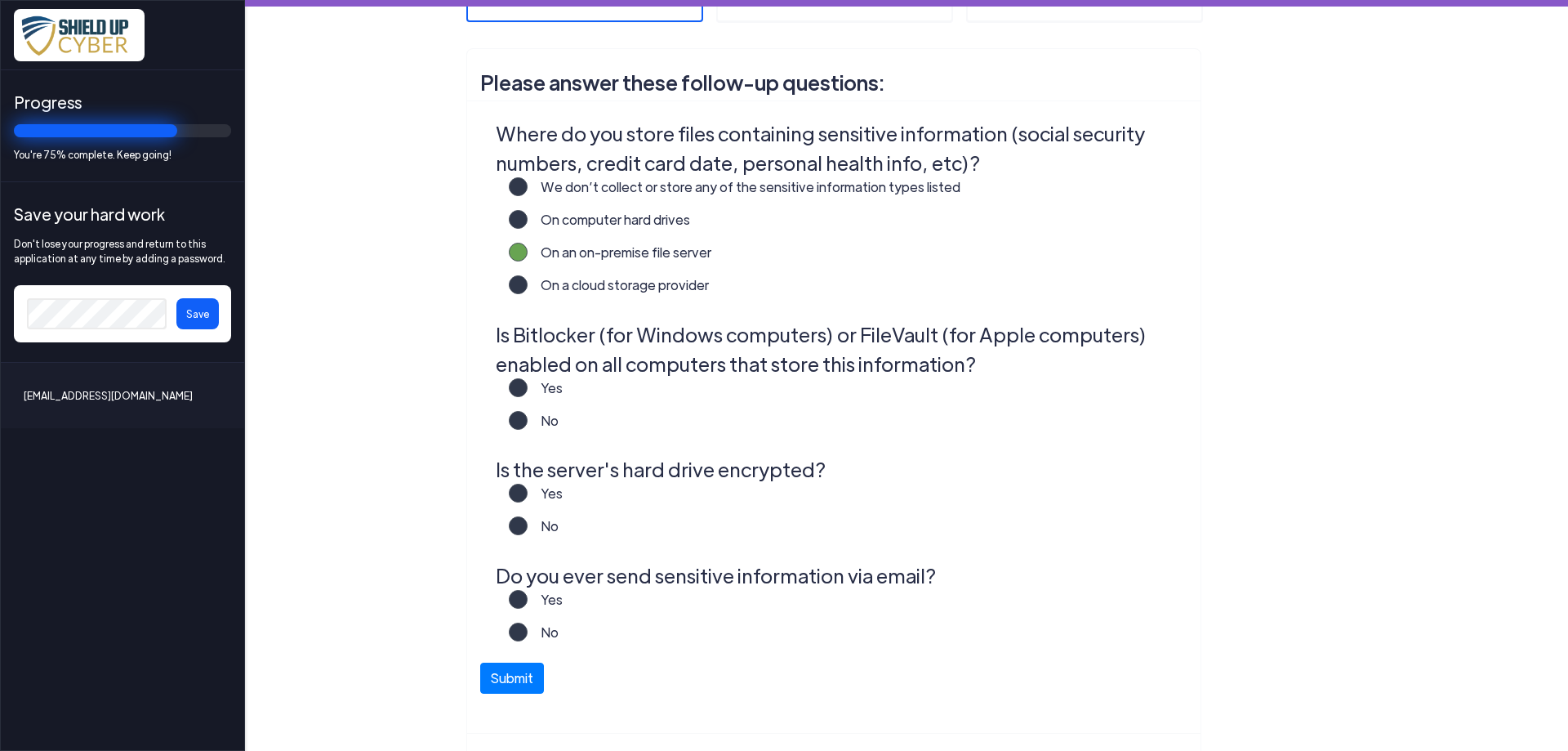
click at [527, 388] on label "Yes" at bounding box center [545, 394] width 35 height 32
click at [0, 0] on input "Yes" at bounding box center [0, 0] width 0 height 0
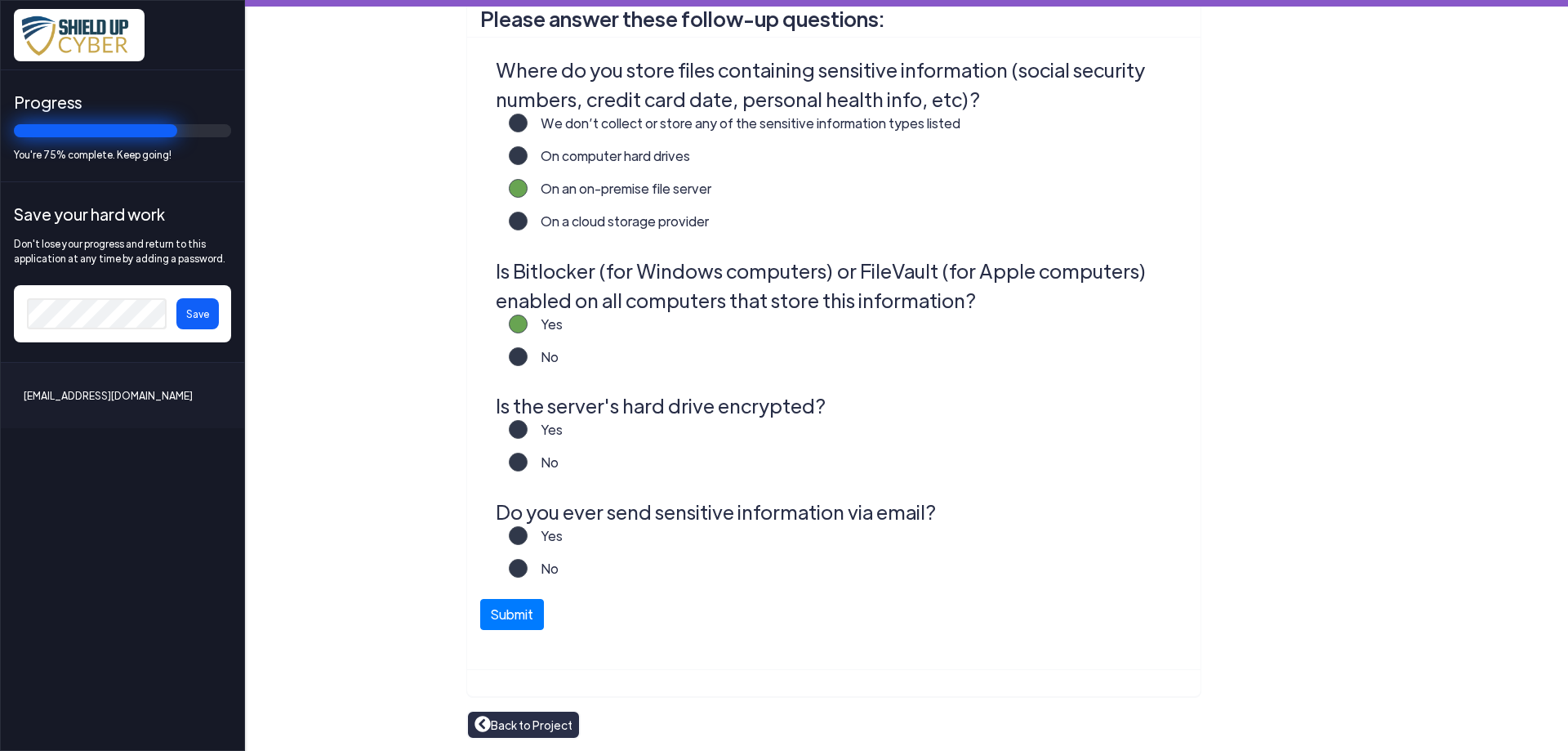
scroll to position [360, 0]
click at [527, 427] on label "Yes" at bounding box center [545, 434] width 35 height 32
click at [0, 0] on input "Yes" at bounding box center [0, 0] width 0 height 0
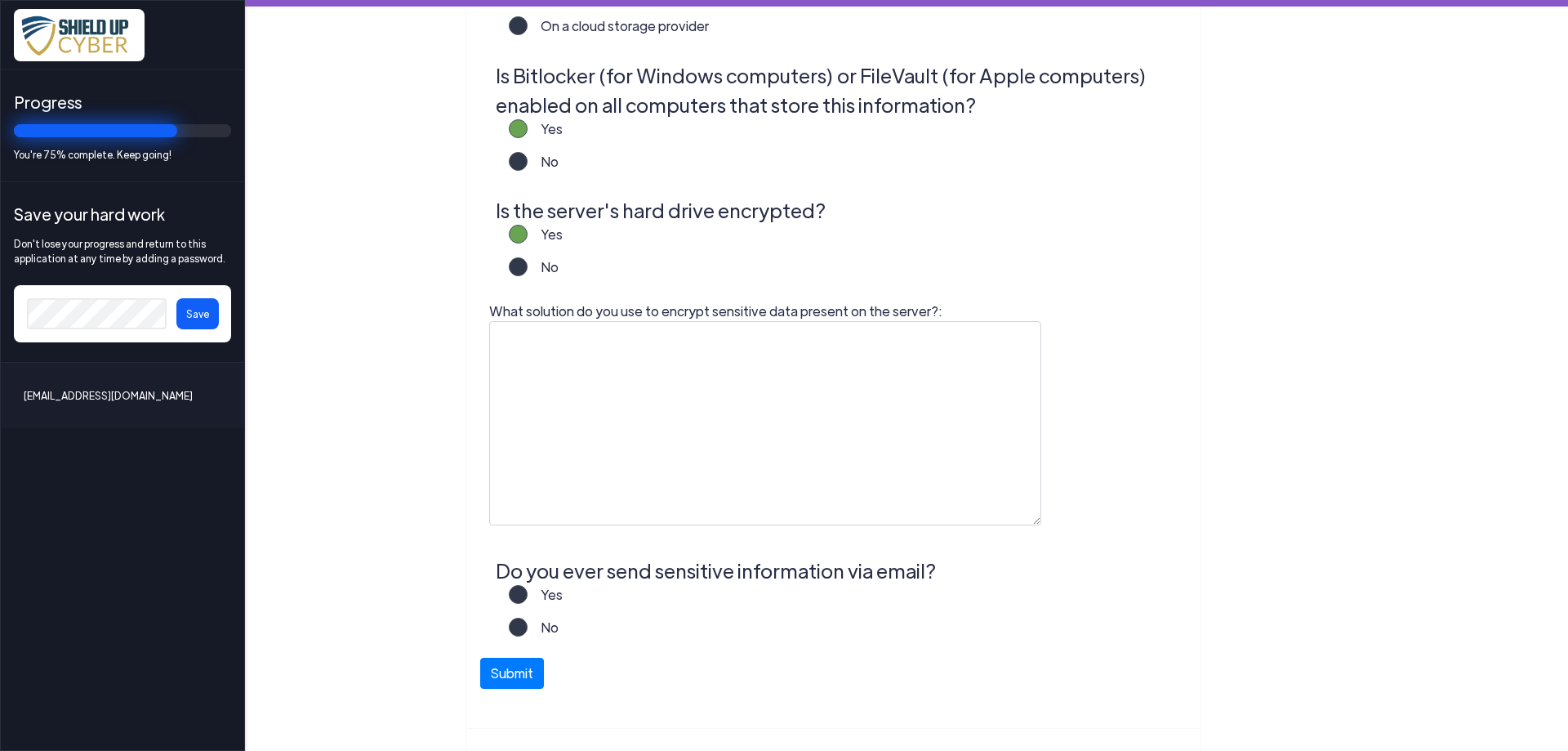
scroll to position [614, 0]
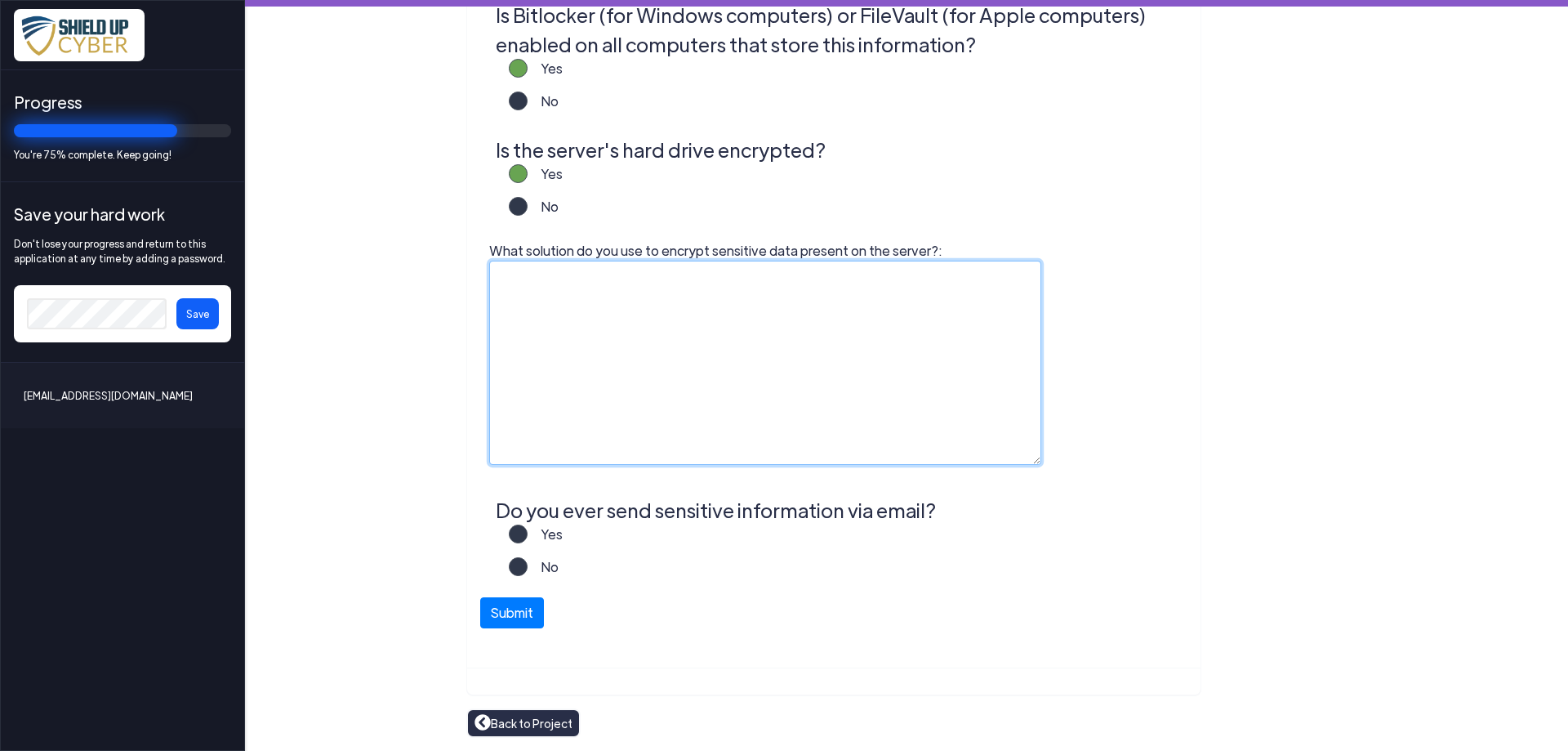
click at [617, 317] on textarea "What solution do you use to encrypt sensitive data present on the server?:" at bounding box center [764, 362] width 552 height 204
type textarea "Bitlocker"
click at [527, 567] on label "No" at bounding box center [543, 574] width 31 height 32
click at [0, 0] on input "No" at bounding box center [0, 0] width 0 height 0
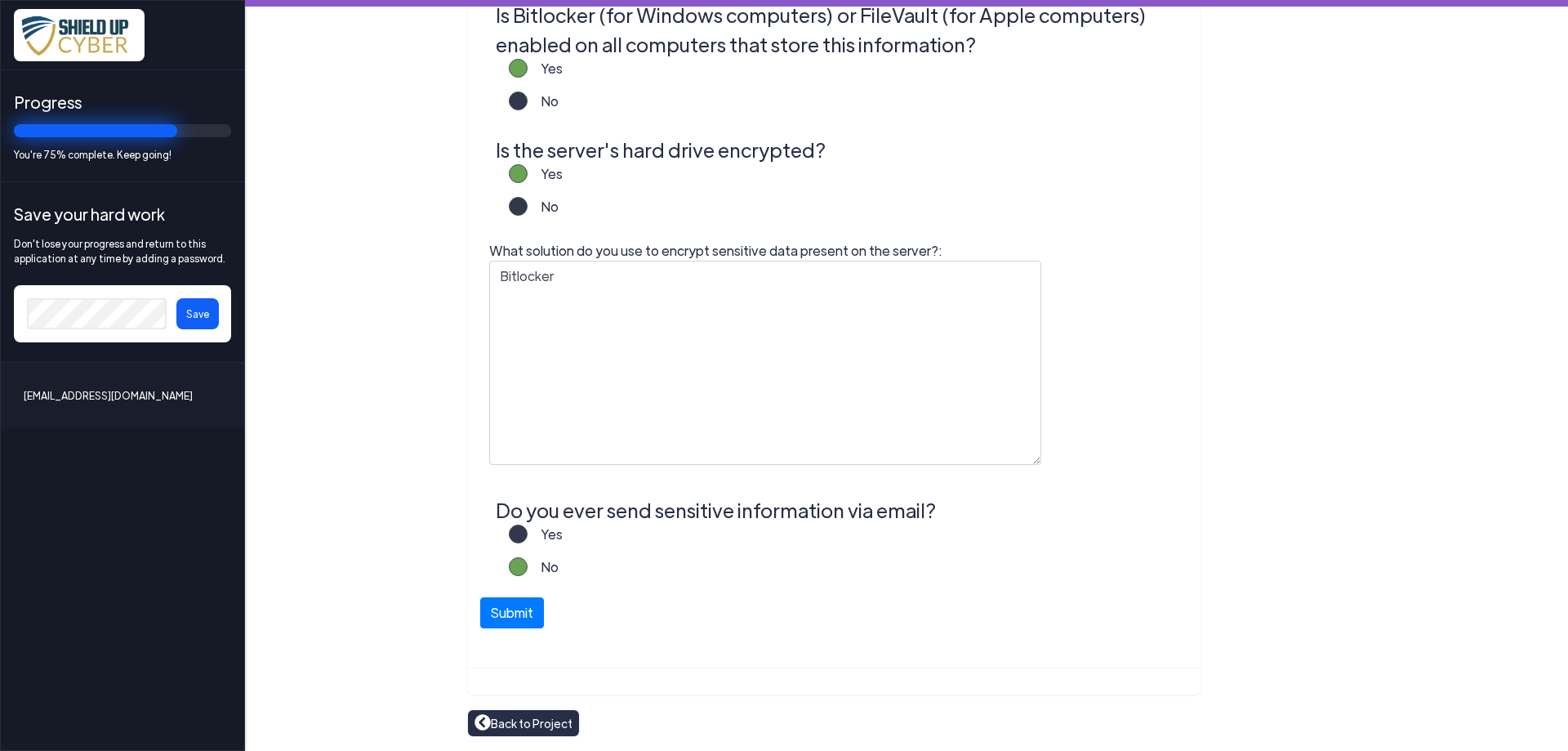
click at [527, 532] on label "Yes" at bounding box center [545, 540] width 35 height 32
click at [0, 0] on input "Yes" at bounding box center [0, 0] width 0 height 0
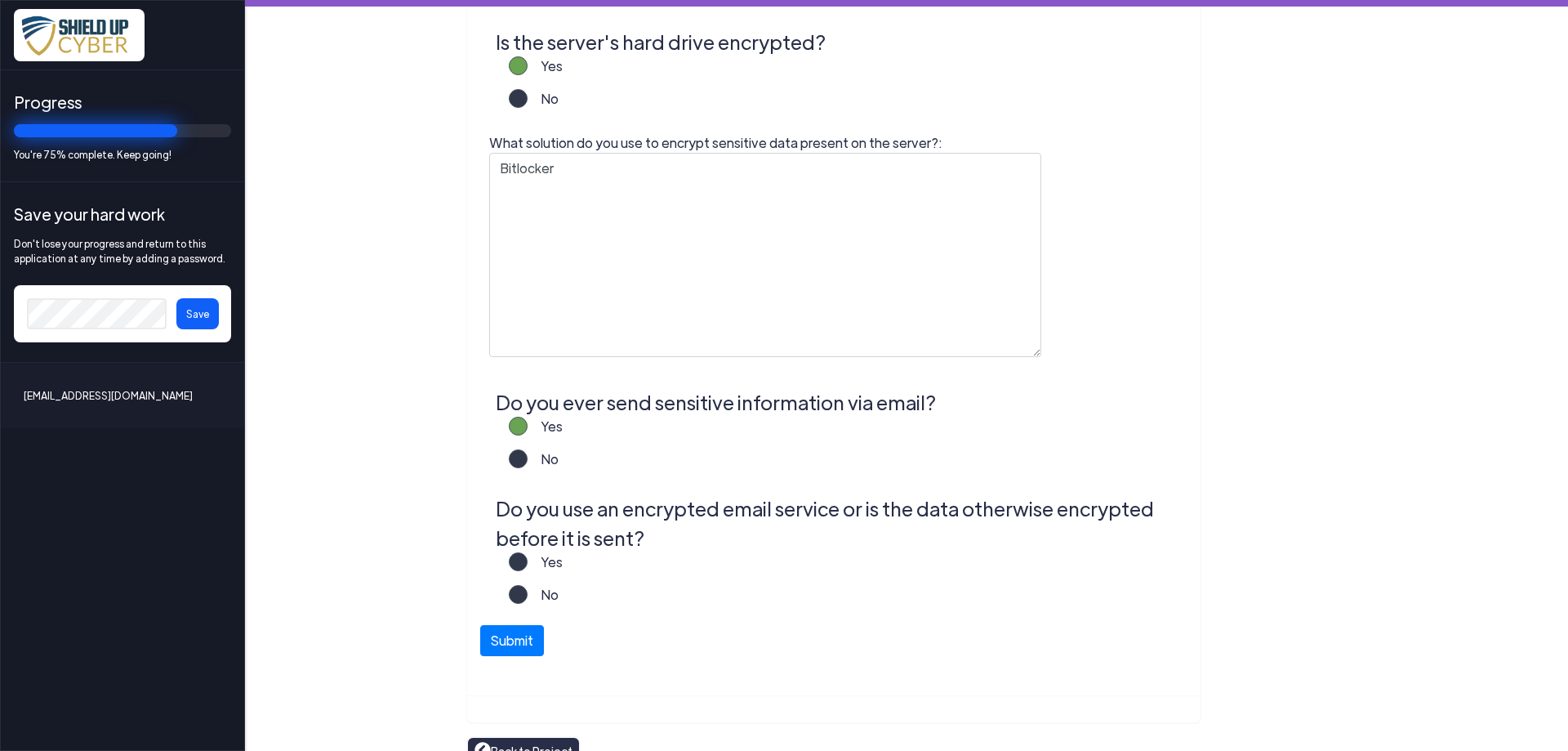
scroll to position [750, 0]
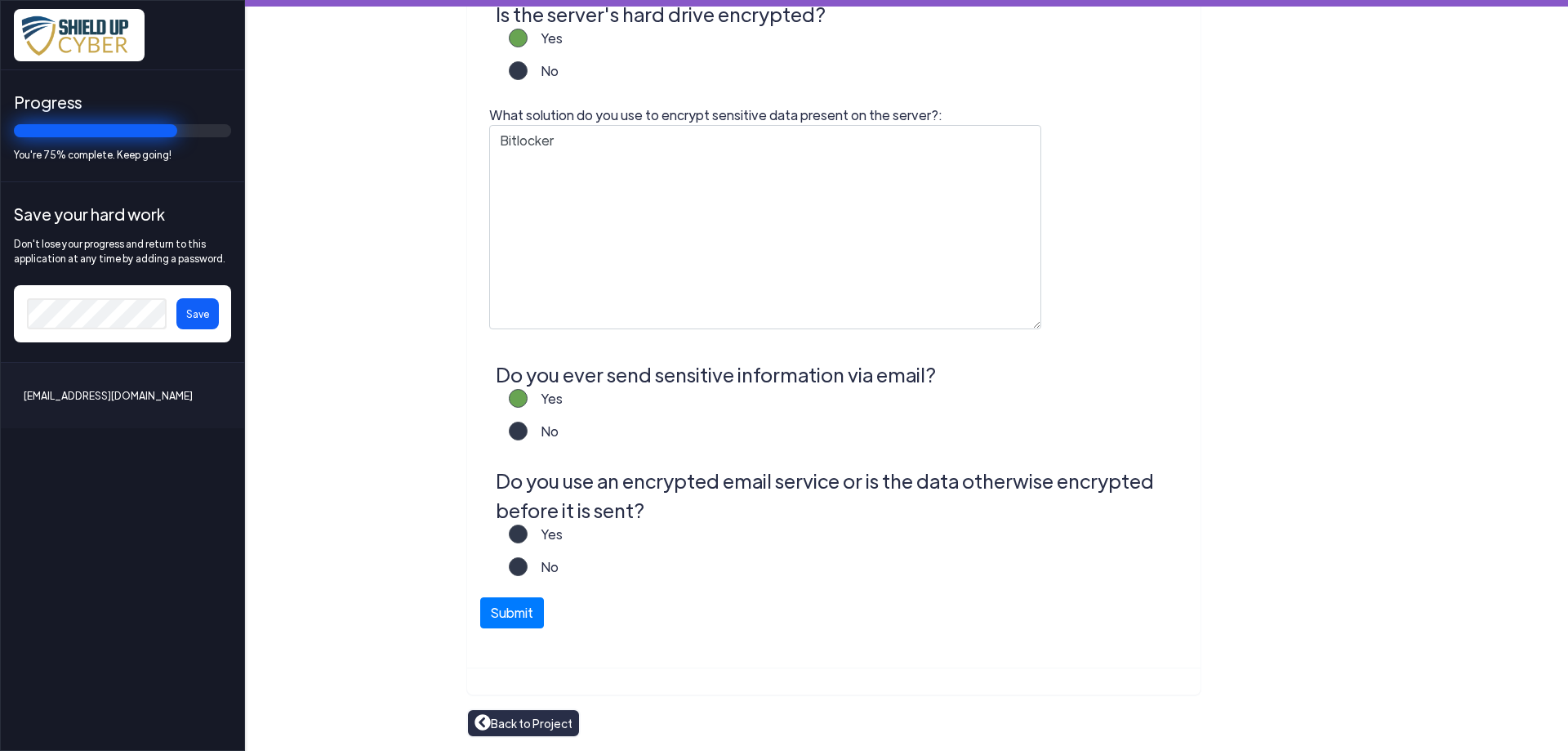
click at [527, 535] on label "Yes" at bounding box center [545, 540] width 35 height 32
click at [0, 0] on input "Yes" at bounding box center [0, 0] width 0 height 0
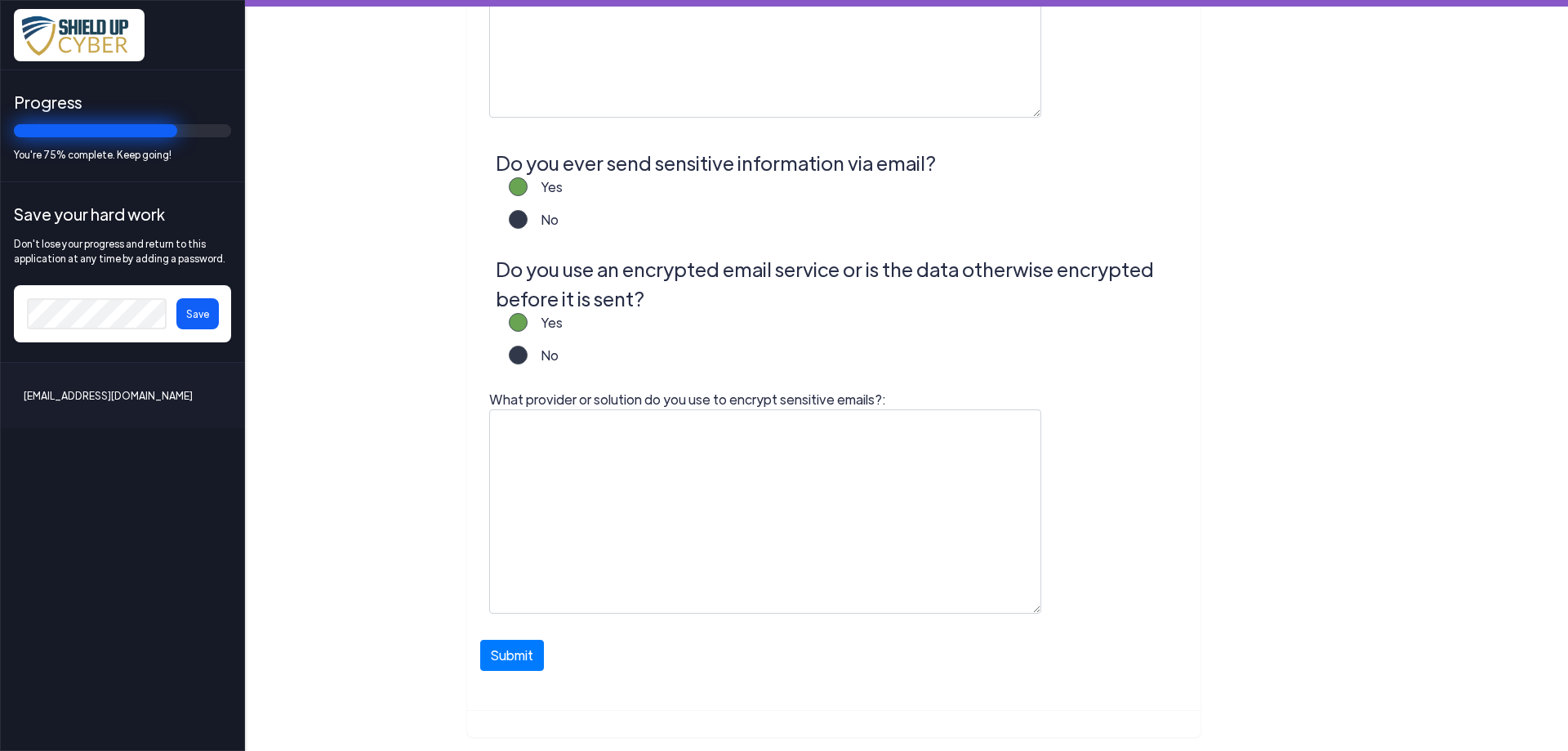
scroll to position [1005, 0]
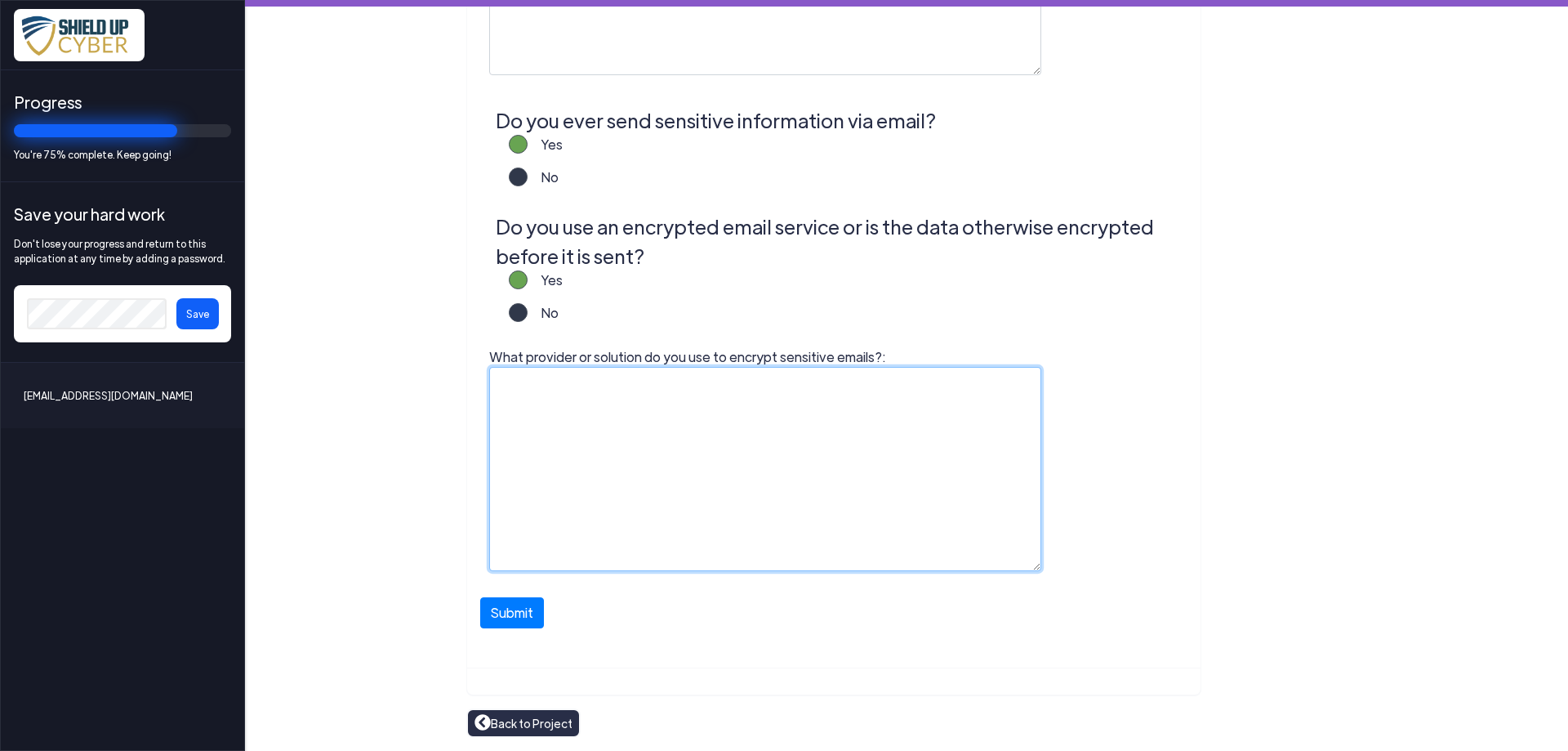
click at [550, 385] on textarea "What provider or solution do you use to encrypt sensitive emails?:" at bounding box center [764, 468] width 552 height 204
click at [627, 379] on textarea "Adobe Password" at bounding box center [764, 468] width 552 height 204
type textarea "Adobe Password encrypted attachments"
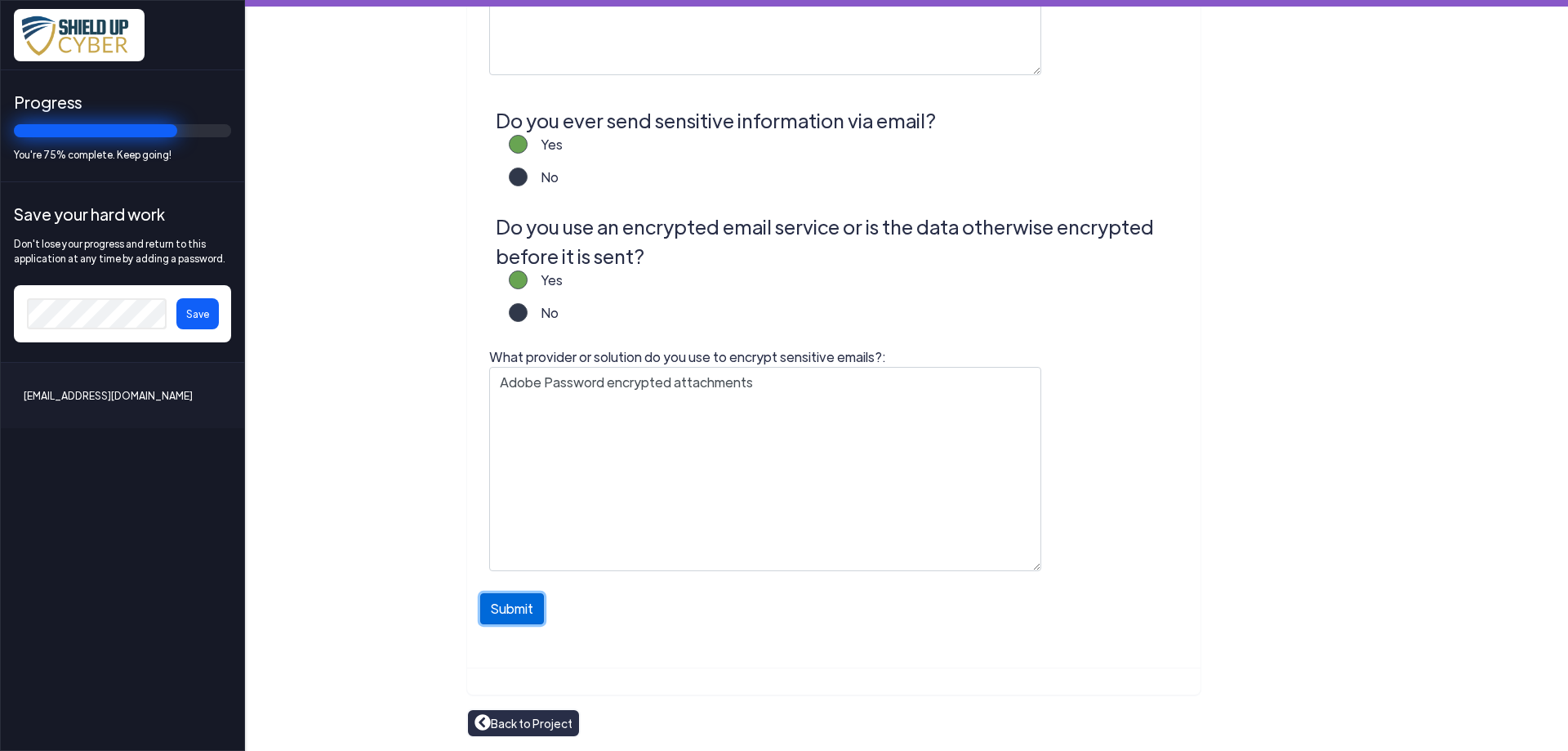
click at [509, 613] on button "Submit" at bounding box center [511, 609] width 64 height 31
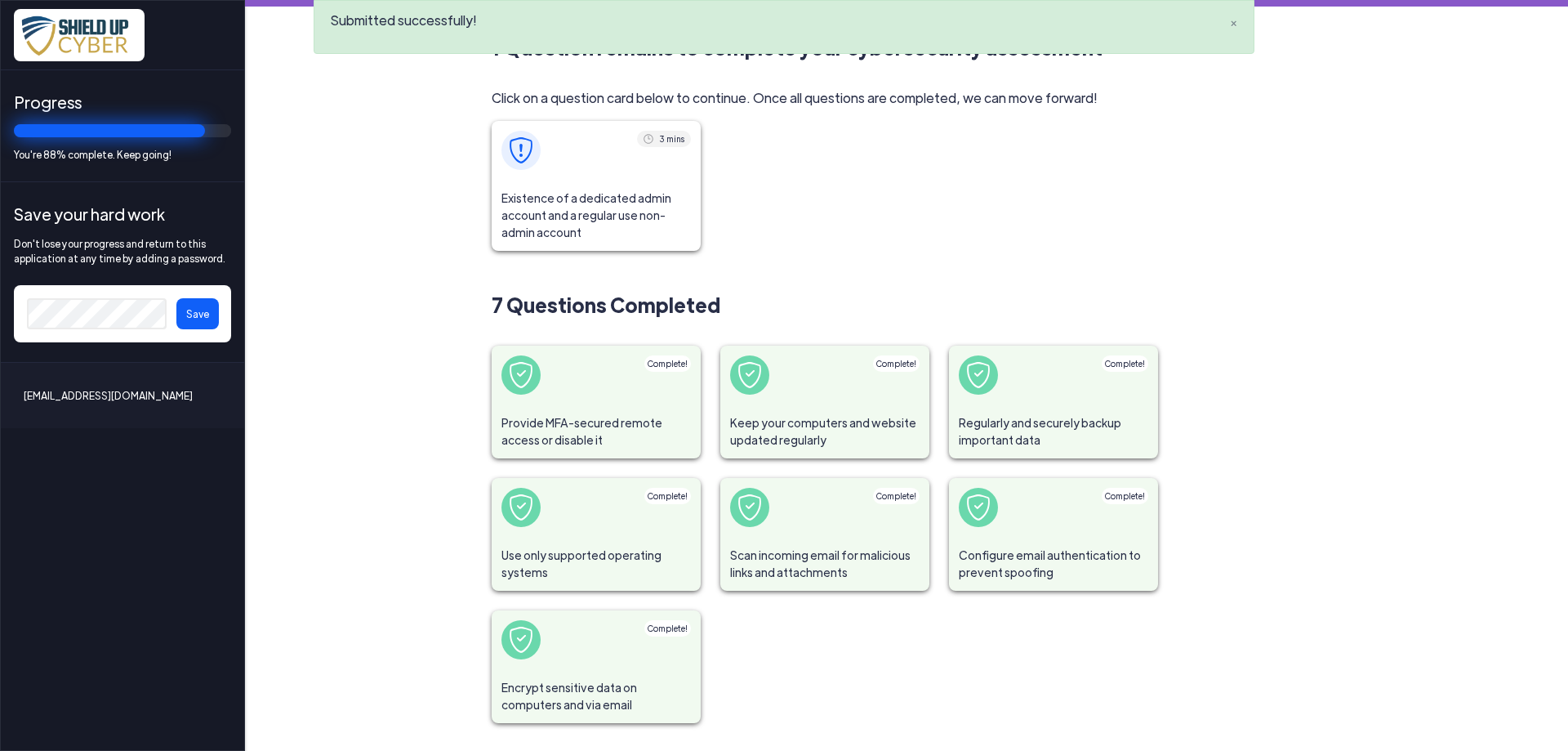
click at [619, 213] on span "Existence of a dedicated admin account and a regular use non-admin account" at bounding box center [596, 215] width 209 height 71
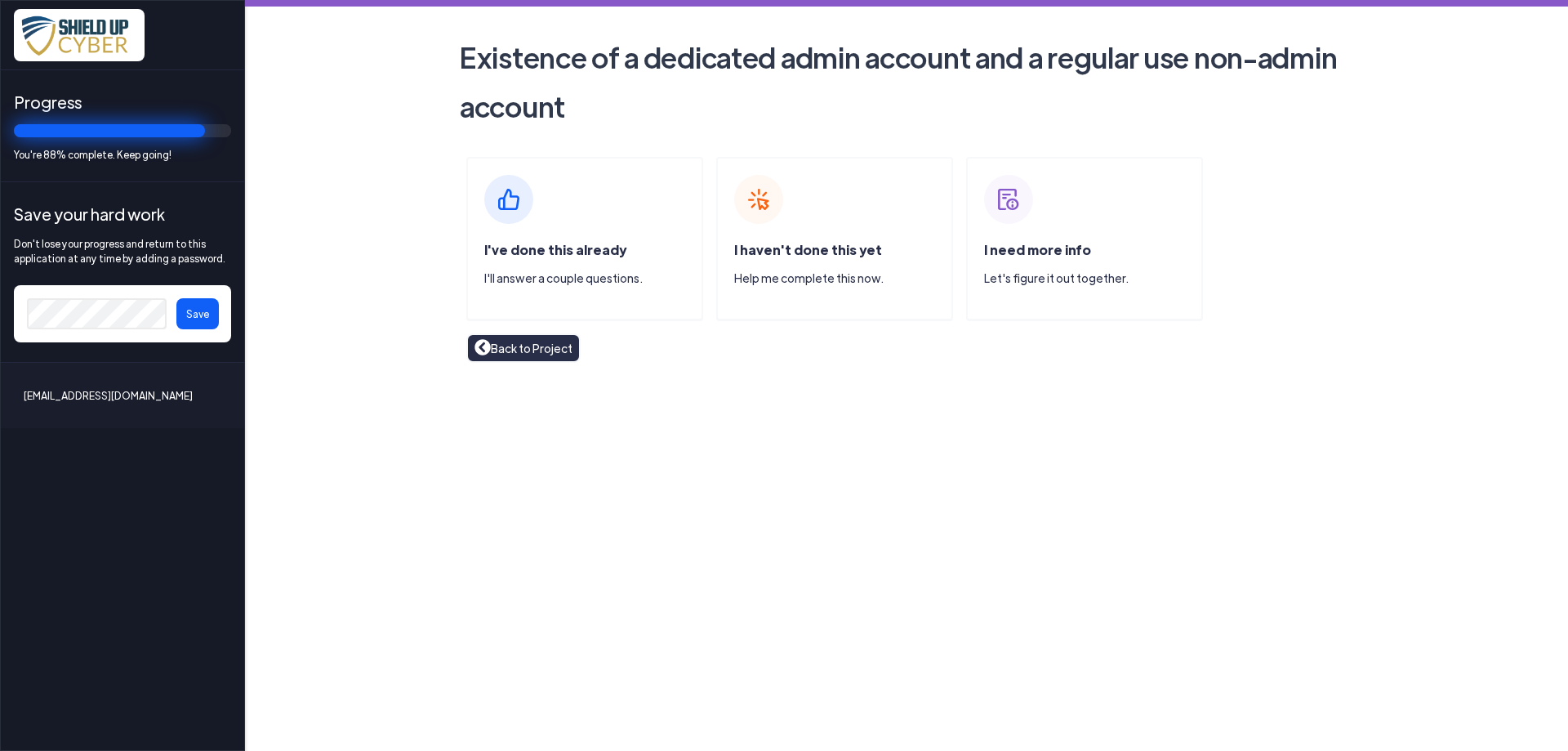
click at [544, 253] on span "I've done this already" at bounding box center [555, 249] width 142 height 17
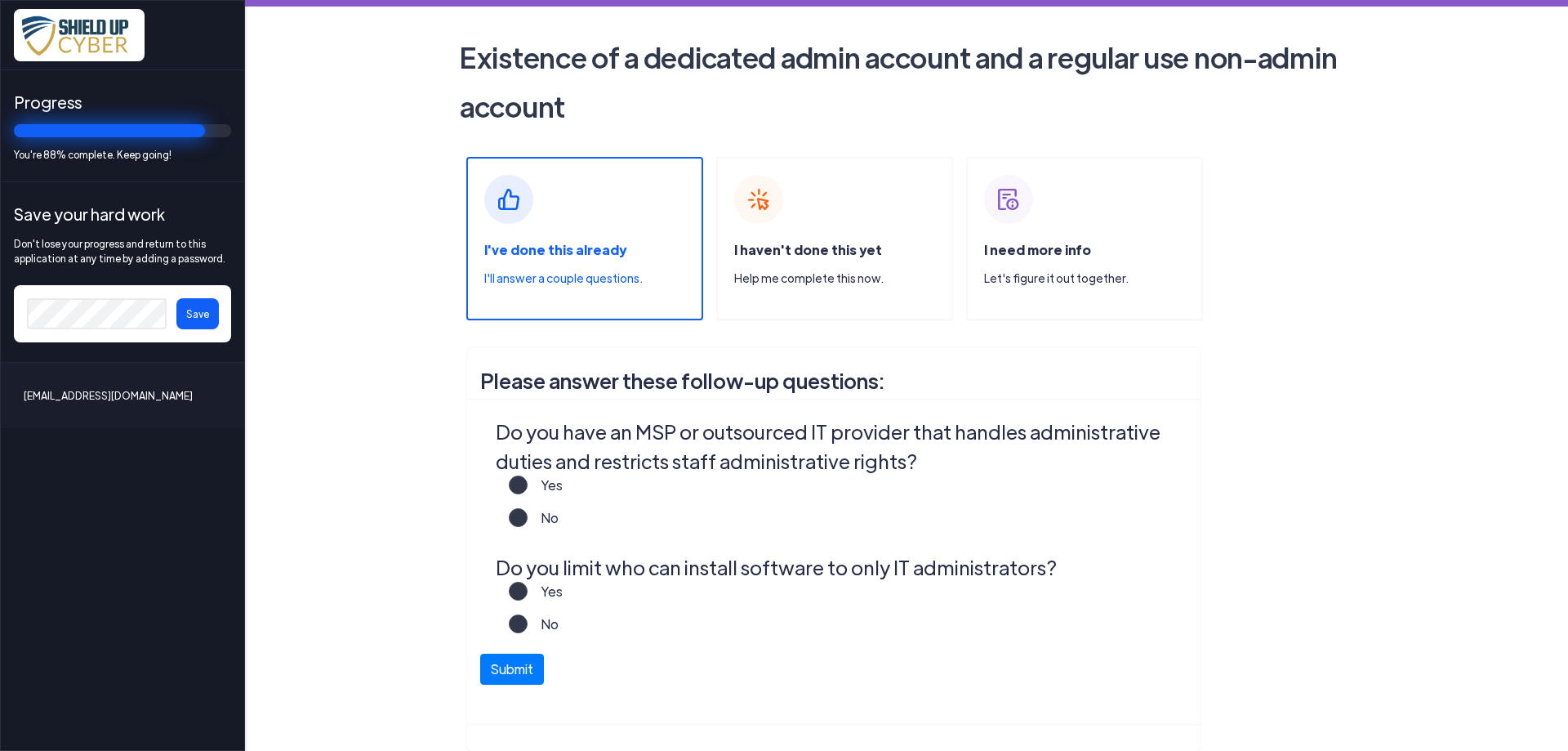
click at [527, 484] on label "Yes" at bounding box center [545, 492] width 35 height 32
click at [0, 0] on input "Yes" at bounding box center [0, 0] width 0 height 0
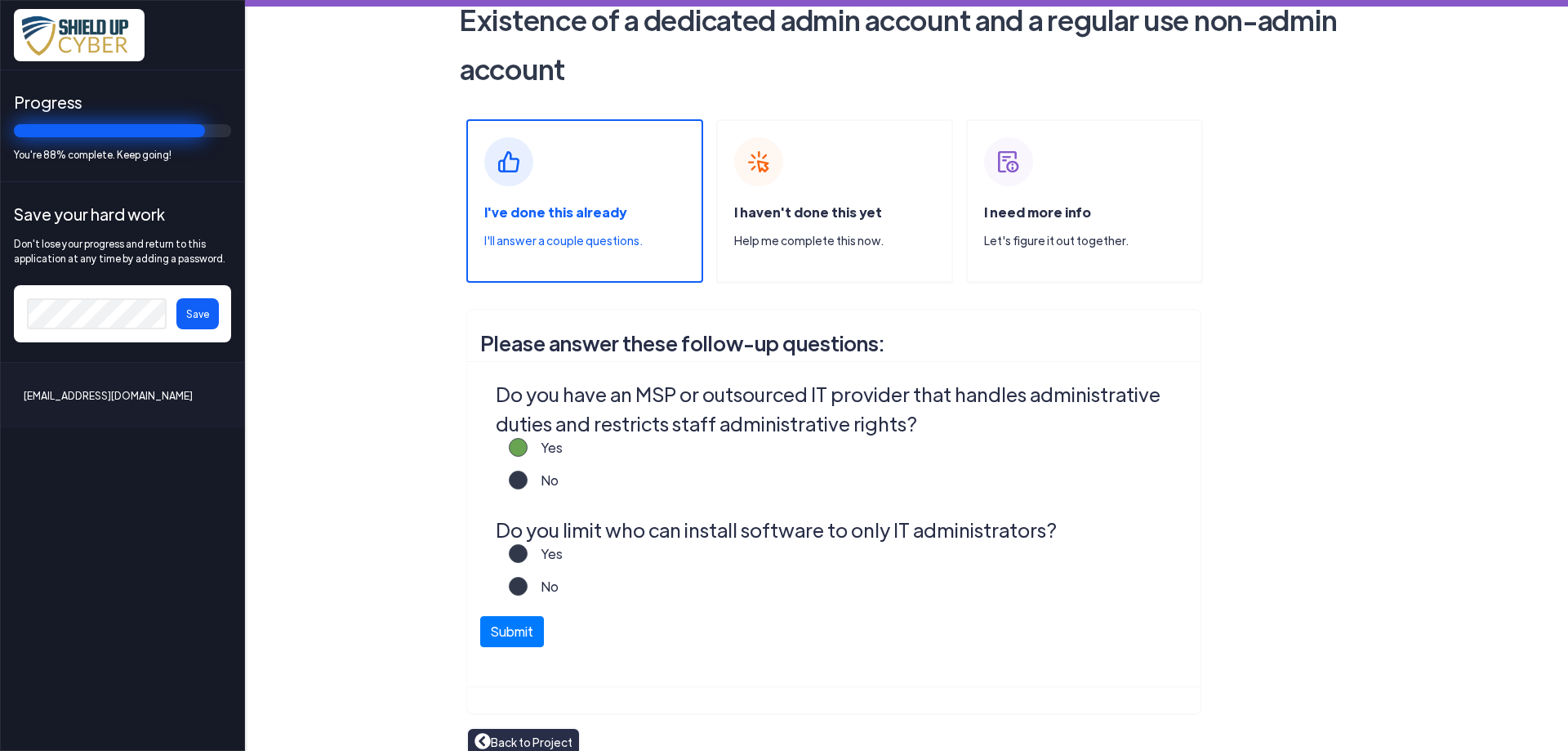
scroll to position [57, 0]
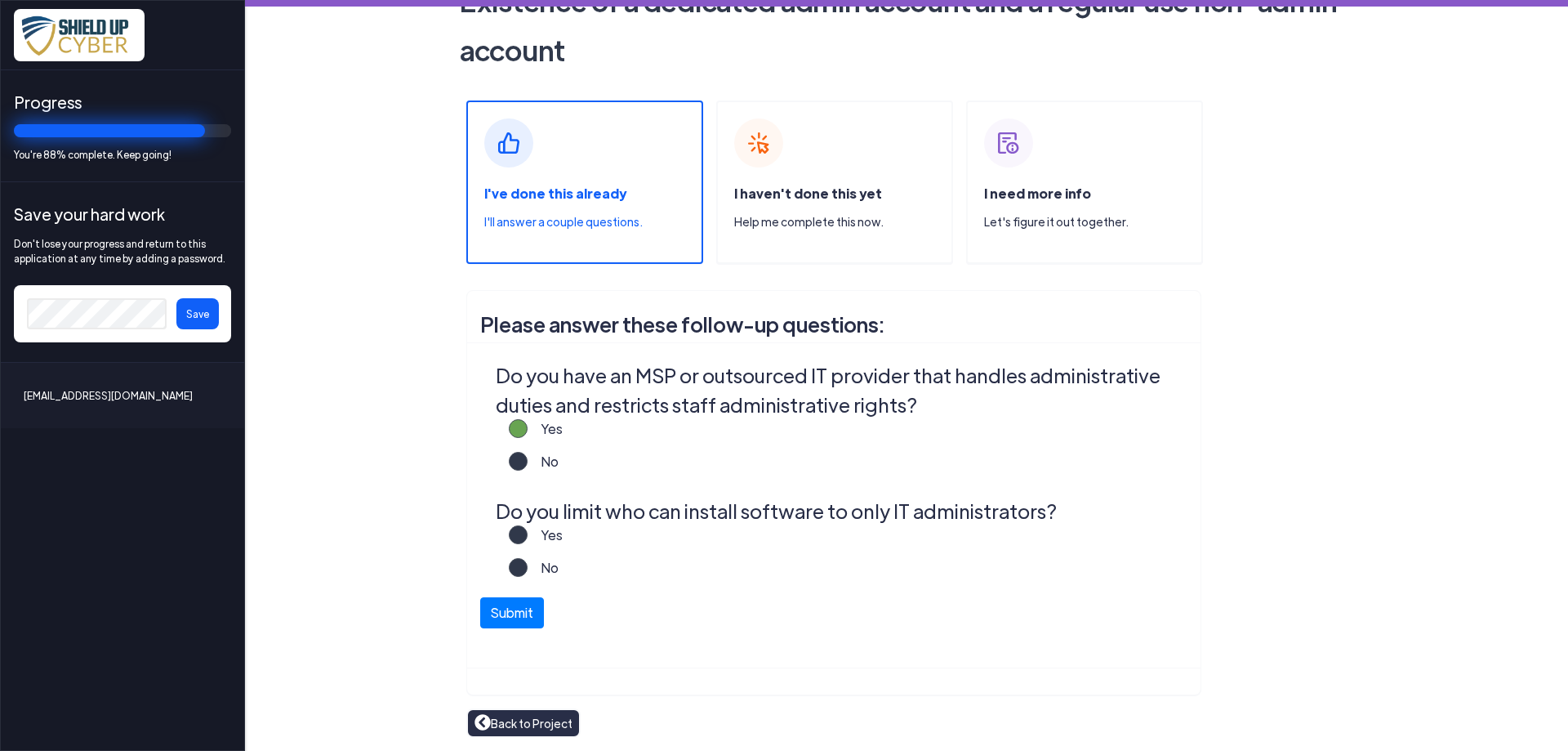
click at [527, 537] on label "Yes" at bounding box center [545, 541] width 35 height 32
click at [0, 0] on input "Yes" at bounding box center [0, 0] width 0 height 0
click at [518, 612] on button "Submit" at bounding box center [511, 609] width 64 height 31
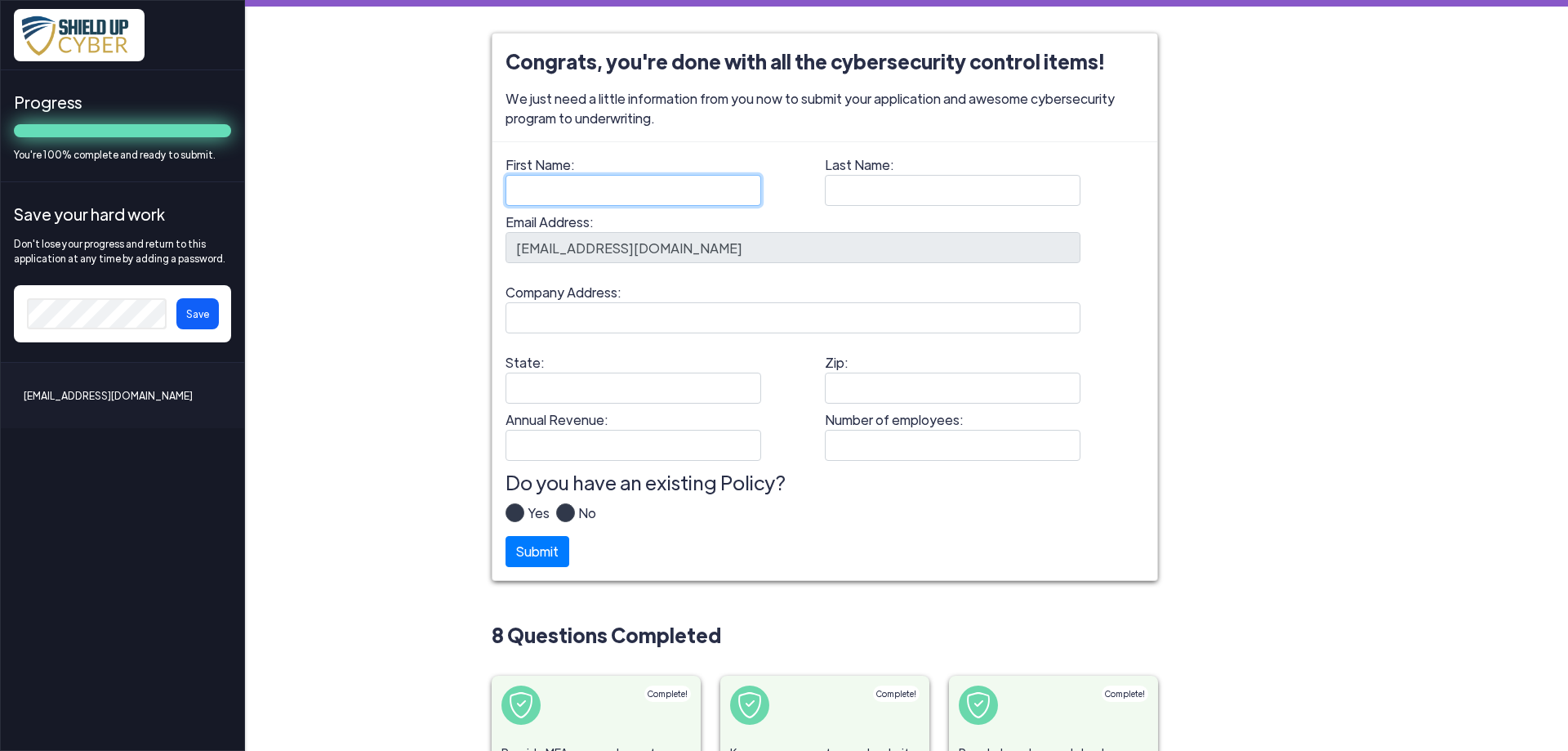
click at [611, 198] on input "First Name:" at bounding box center [634, 190] width 256 height 31
type input "[PERSON_NAME]"
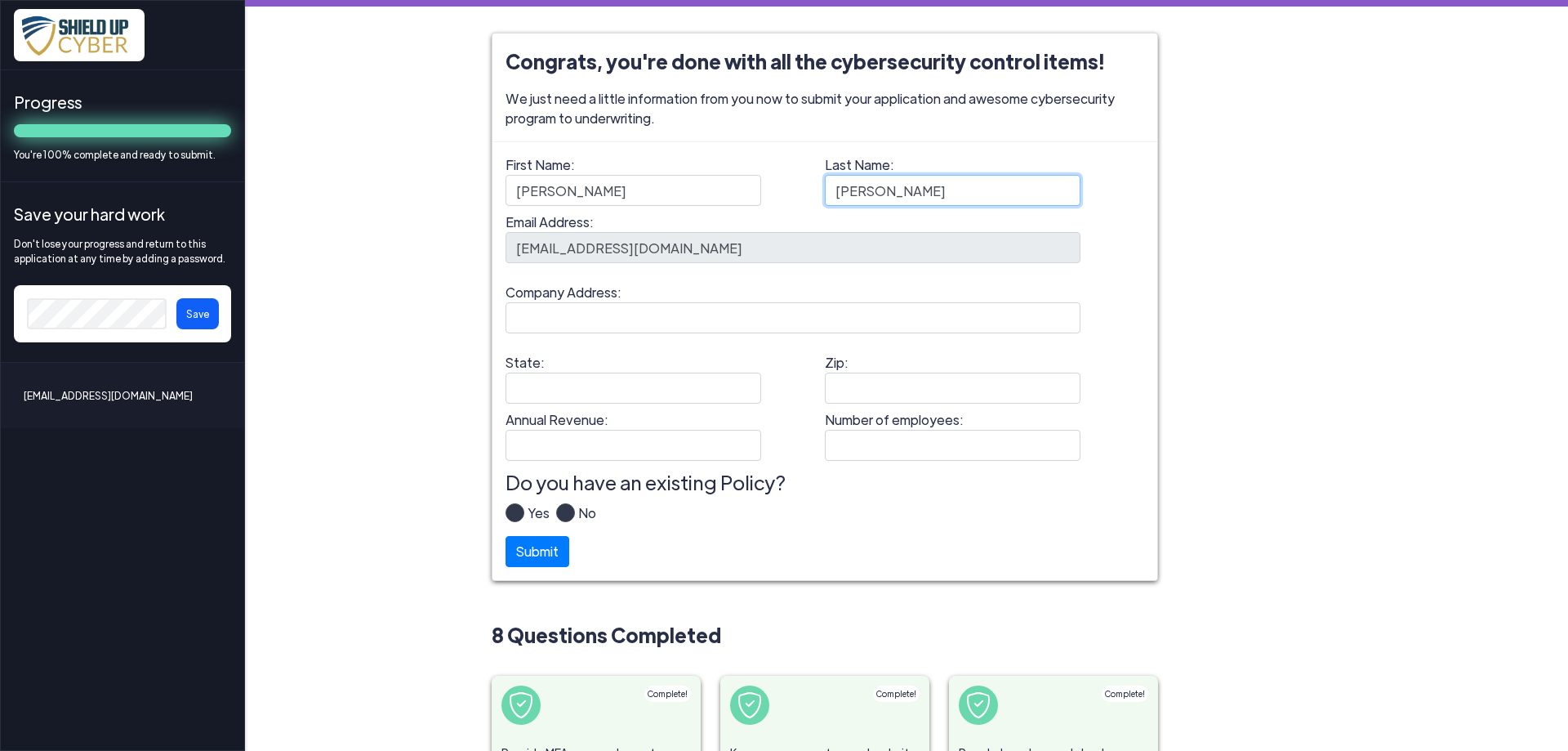
type input "[PERSON_NAME]"
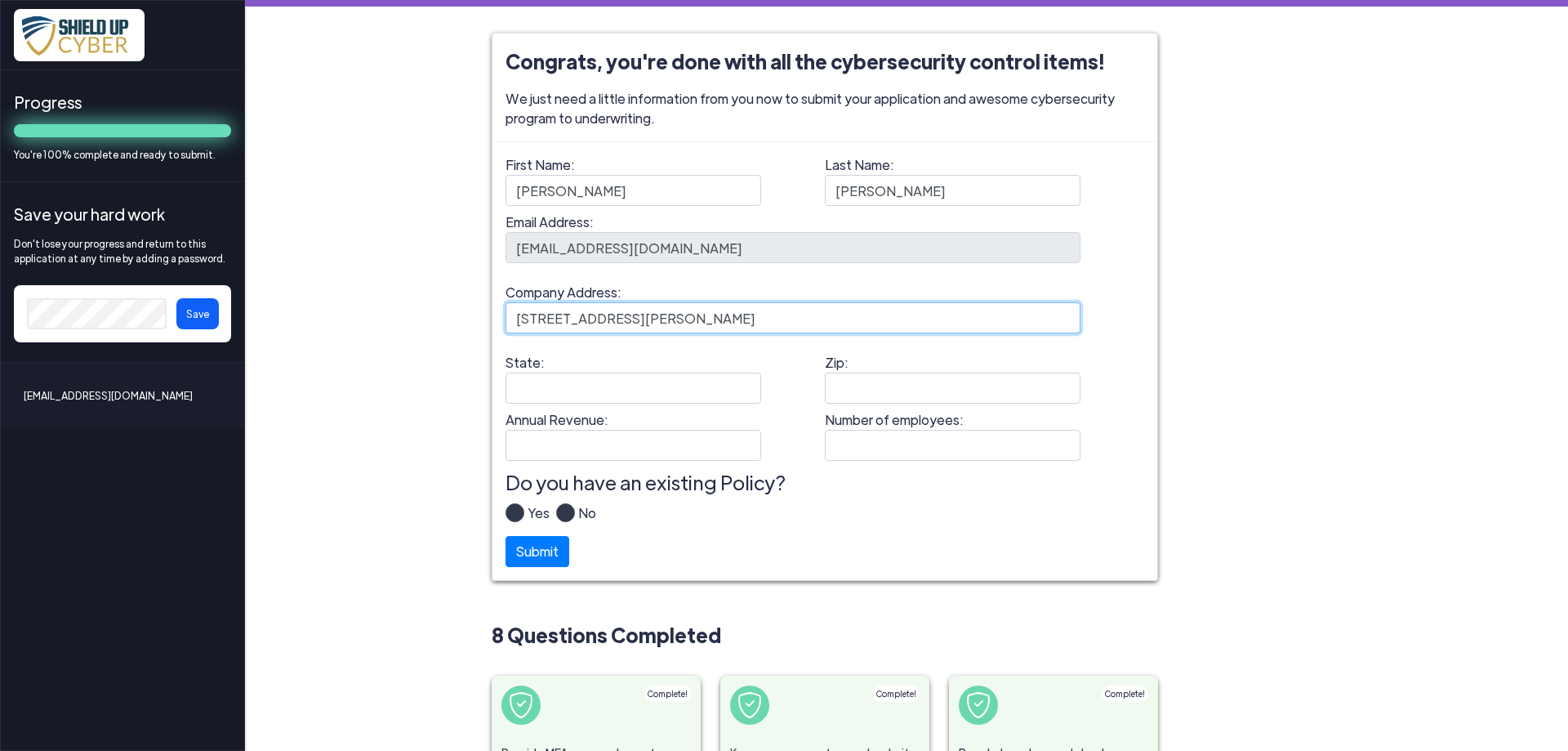
type input "[STREET_ADDRESS][PERSON_NAME]"
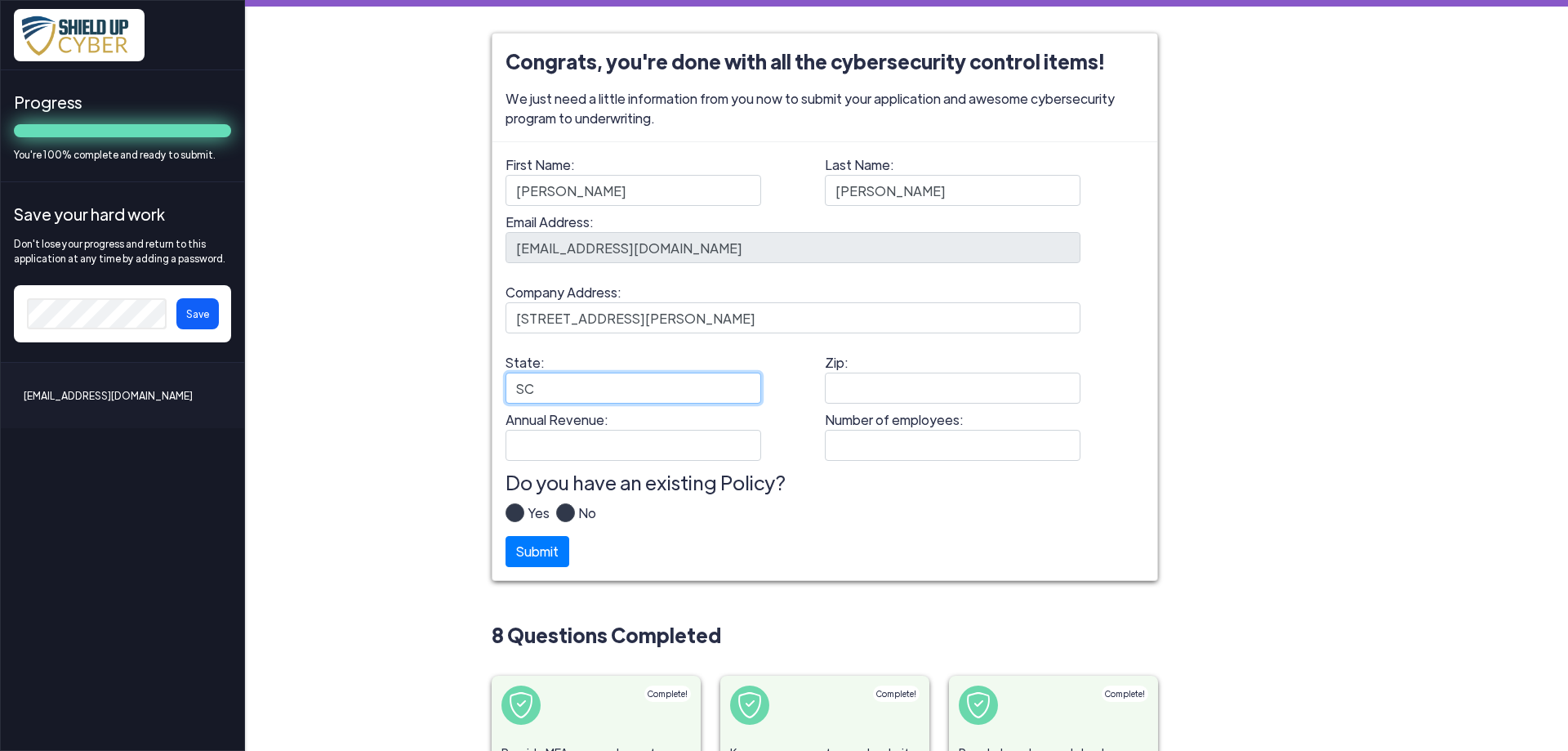
type input "SC"
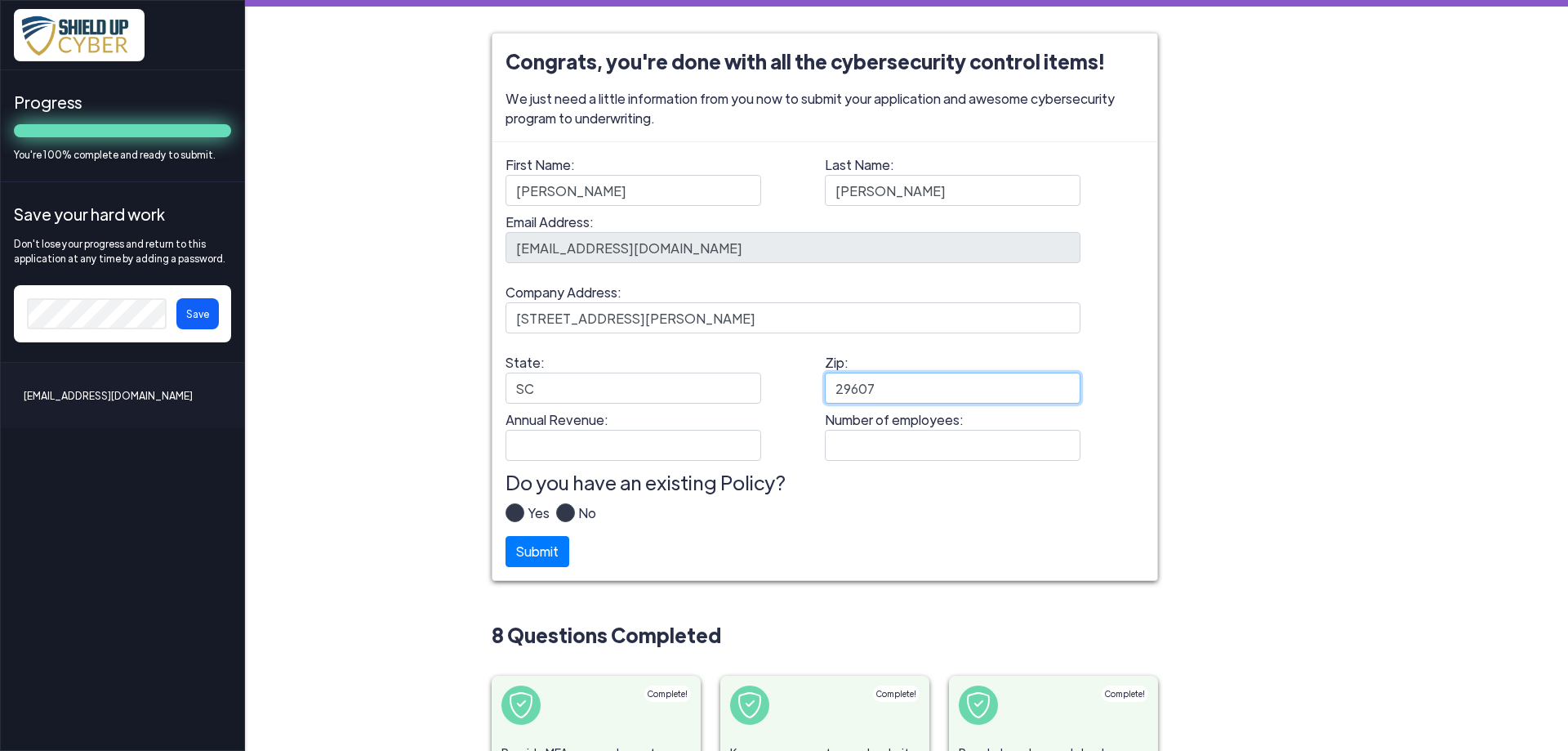
type input "29607"
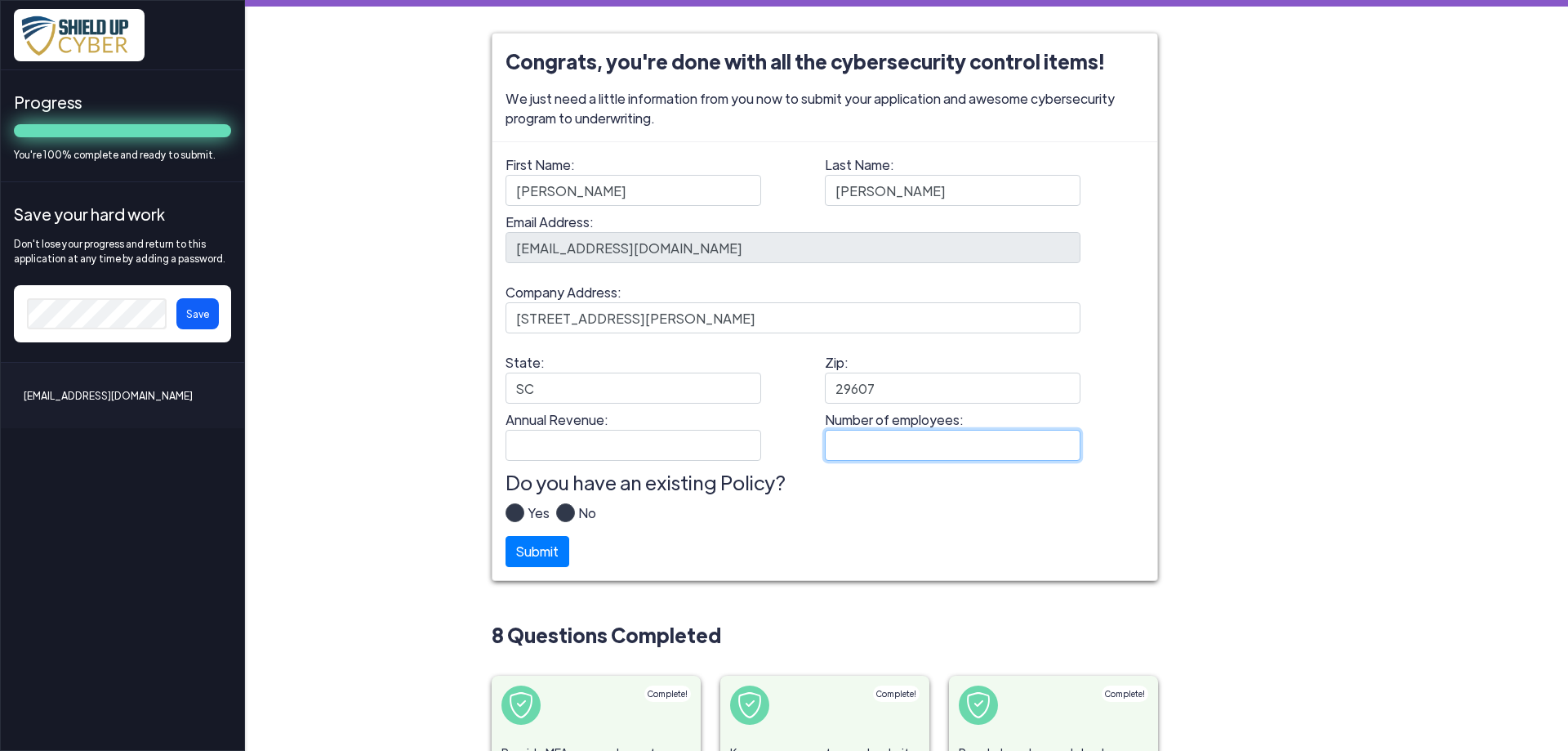
type input "1"
drag, startPoint x: 852, startPoint y: 445, endPoint x: 802, endPoint y: 445, distance: 50.0
click at [825, 445] on input "1" at bounding box center [952, 445] width 256 height 31
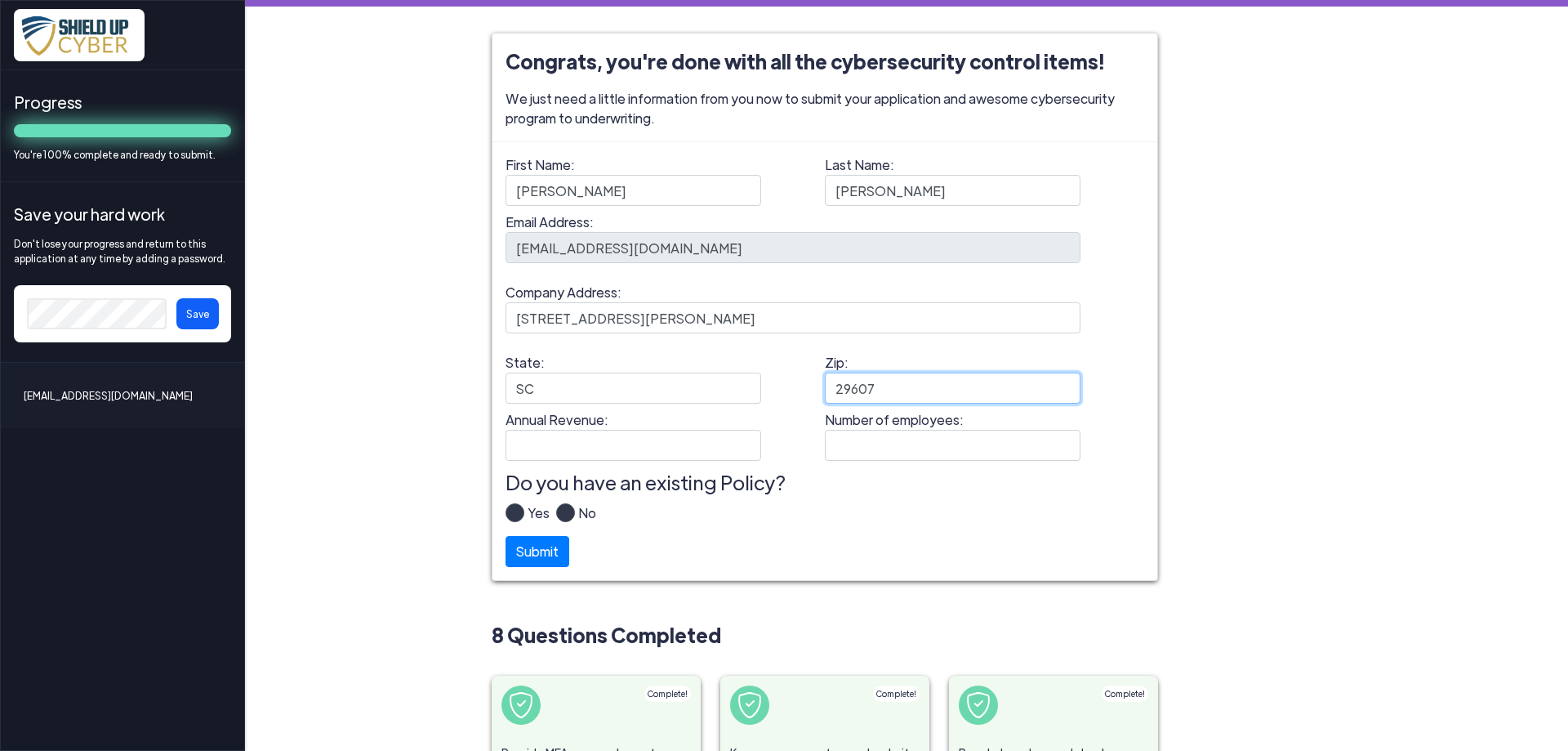
drag, startPoint x: 879, startPoint y: 393, endPoint x: 638, endPoint y: 369, distance: 242.2
click at [825, 380] on input "29607" at bounding box center [952, 388] width 256 height 31
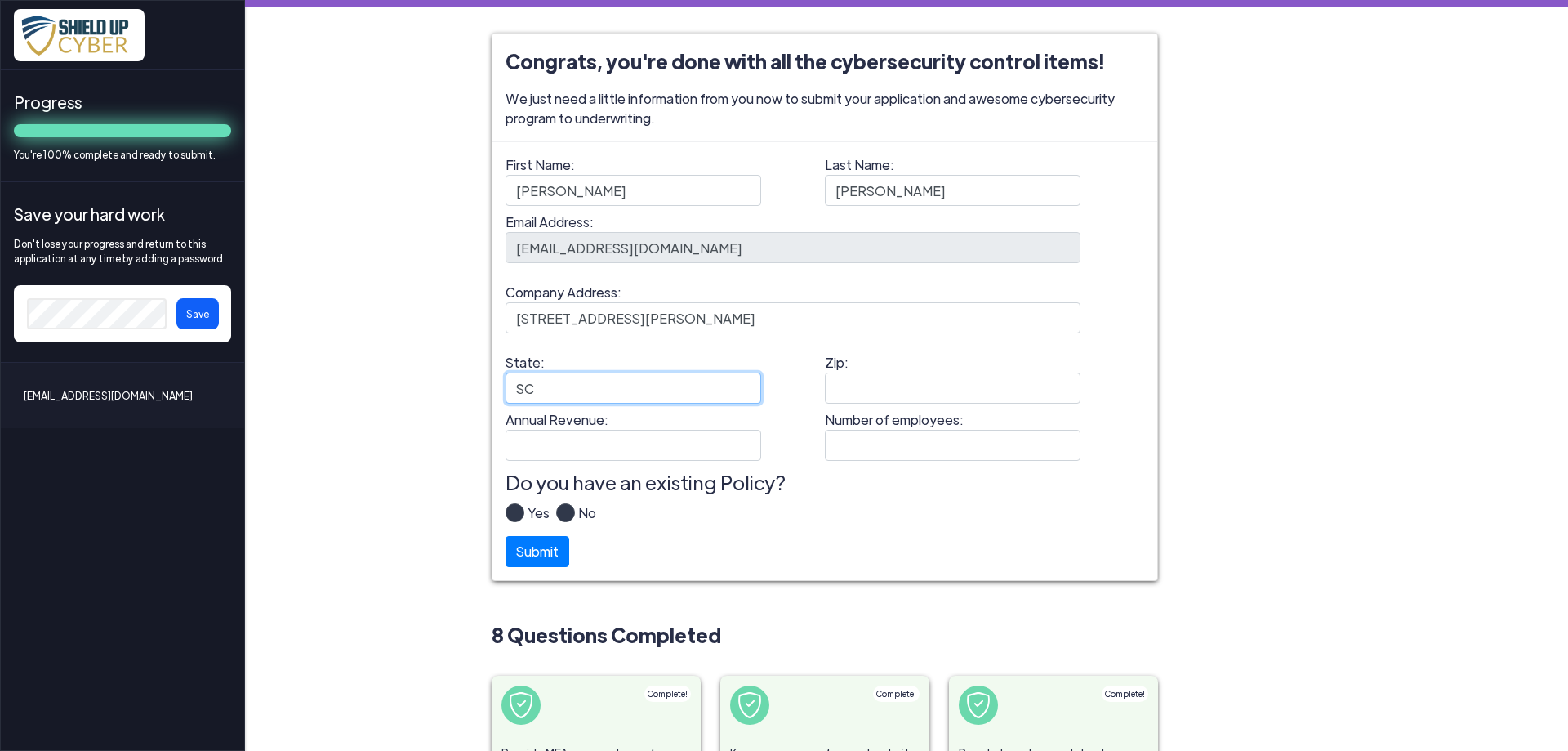
drag, startPoint x: 547, startPoint y: 388, endPoint x: 469, endPoint y: 390, distance: 78.0
click at [506, 390] on input "SC" at bounding box center [634, 388] width 256 height 31
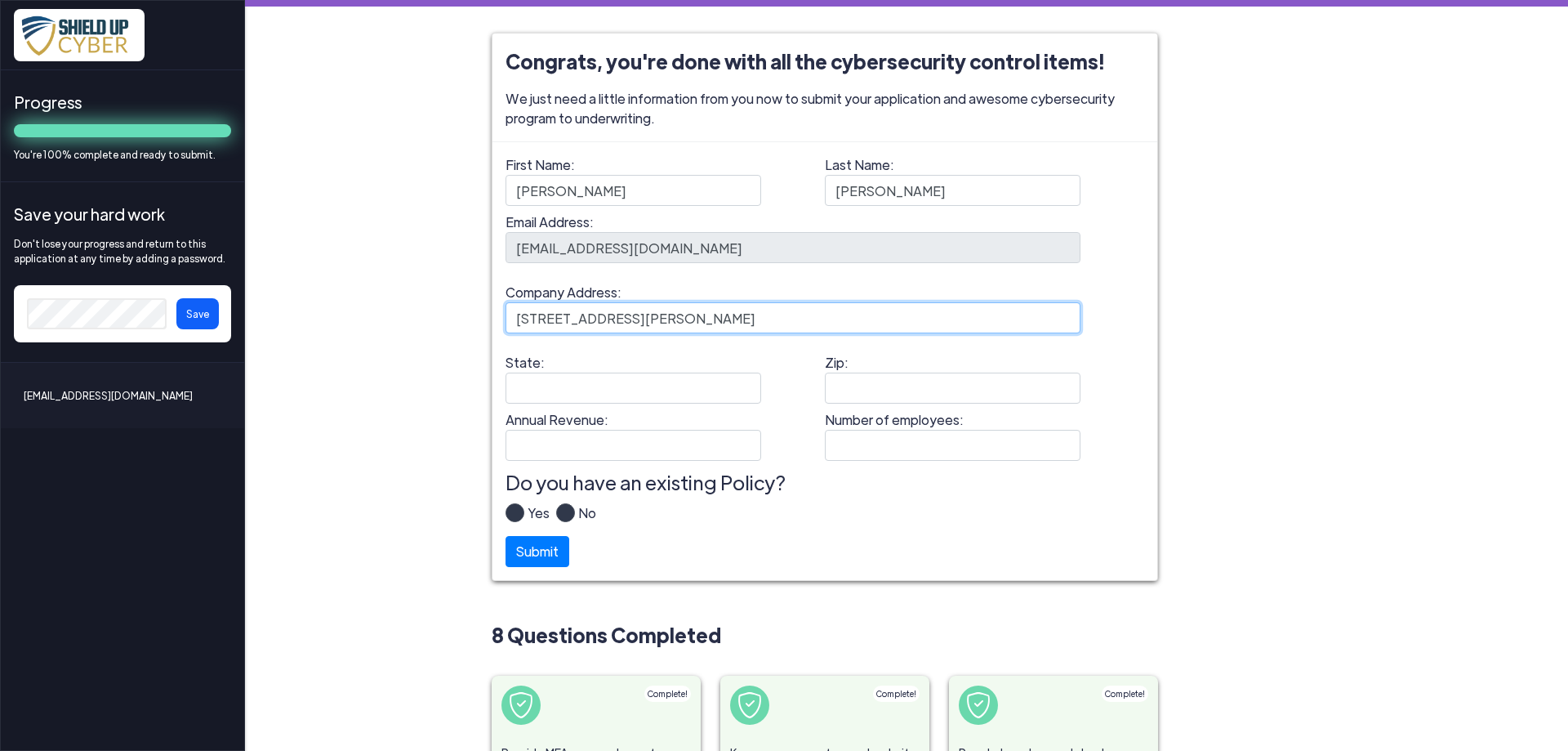
drag, startPoint x: 646, startPoint y: 318, endPoint x: 459, endPoint y: 318, distance: 187.0
click at [506, 318] on input "[STREET_ADDRESS][PERSON_NAME]" at bounding box center [793, 318] width 575 height 31
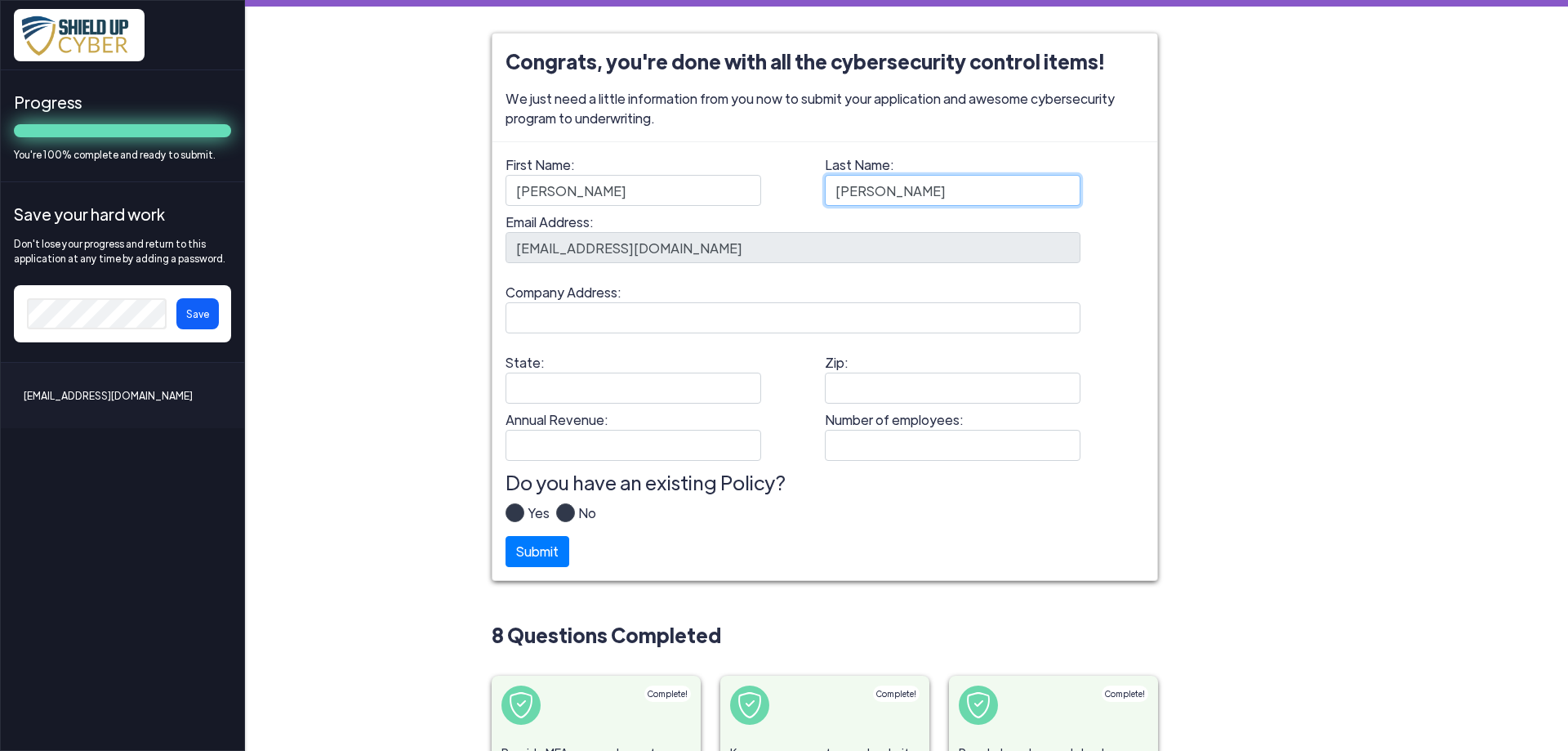
drag, startPoint x: 869, startPoint y: 190, endPoint x: 659, endPoint y: 190, distance: 210.0
click at [825, 190] on input "[PERSON_NAME]" at bounding box center [952, 190] width 256 height 31
type input "[PERSON_NAME]"
click at [1265, 265] on div "Congrats, you're done with all the cybersecurity control items! We just need a …" at bounding box center [906, 551] width 906 height 1037
click at [575, 509] on label "No" at bounding box center [586, 520] width 22 height 32
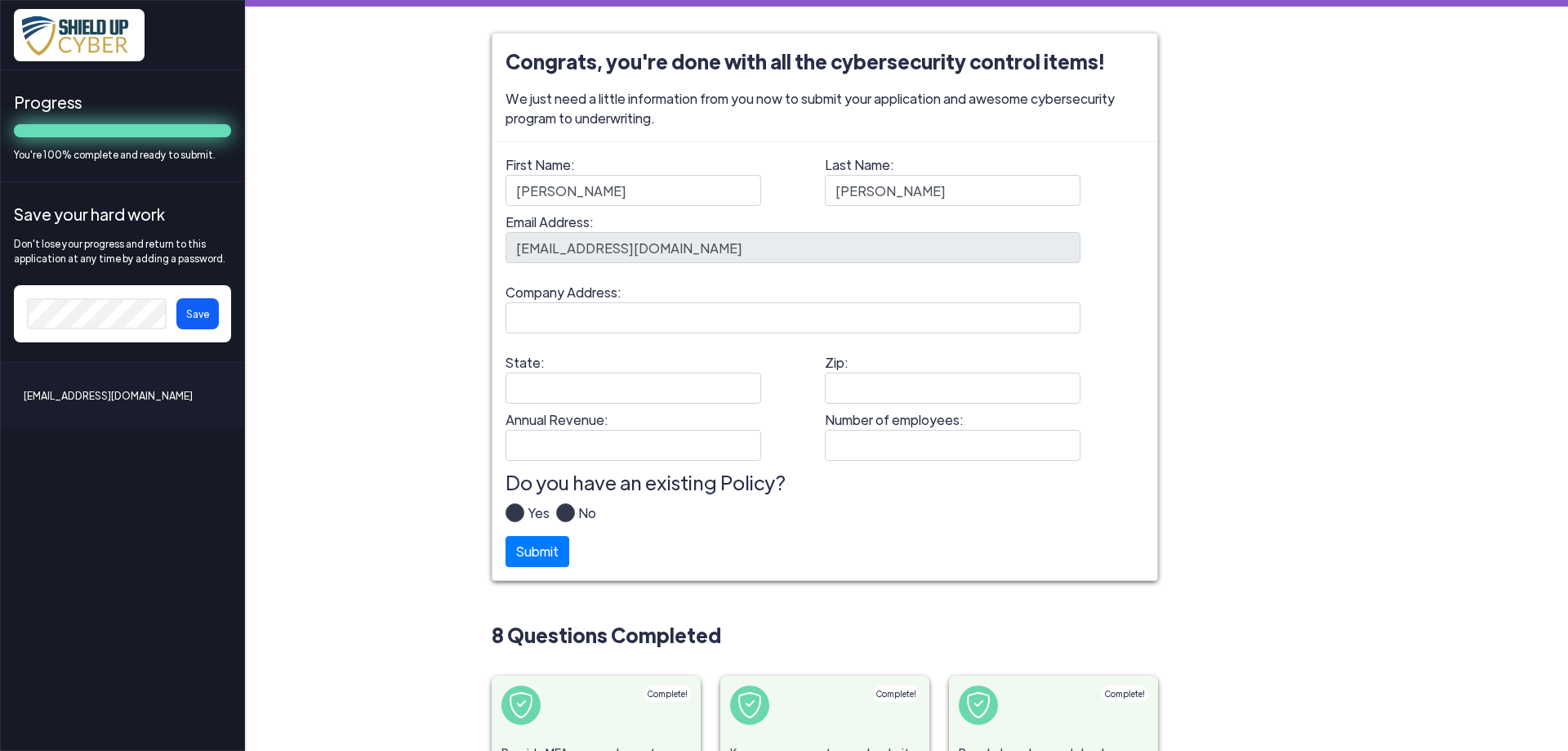
click at [0, 0] on input "No" at bounding box center [0, 0] width 0 height 0
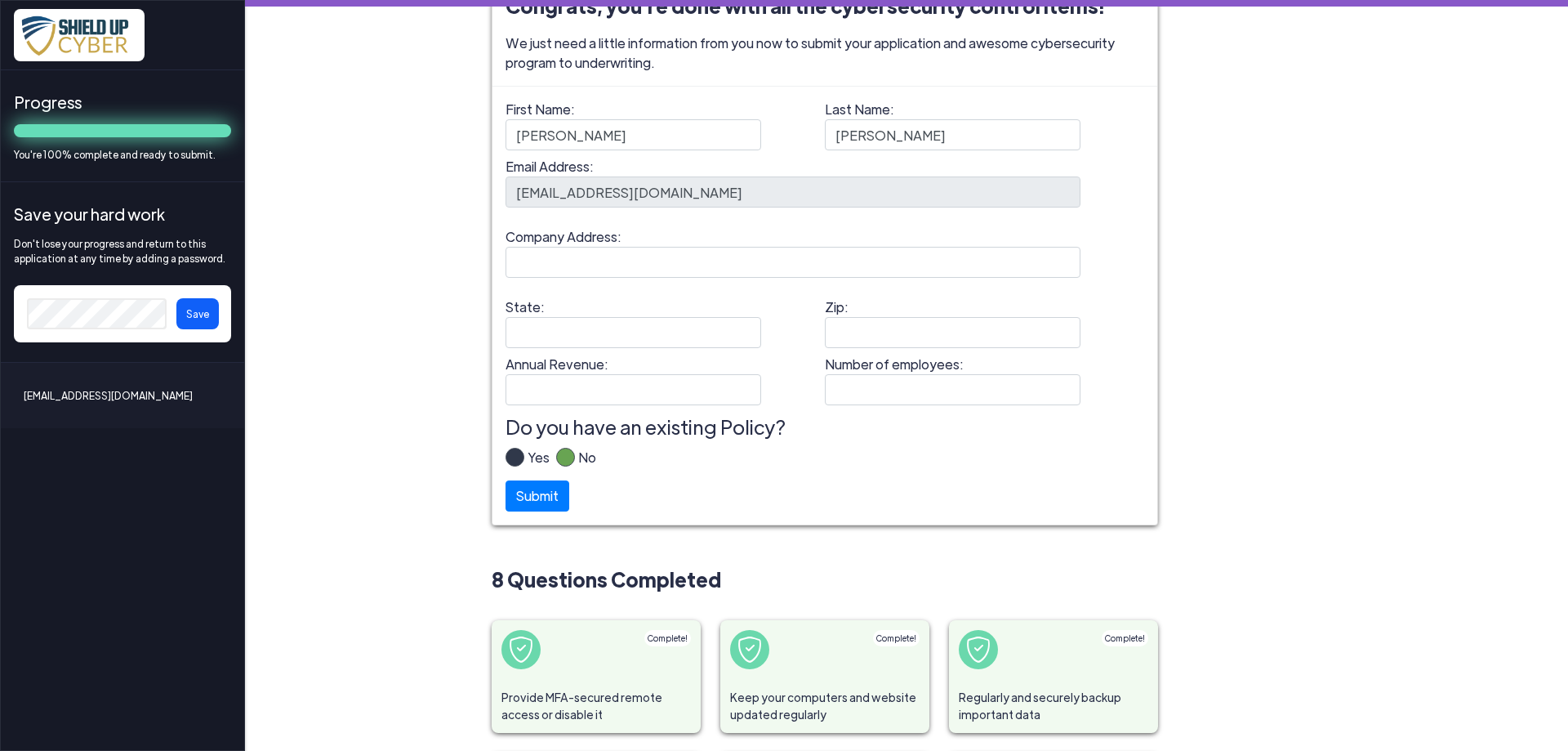
scroll to position [88, 0]
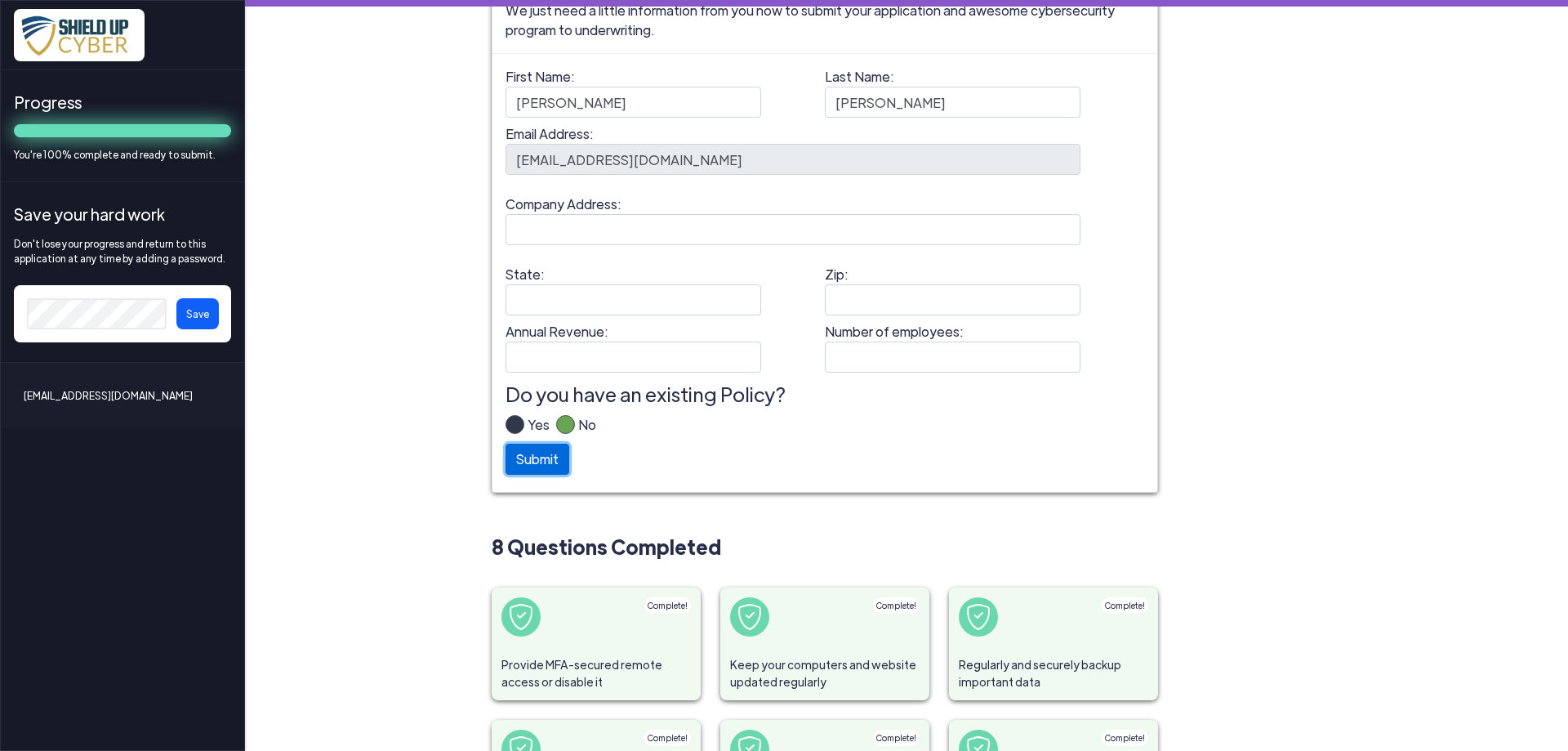
click at [537, 470] on button "Submit" at bounding box center [537, 459] width 64 height 31
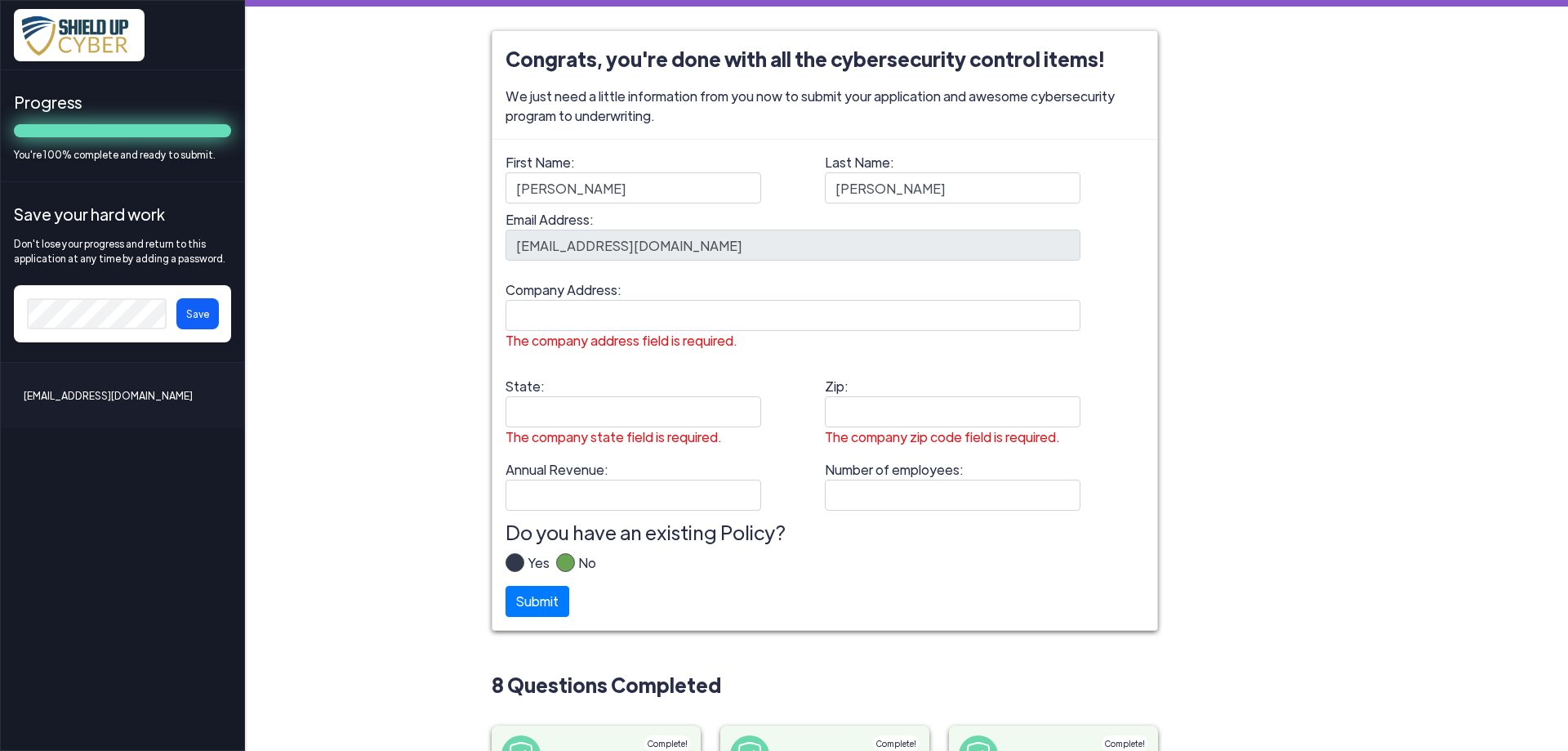
scroll to position [0, 0]
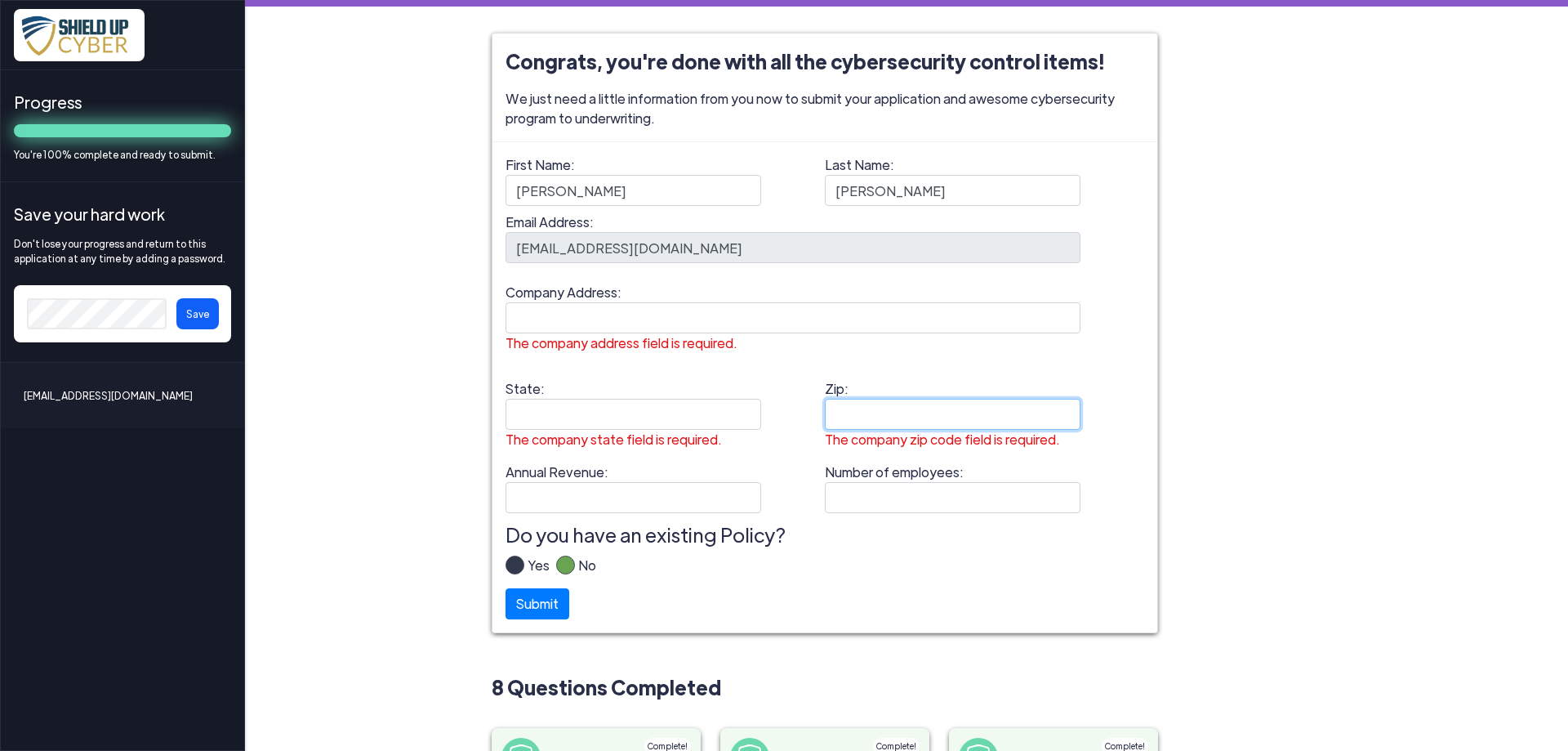
click at [872, 410] on input "Zip: The company zip code field is required." at bounding box center [952, 414] width 256 height 31
type input "29601"
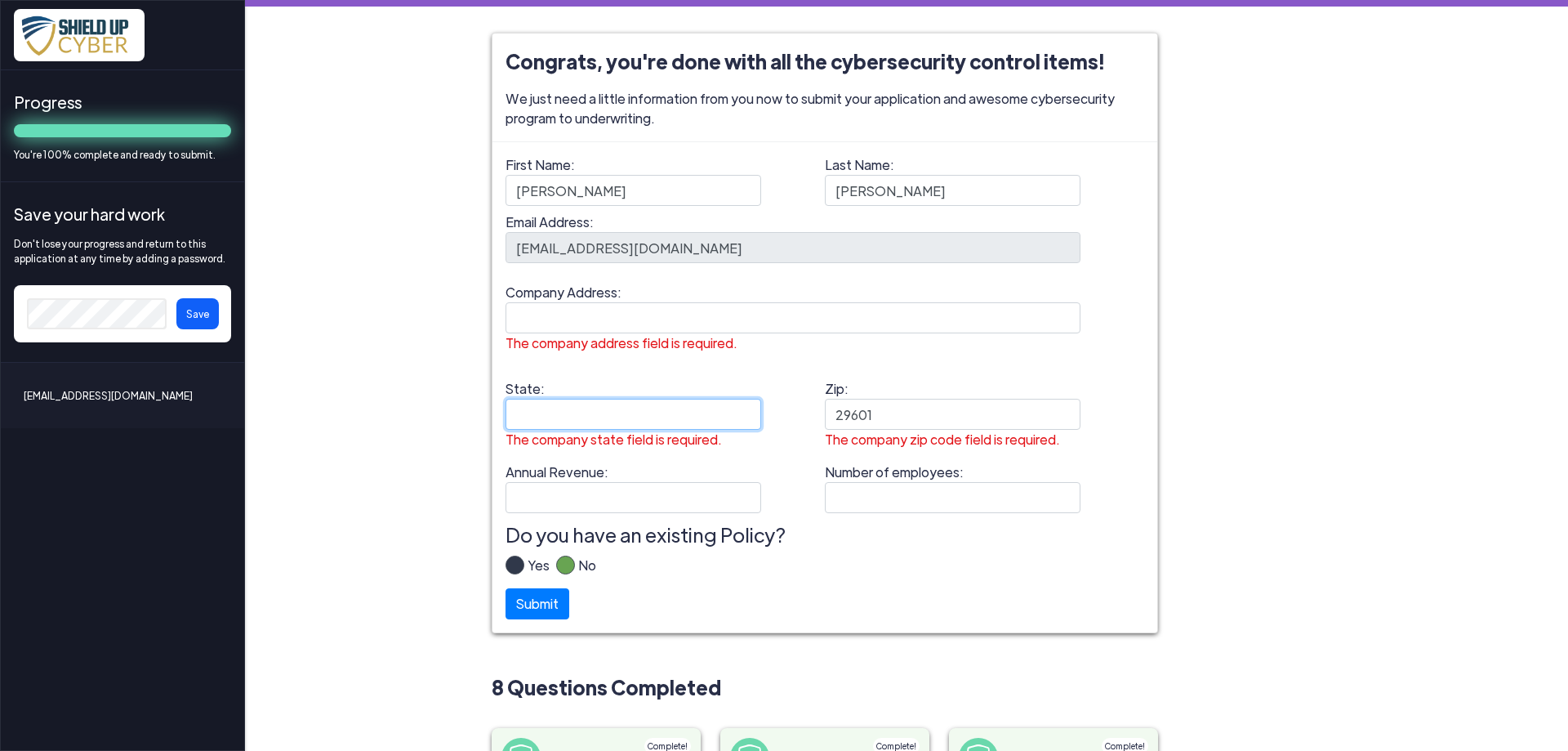
click at [603, 409] on input "State: The company state field is required." at bounding box center [634, 414] width 256 height 31
type input "SC"
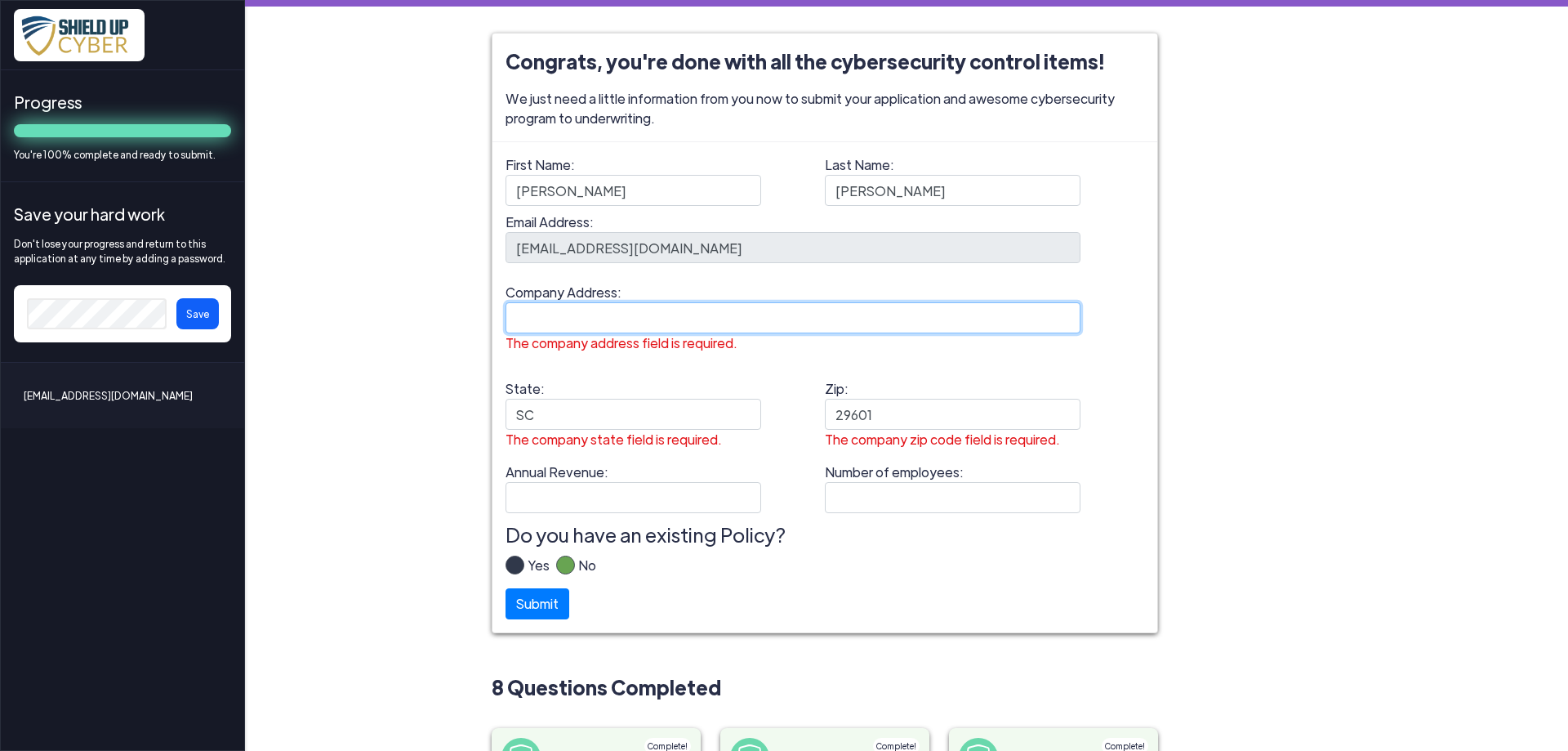
click at [638, 324] on input "Company Address: The company address field is required." at bounding box center [793, 318] width 575 height 31
click at [578, 321] on input "Company Address: The company address field is required." at bounding box center [793, 318] width 575 height 31
type input "[STREET_ADDRESS][US_STATE]"
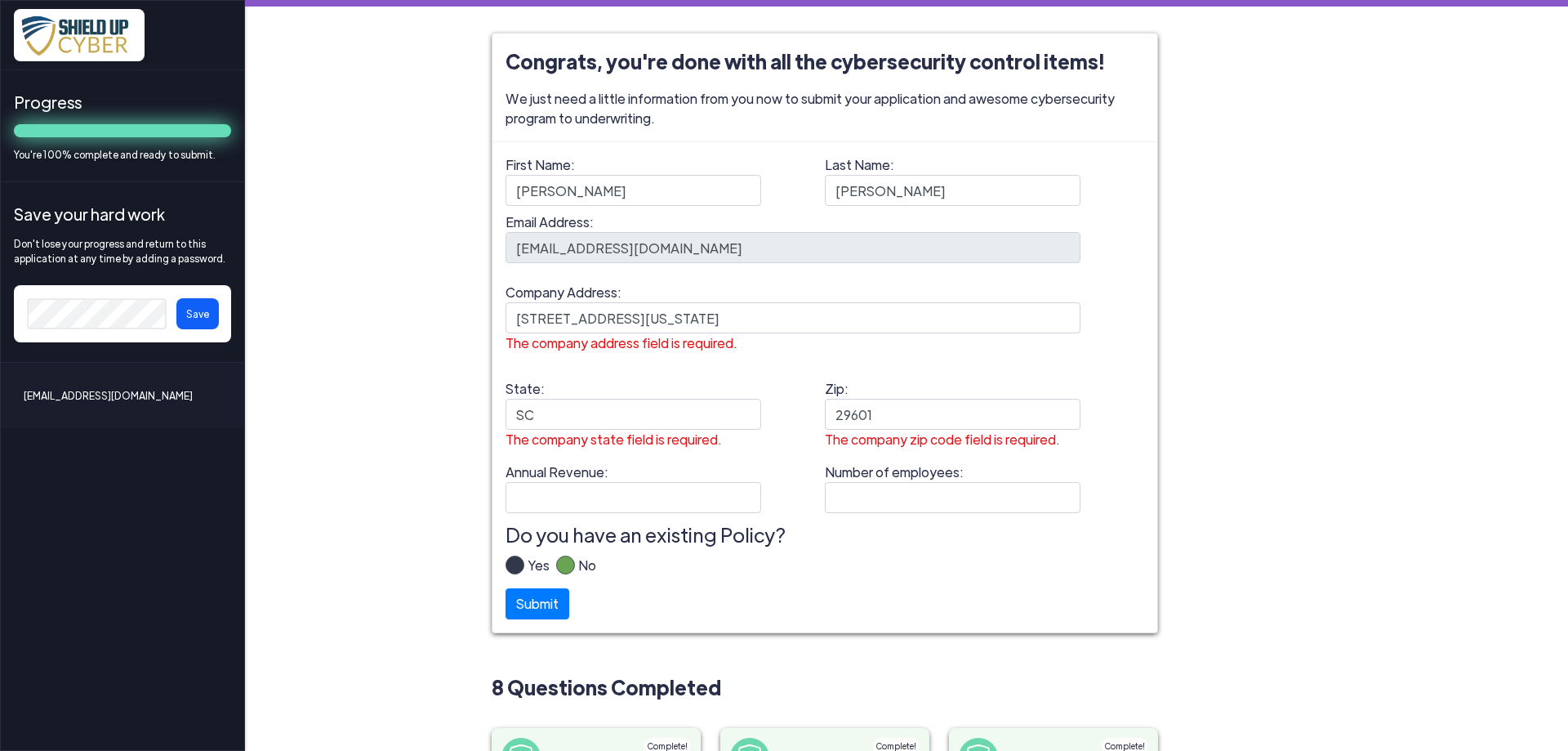
click at [524, 560] on label "Yes" at bounding box center [536, 572] width 25 height 32
click at [0, 0] on input "Yes" at bounding box center [0, 0] width 0 height 0
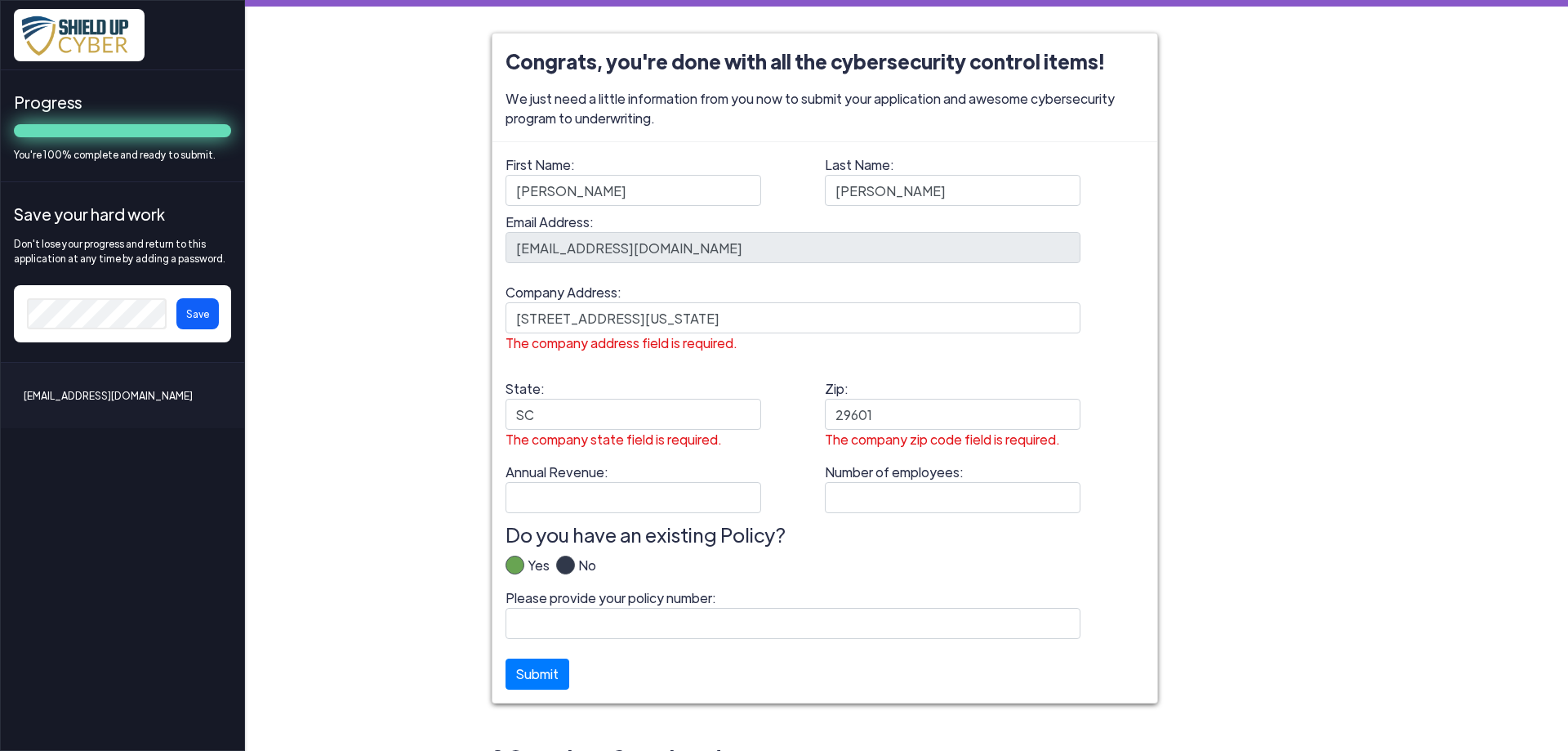
click at [201, 313] on button "Save" at bounding box center [197, 313] width 42 height 31
